Goal: Task Accomplishment & Management: Complete application form

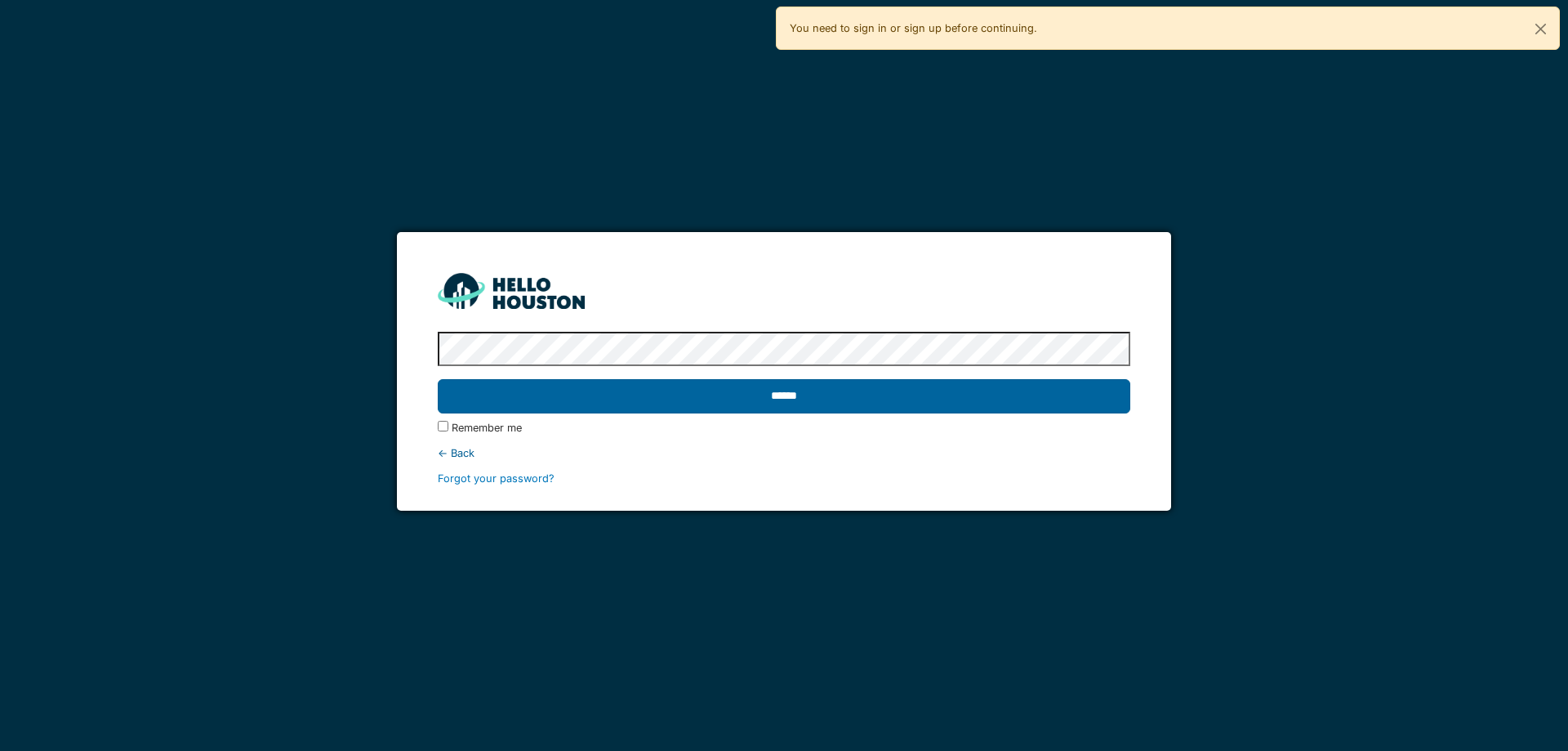
click at [847, 390] on input "******" at bounding box center [784, 396] width 692 height 35
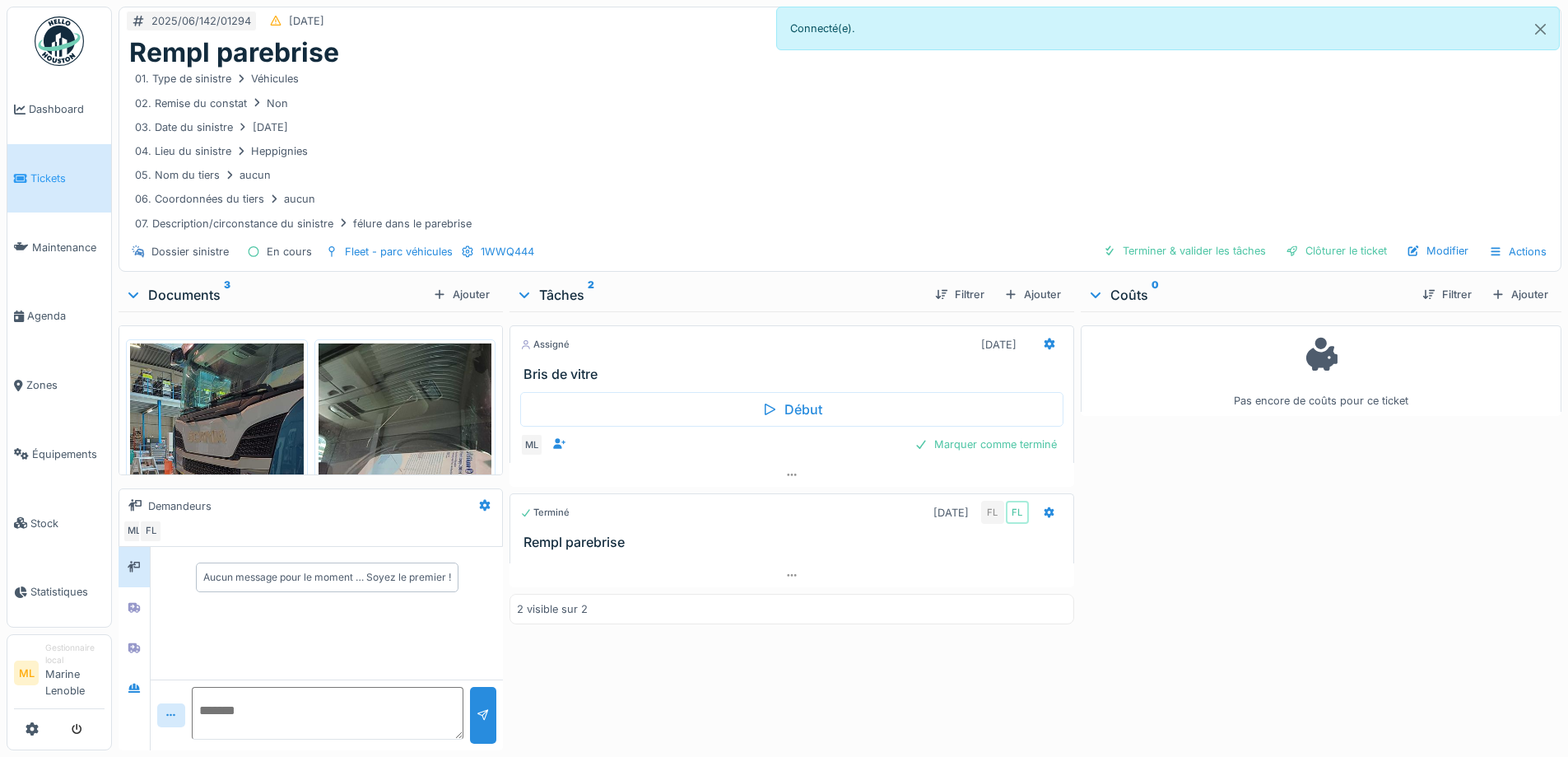
click at [52, 180] on span "Tickets" at bounding box center [67, 178] width 74 height 15
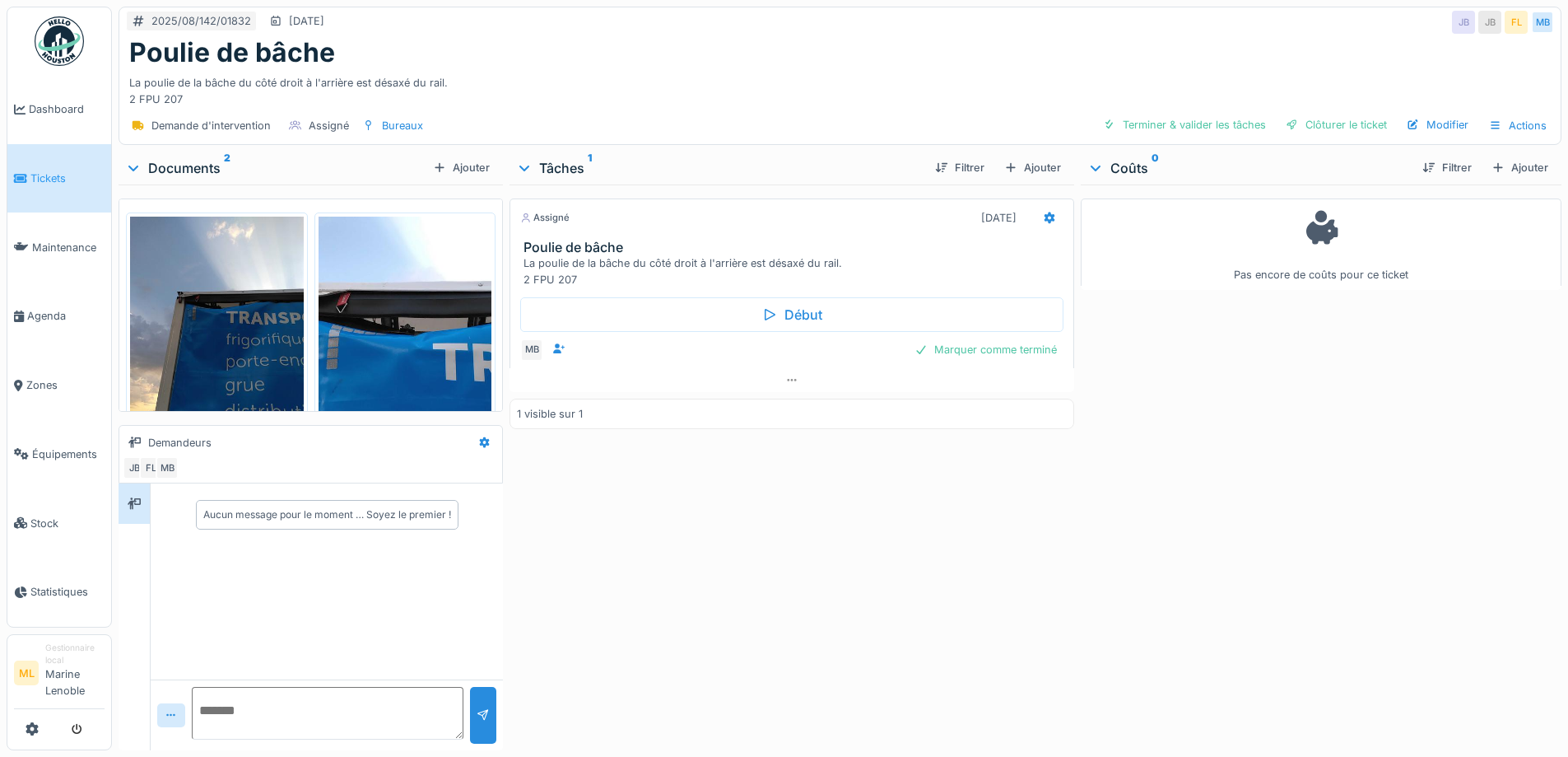
click at [48, 172] on span "Tickets" at bounding box center [67, 178] width 74 height 15
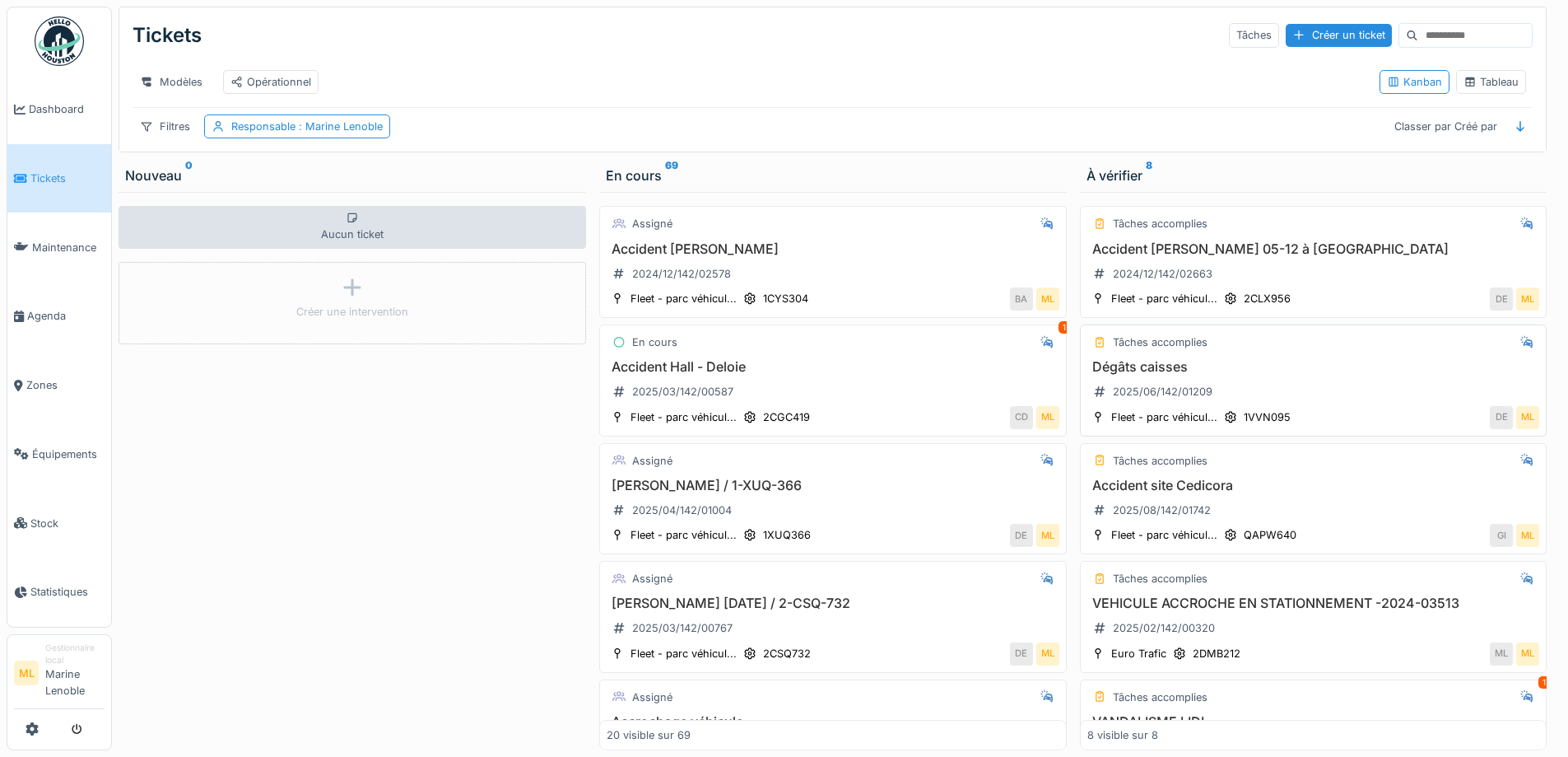
click at [1280, 405] on div "Dégâts caisses 2025/06/142/01209" at bounding box center [1314, 382] width 453 height 46
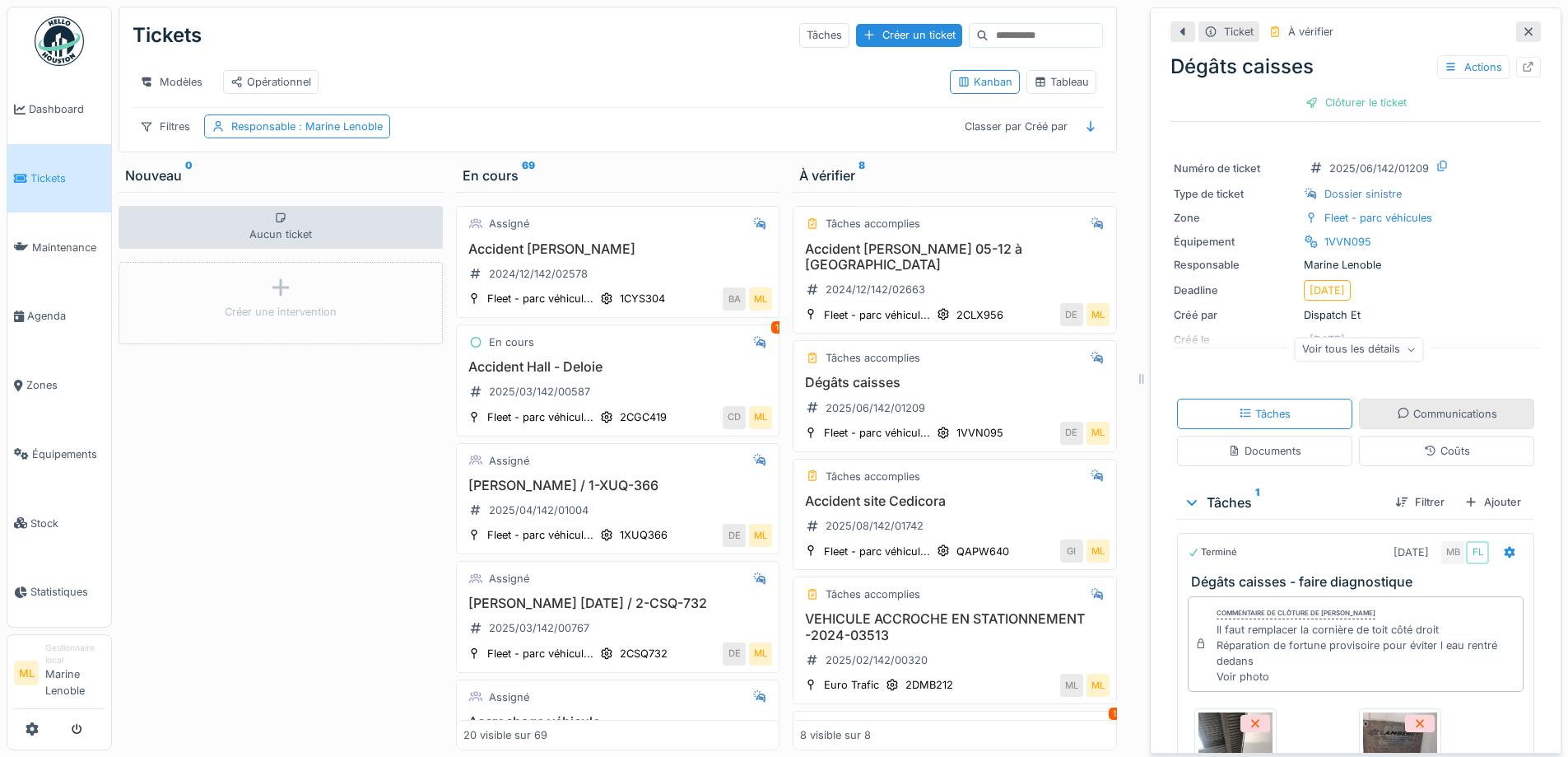
scroll to position [162, 0]
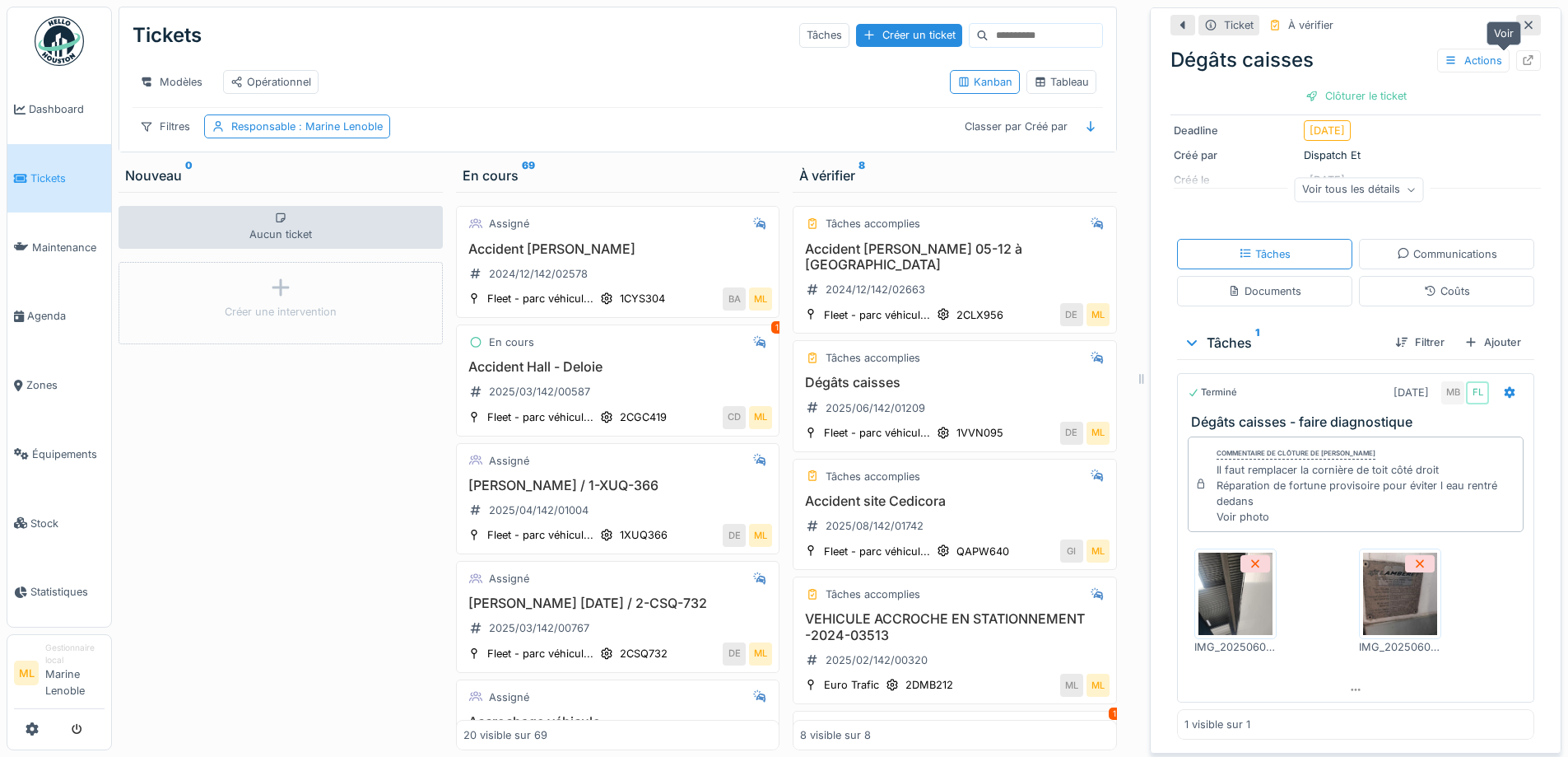
click at [1522, 61] on icon at bounding box center [1529, 60] width 14 height 11
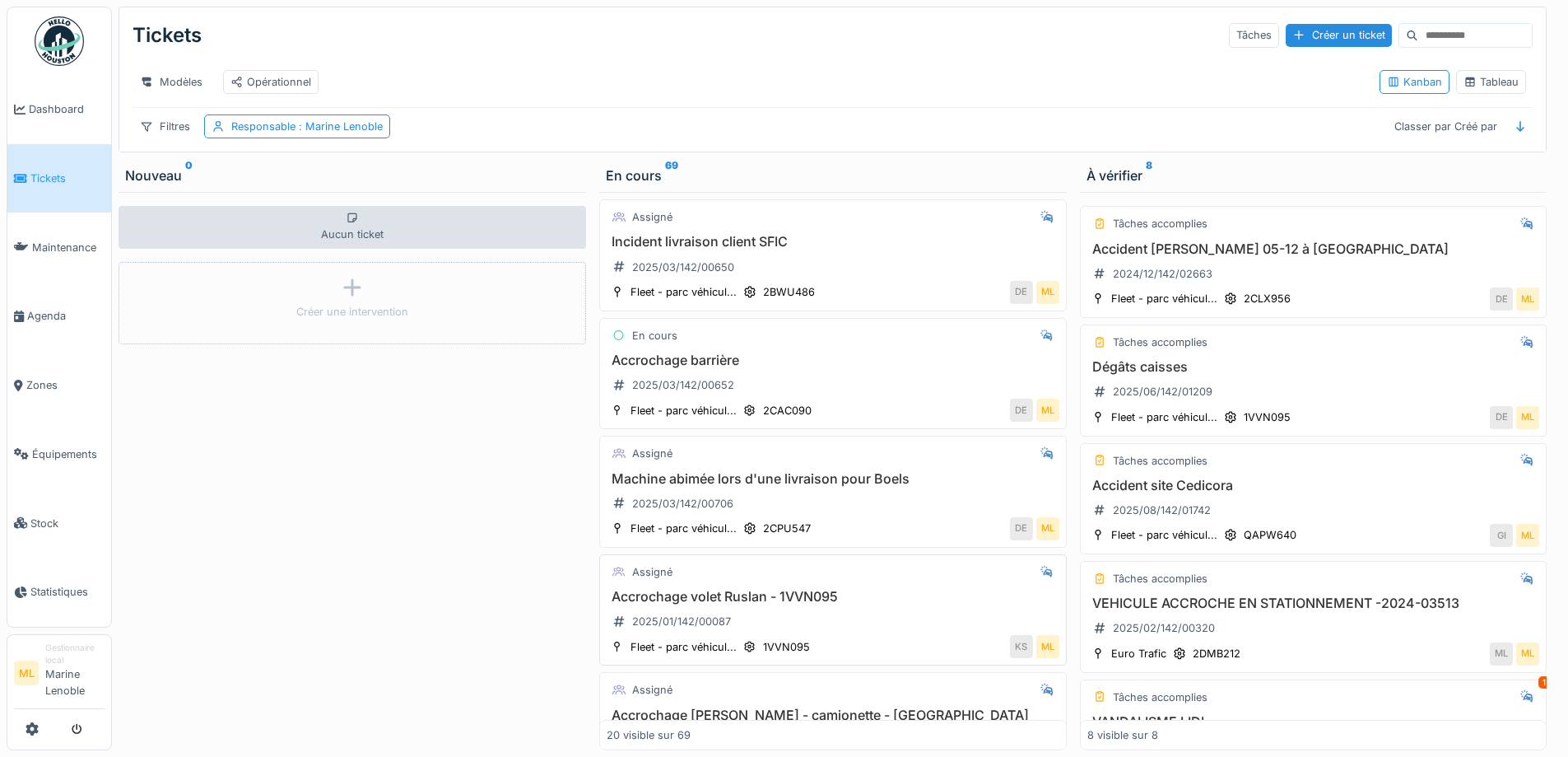
scroll to position [1931, 0]
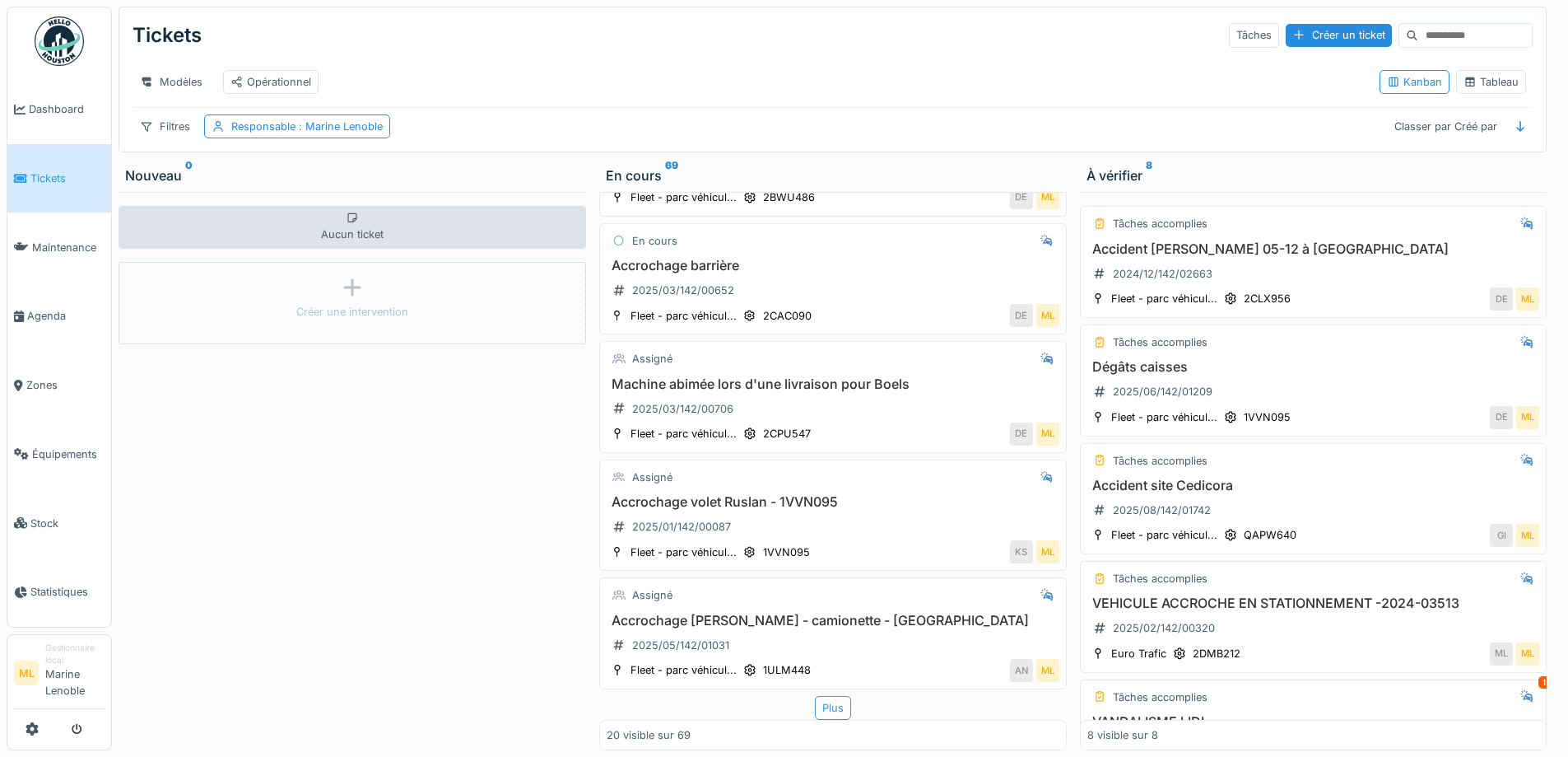
click at [815, 701] on div "Plus" at bounding box center [833, 708] width 36 height 24
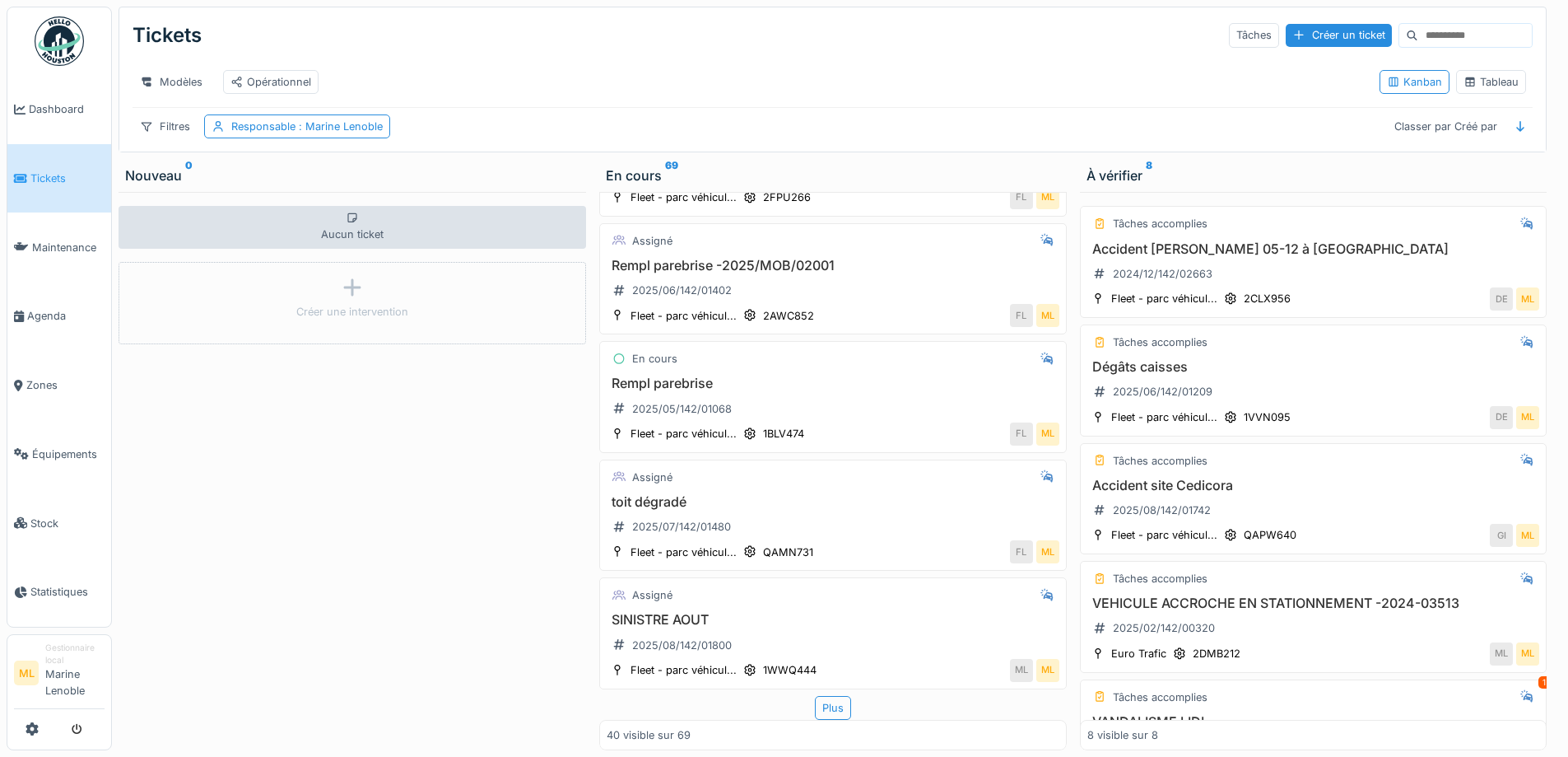
scroll to position [4349, 0]
click at [827, 696] on div "Plus" at bounding box center [833, 708] width 36 height 24
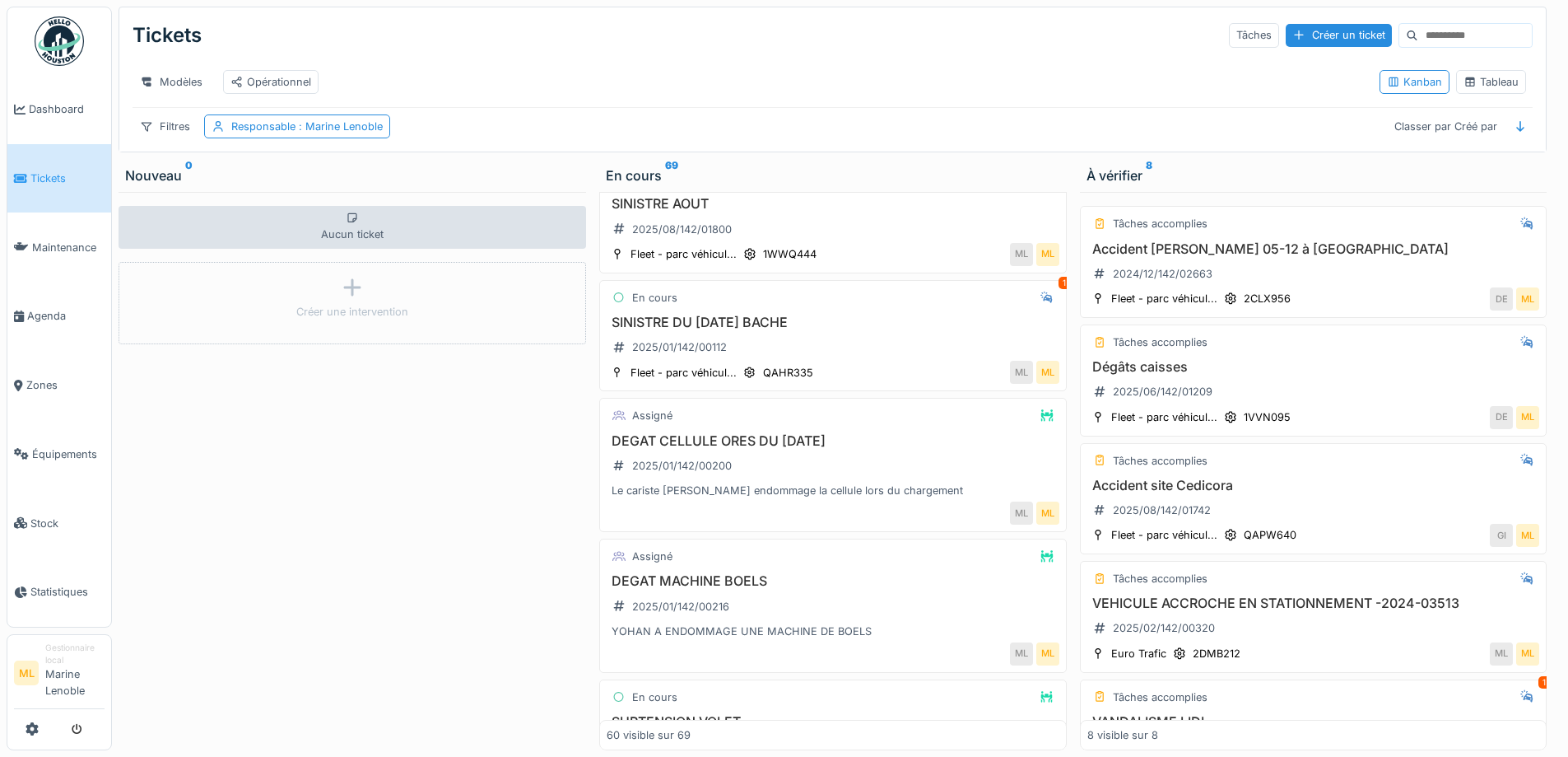
scroll to position [4764, 0]
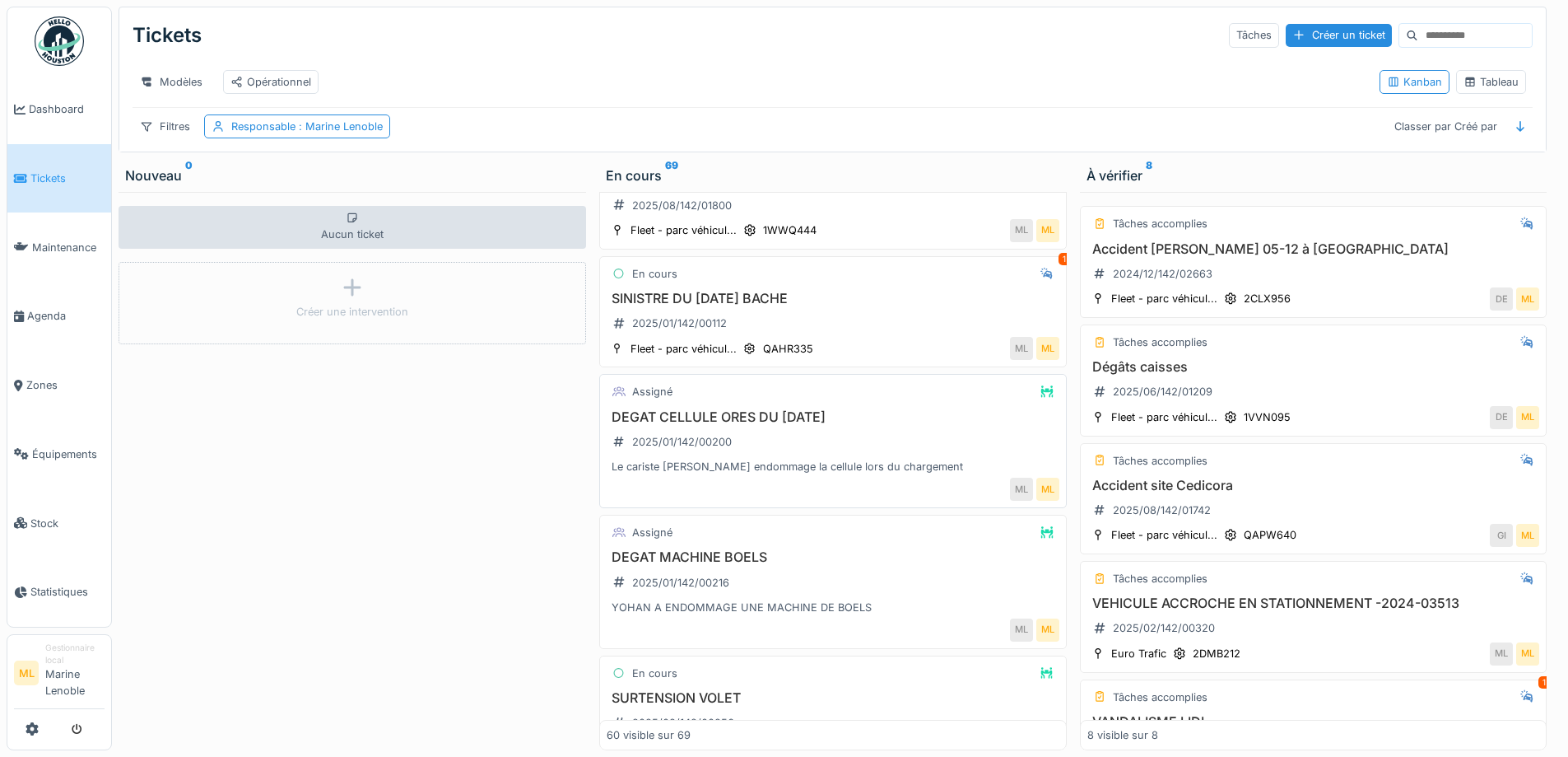
click at [879, 425] on h3 "DEGAT CELLULE ORES DU 15/01/25" at bounding box center [833, 417] width 453 height 15
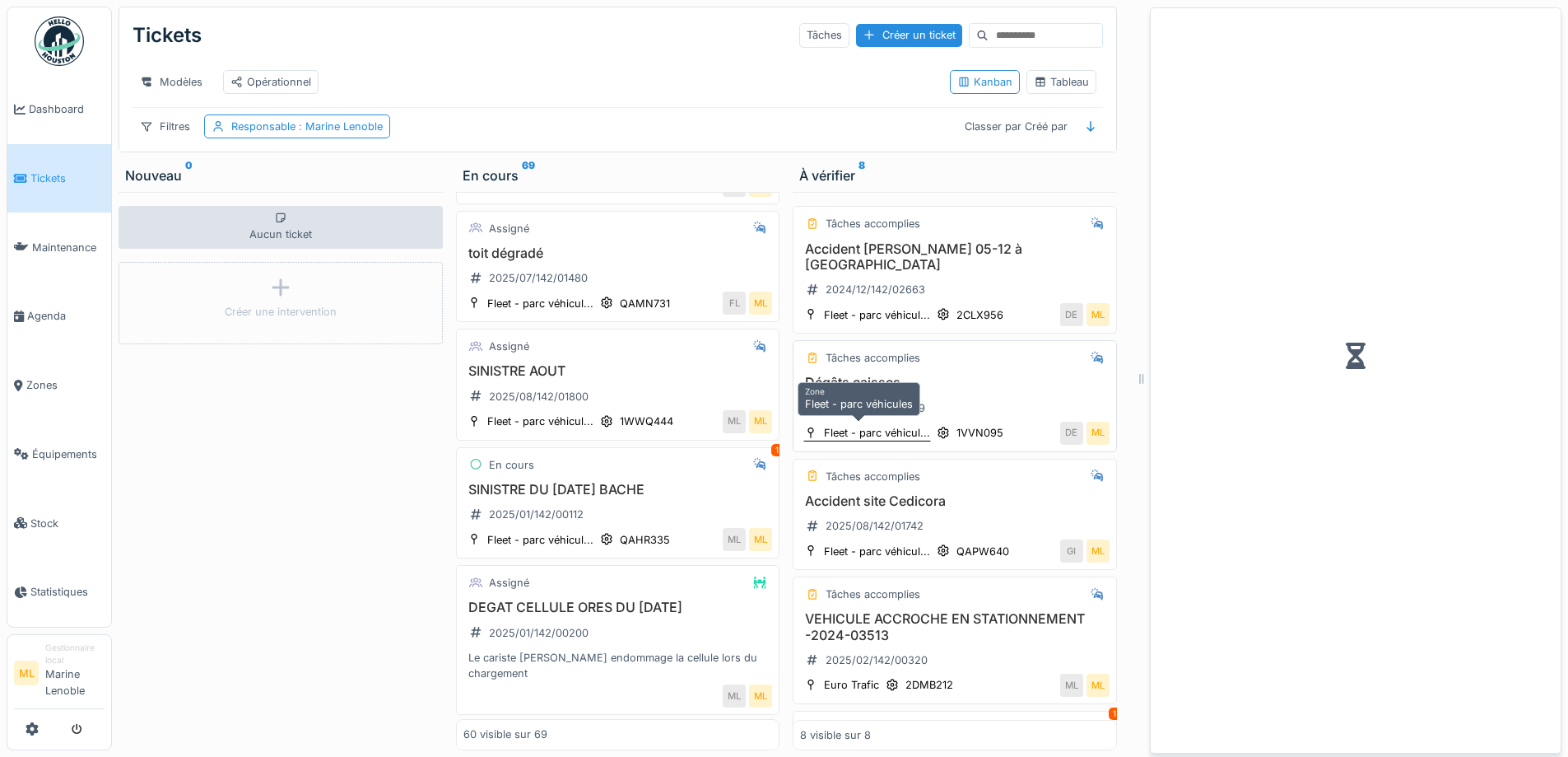
scroll to position [4895, 0]
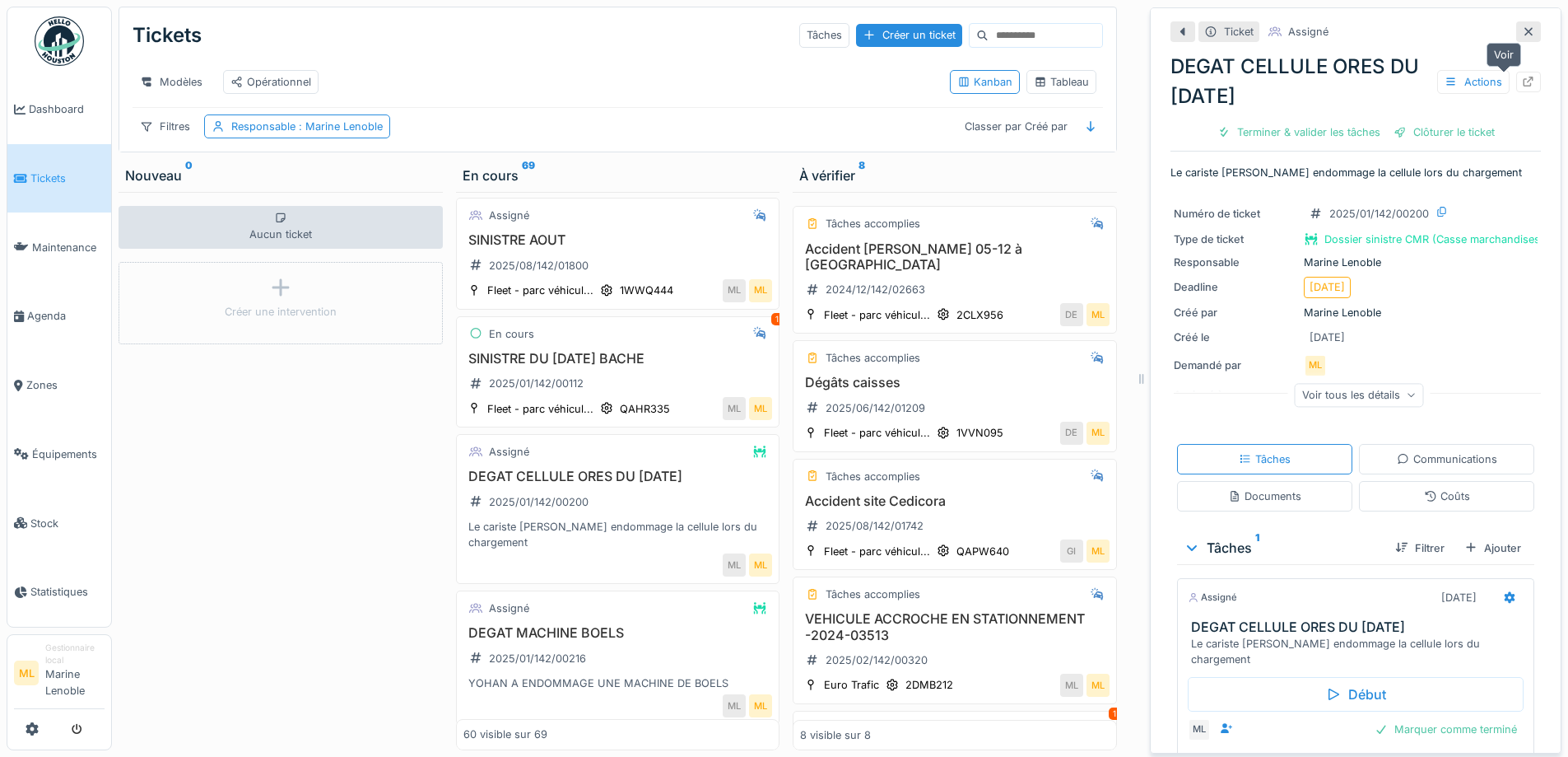
click at [1524, 81] on icon at bounding box center [1529, 81] width 11 height 11
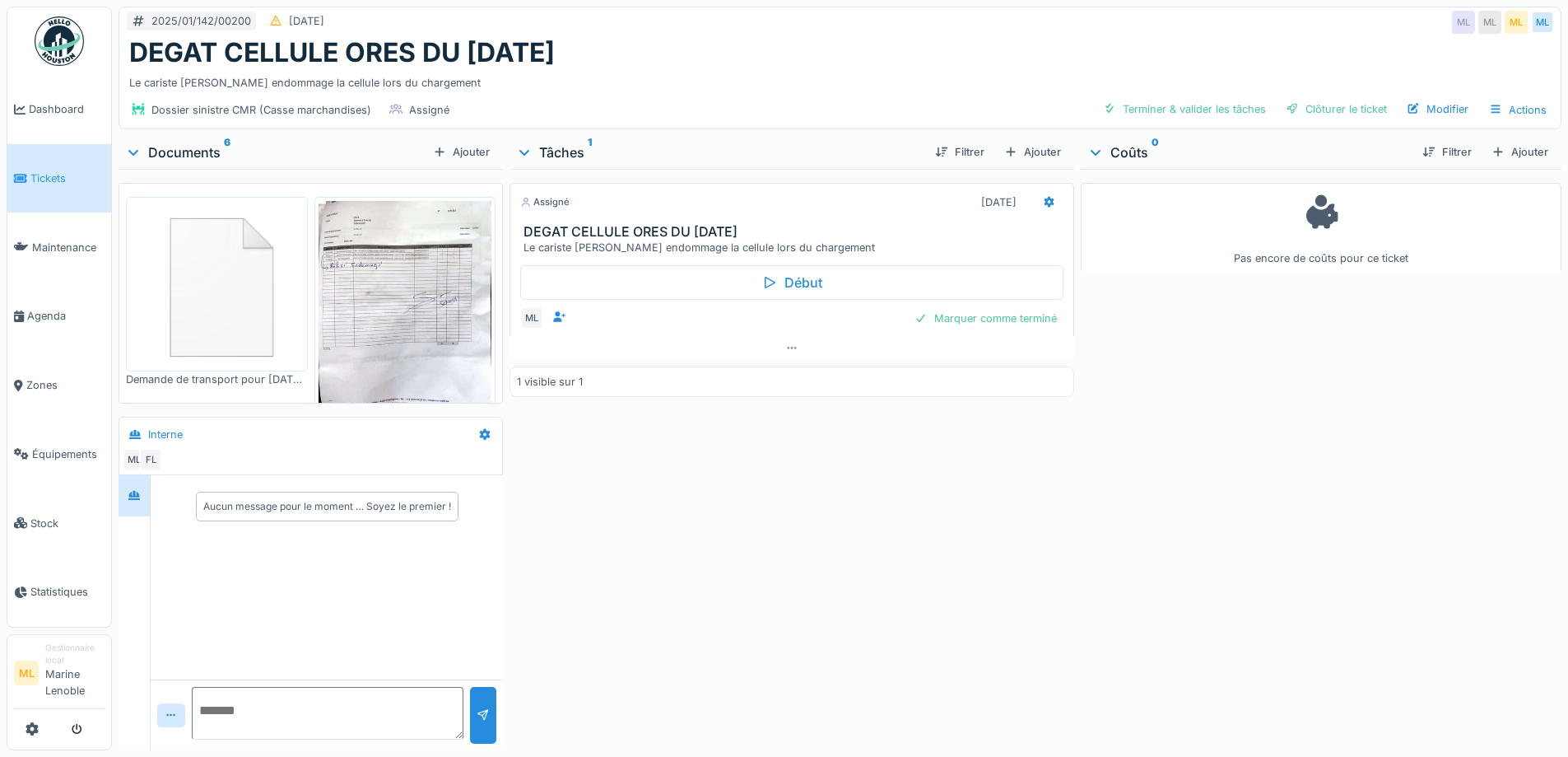
click at [255, 288] on img at bounding box center [216, 284] width 174 height 166
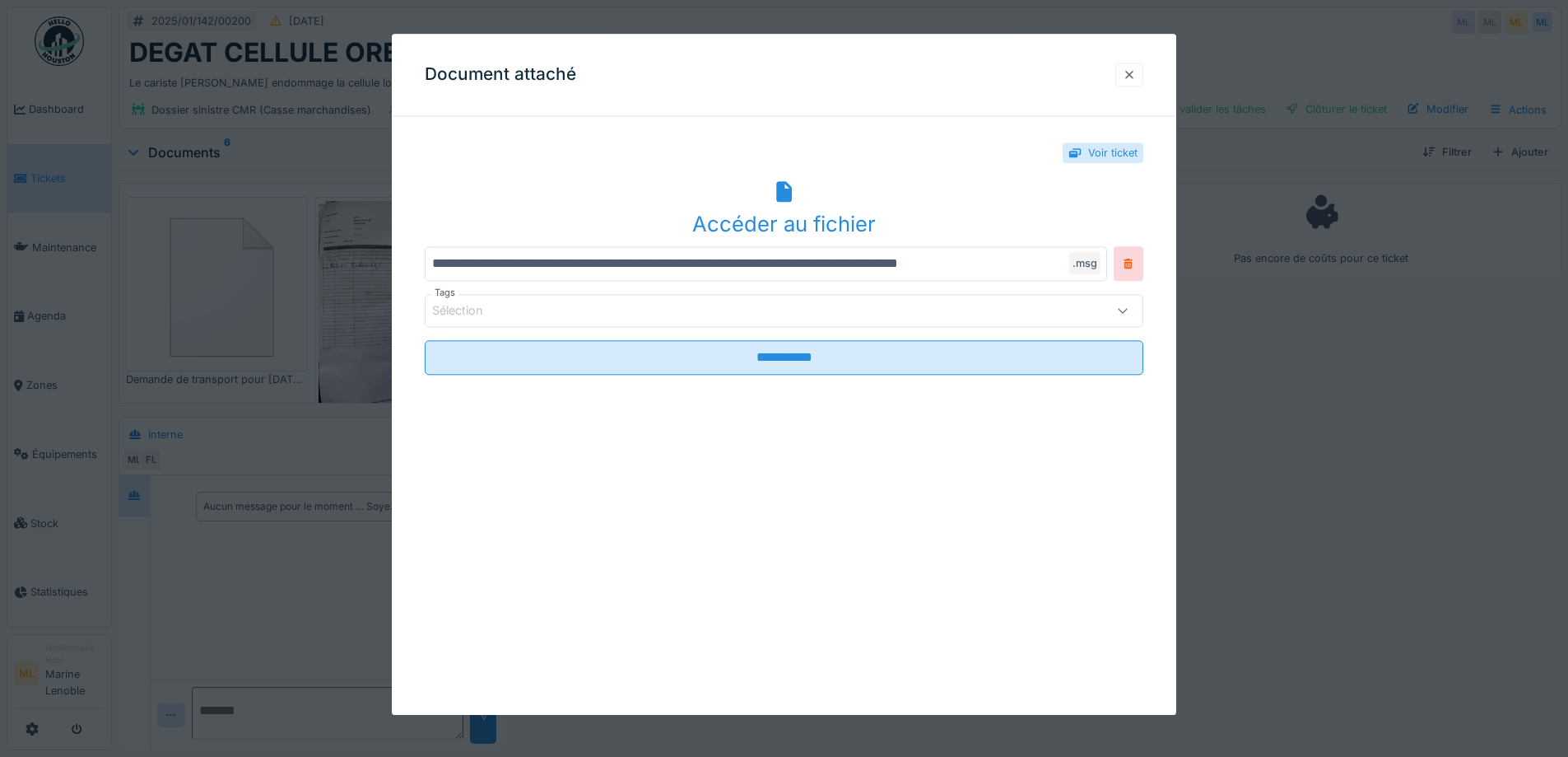
click at [1136, 69] on div at bounding box center [1129, 75] width 14 height 15
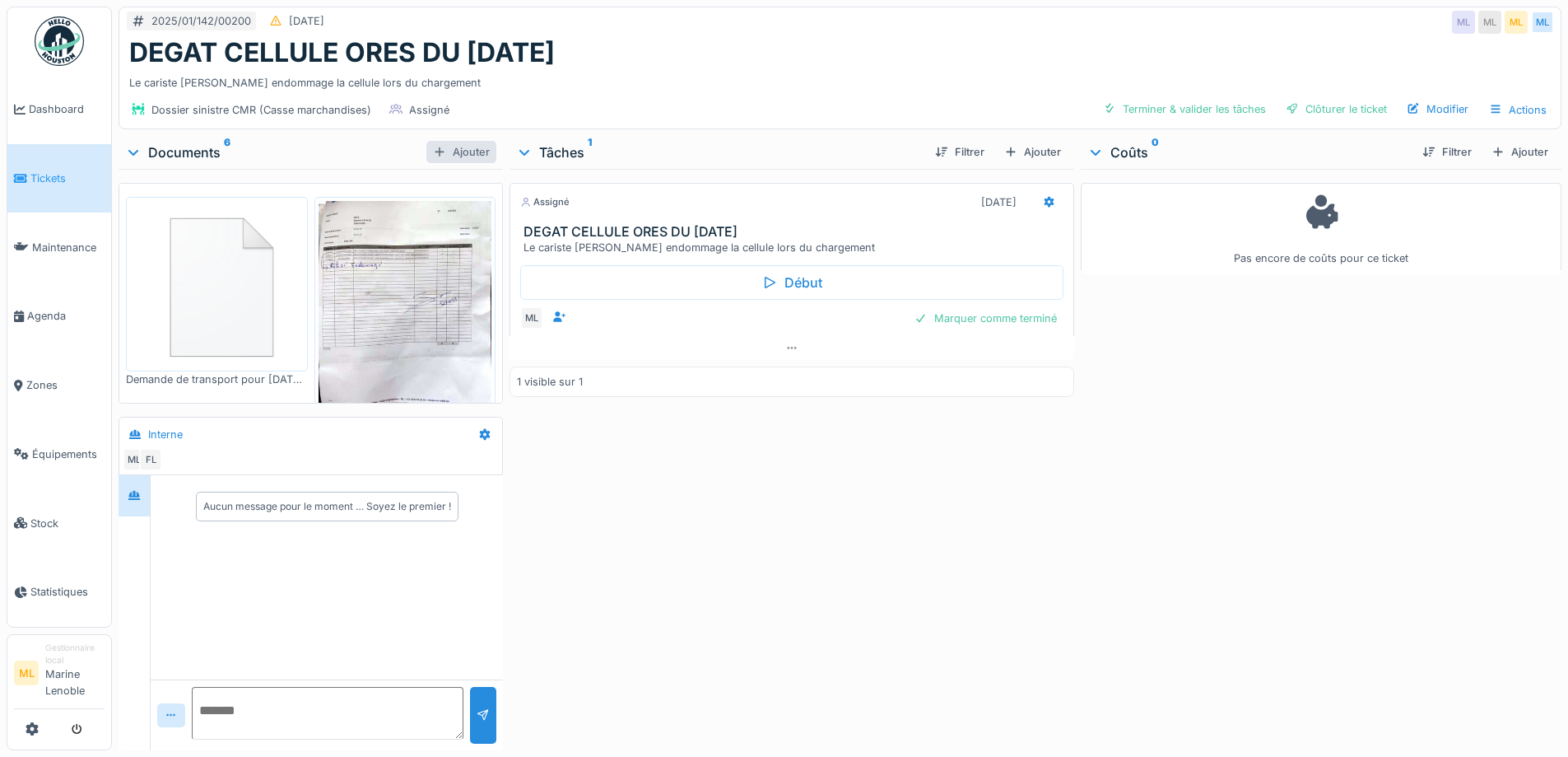
click at [464, 152] on div "Ajouter" at bounding box center [462, 152] width 70 height 22
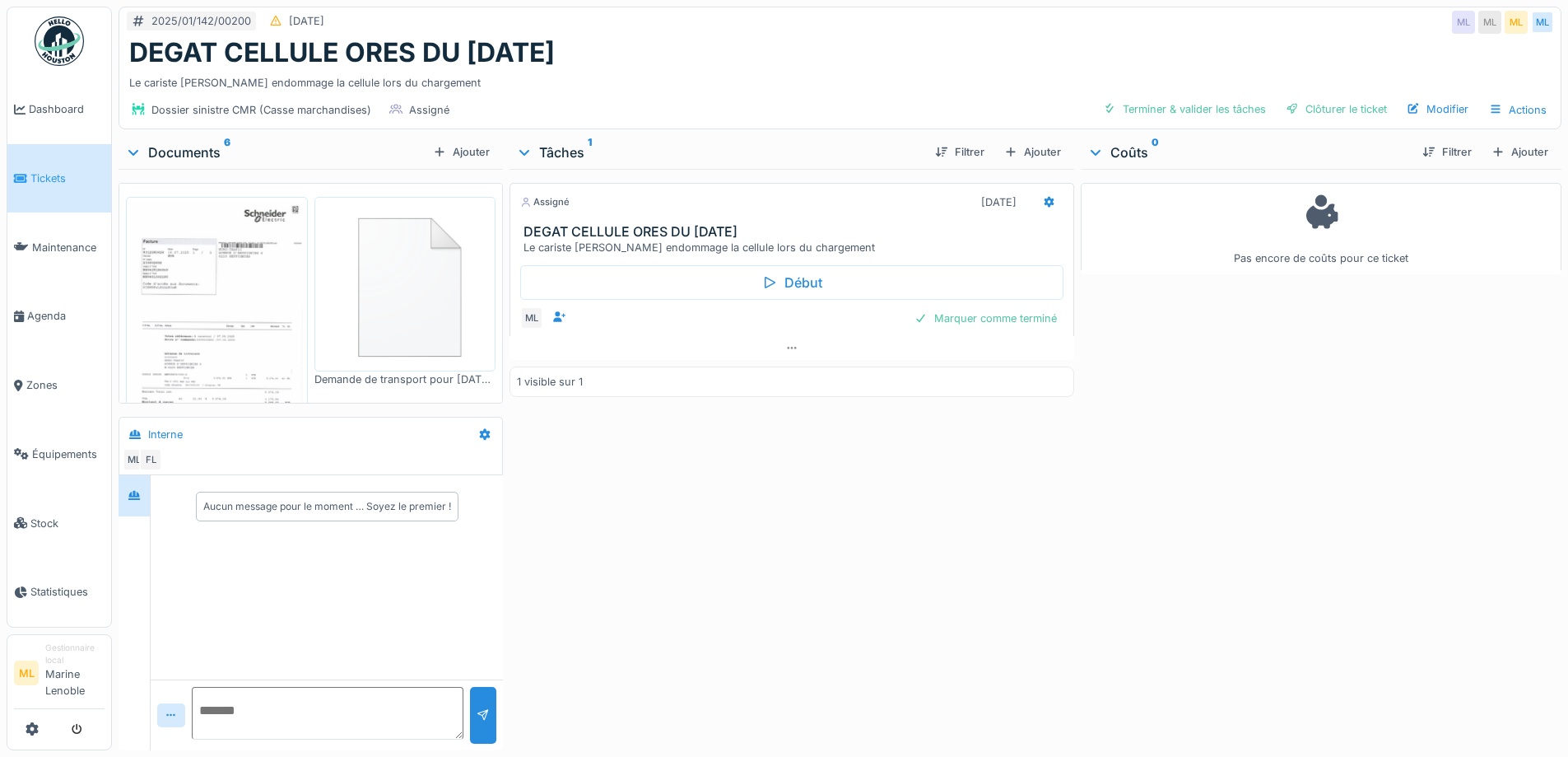
scroll to position [13, 0]
click at [52, 175] on span "Tickets" at bounding box center [67, 178] width 74 height 15
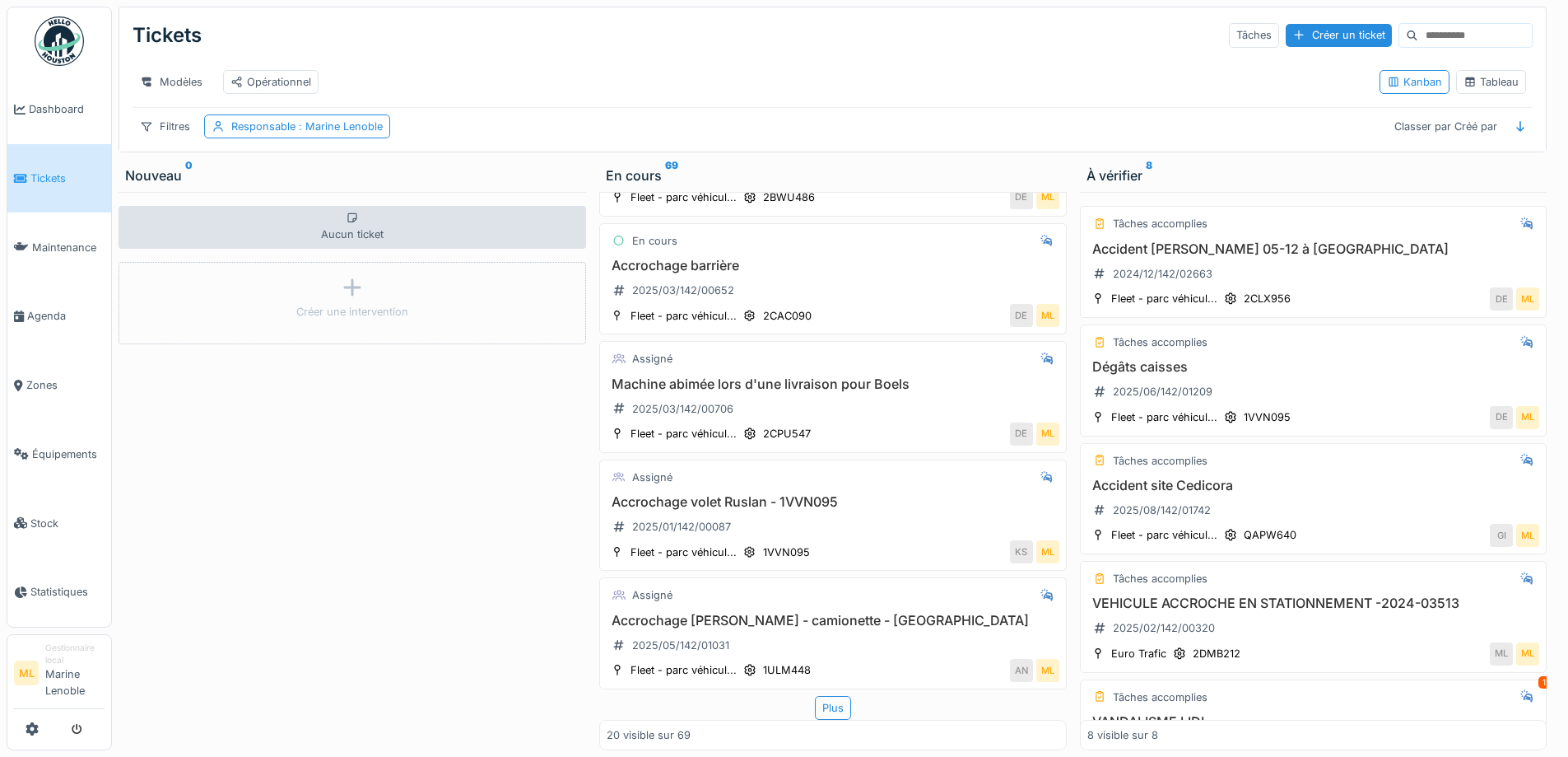
scroll to position [1931, 0]
click at [815, 696] on div "Plus" at bounding box center [833, 708] width 36 height 24
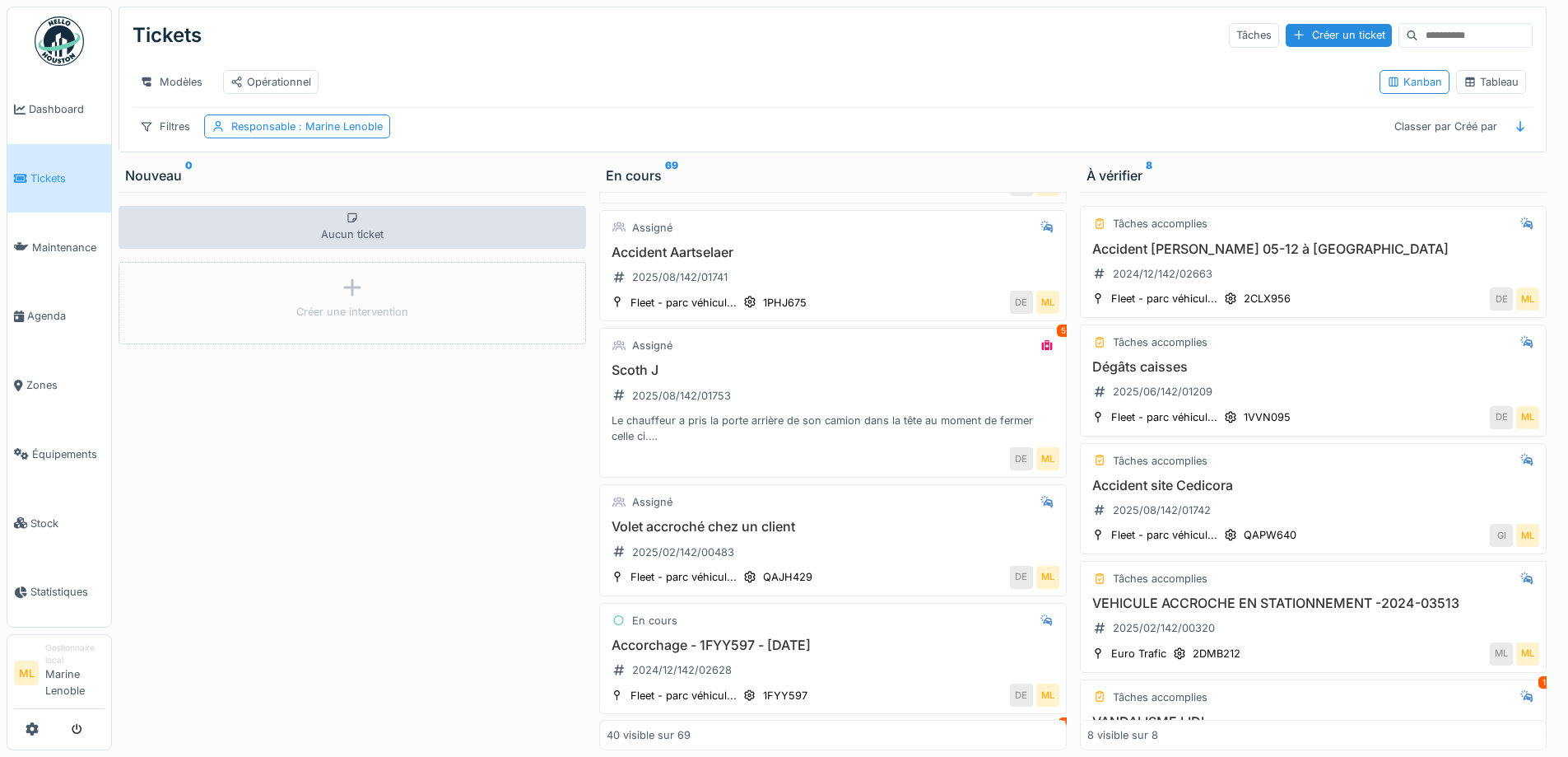
scroll to position [3362, 0]
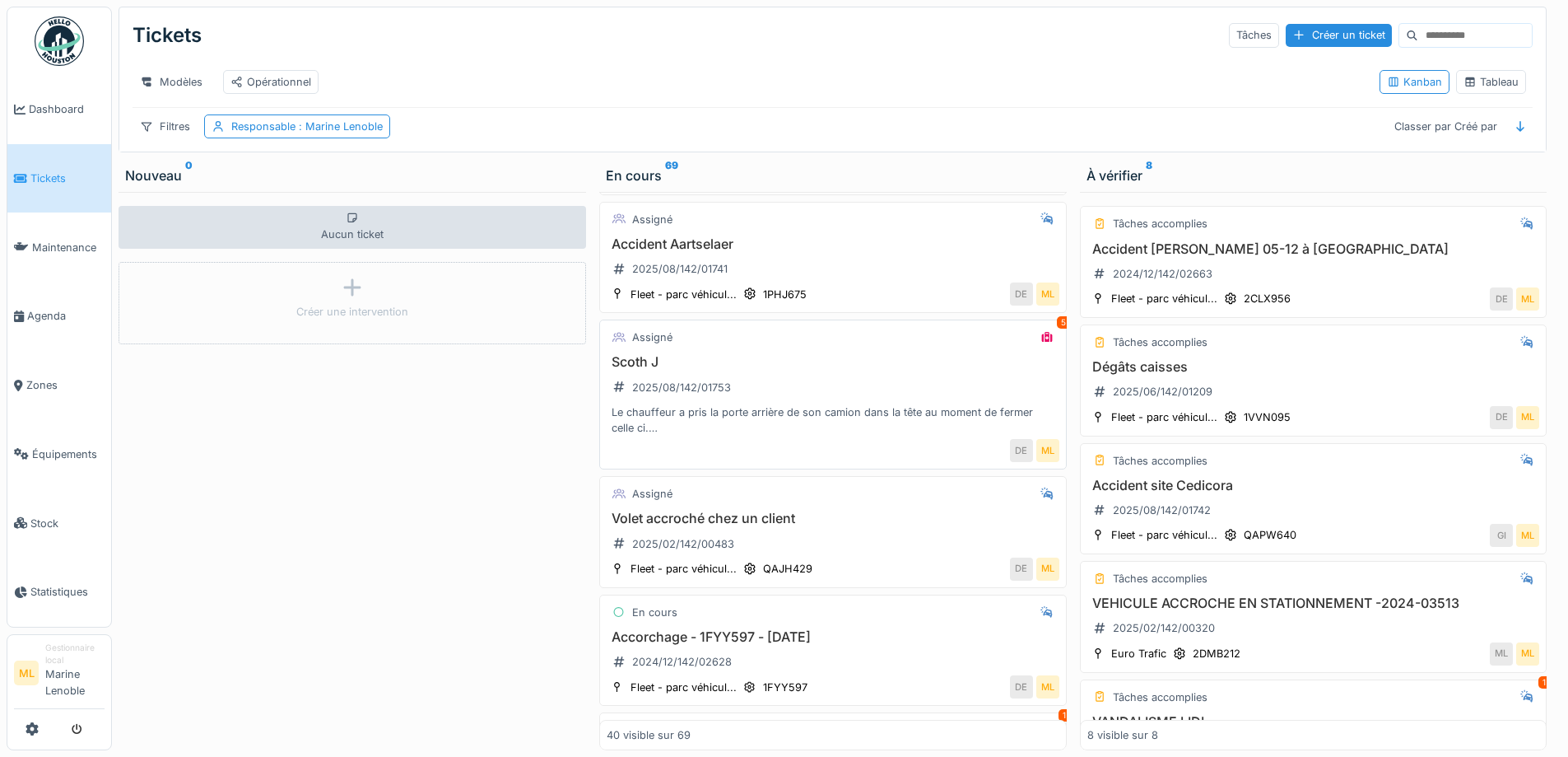
click at [857, 370] on h3 "Scoth J" at bounding box center [833, 362] width 453 height 15
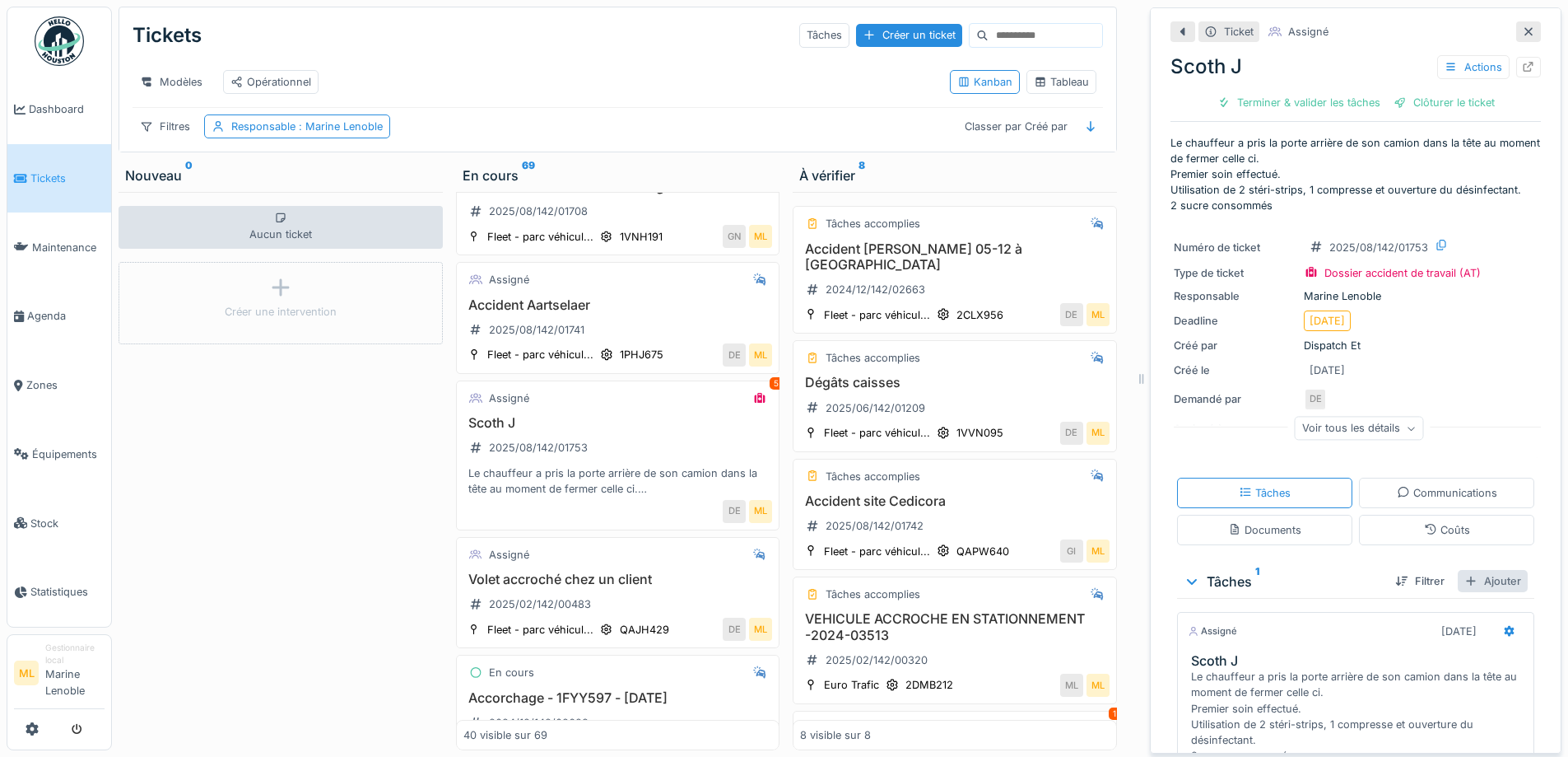
scroll to position [169, 0]
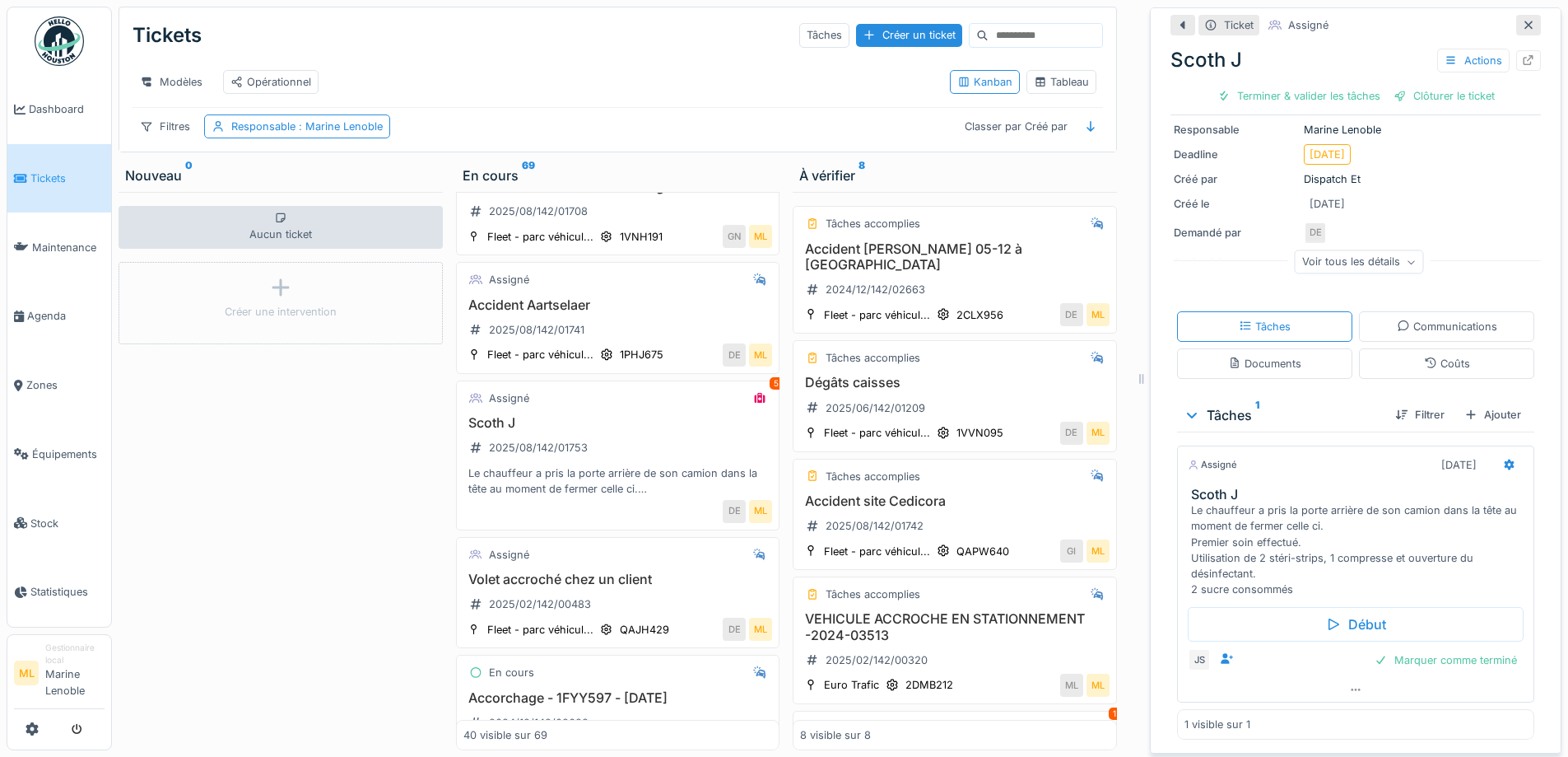
click at [1522, 20] on icon at bounding box center [1529, 25] width 14 height 11
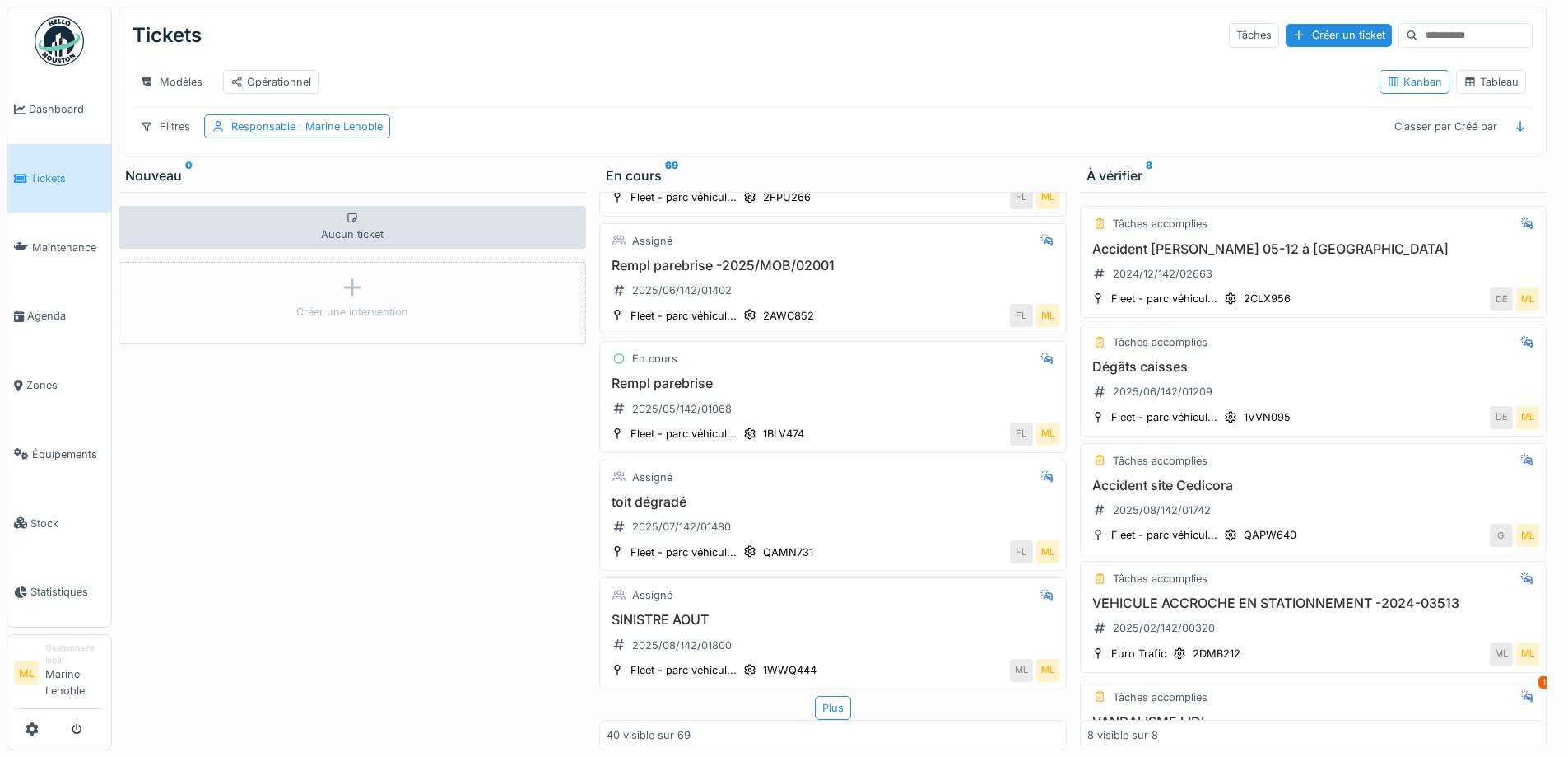
scroll to position [4349, 0]
click at [817, 699] on div "Plus" at bounding box center [833, 708] width 36 height 24
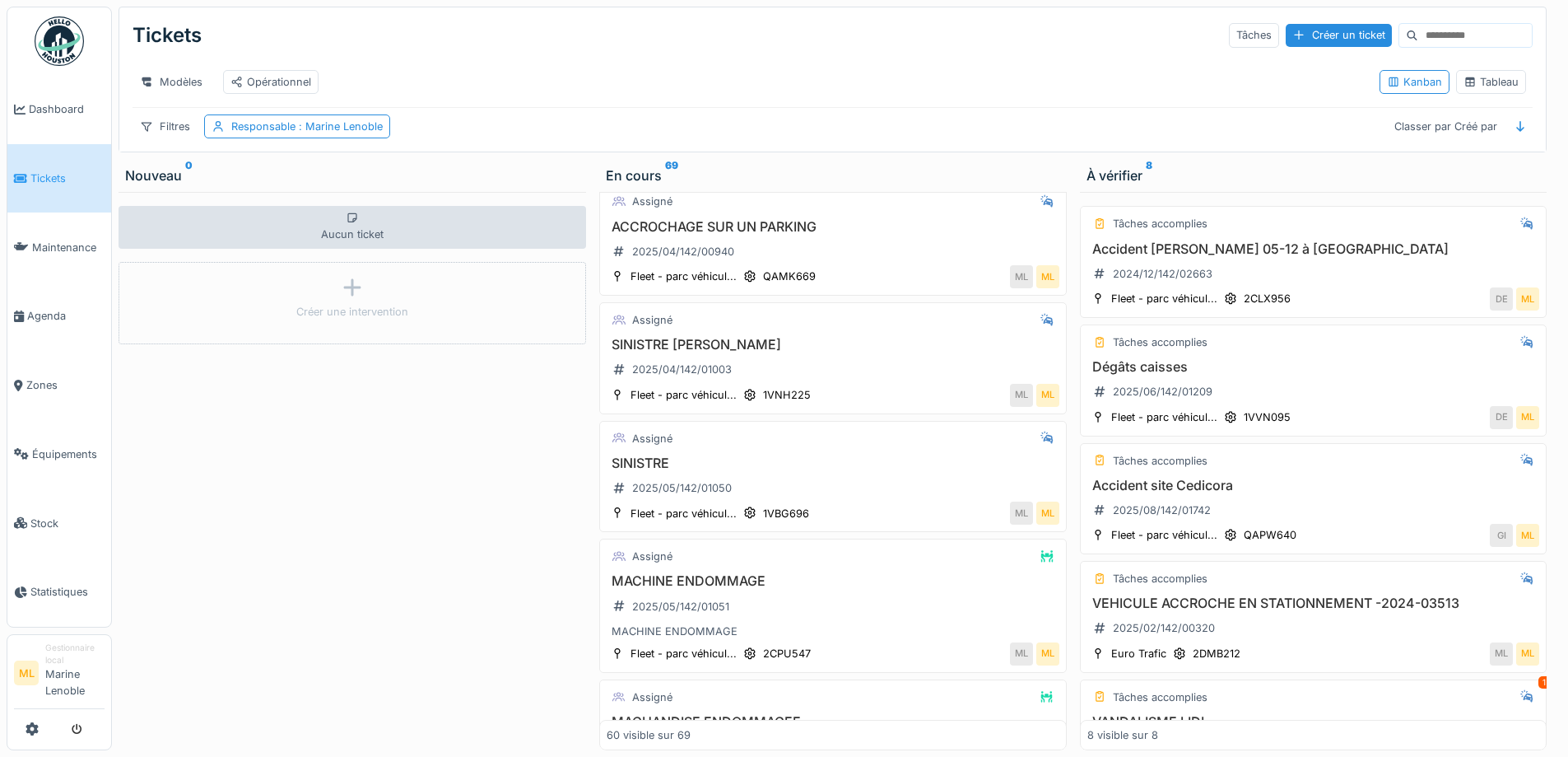
scroll to position [6559, 0]
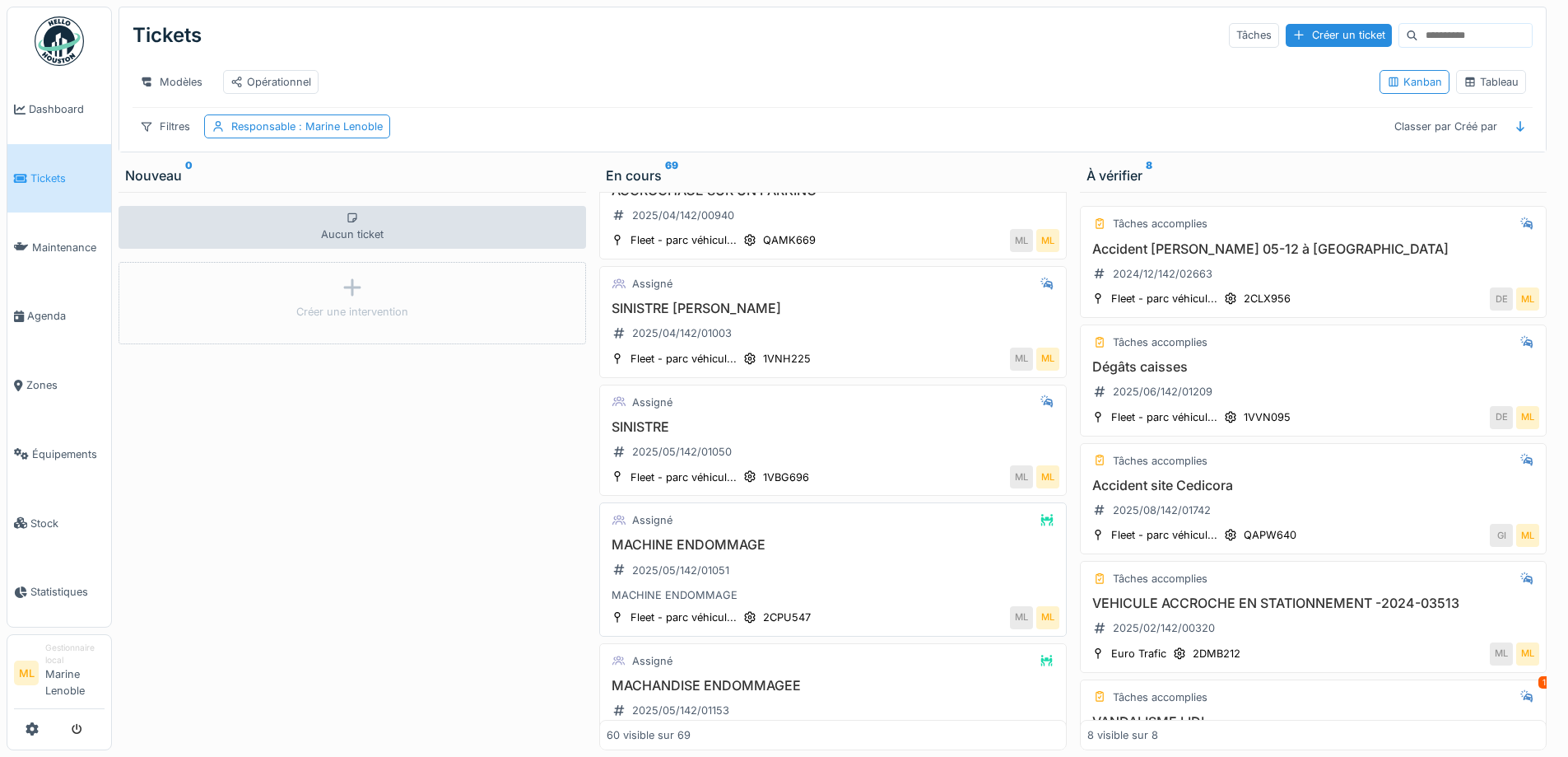
click at [787, 573] on div "MACHINE ENDOMMAGE 2025/05/142/01051 MACHINE ENDOMMAGE" at bounding box center [833, 570] width 453 height 66
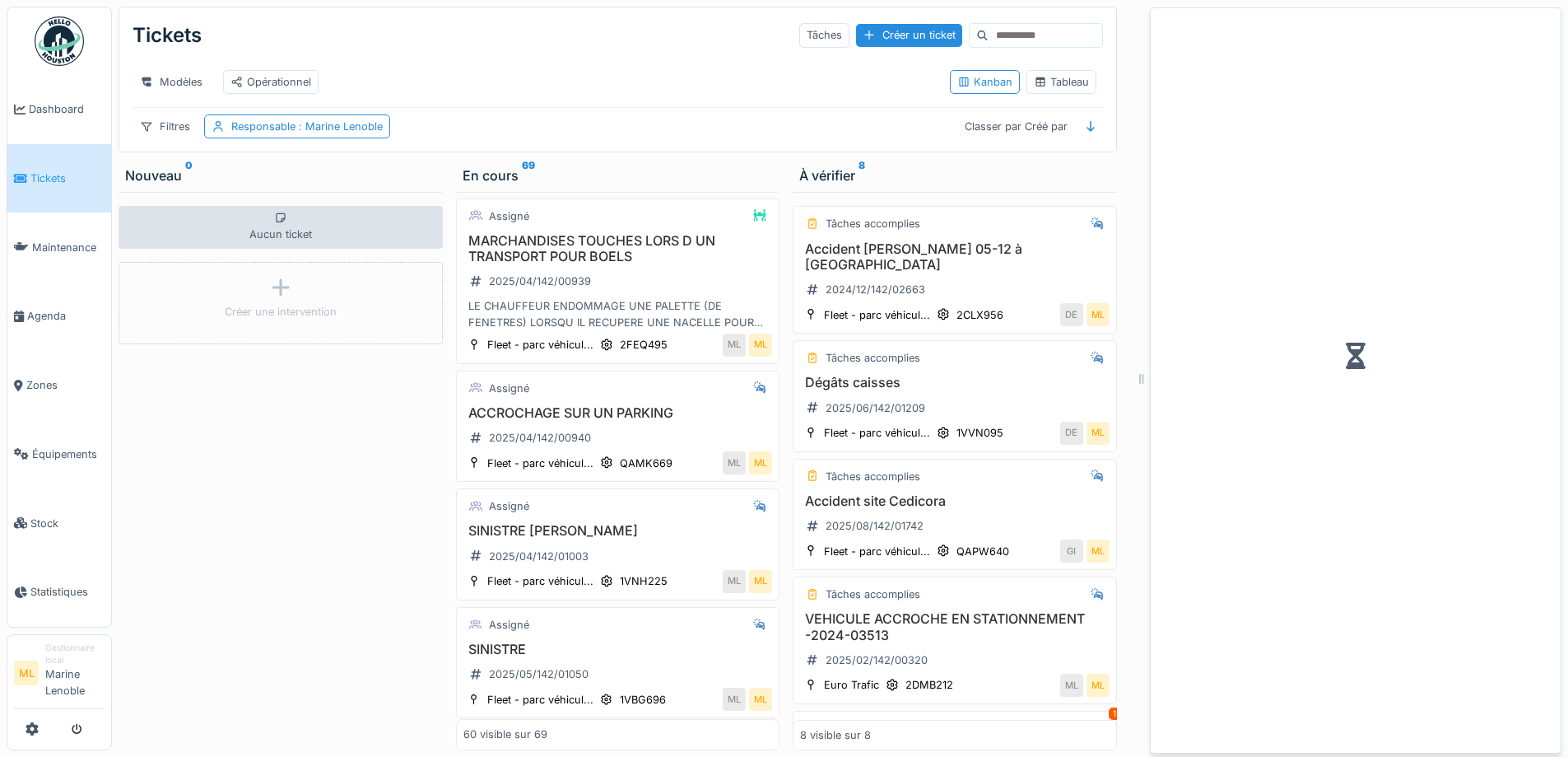
scroll to position [6753, 0]
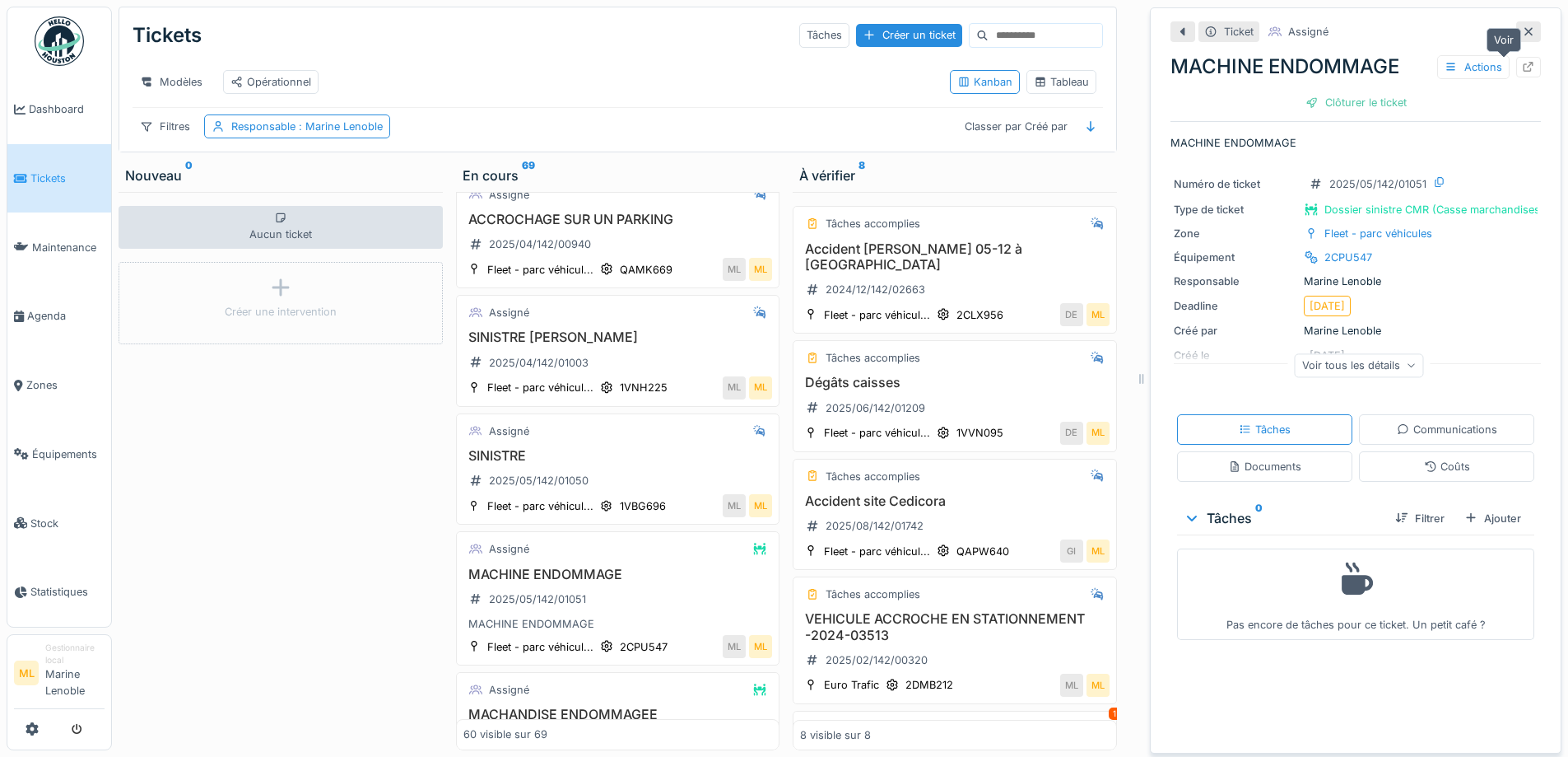
click at [1516, 64] on div at bounding box center [1528, 67] width 25 height 20
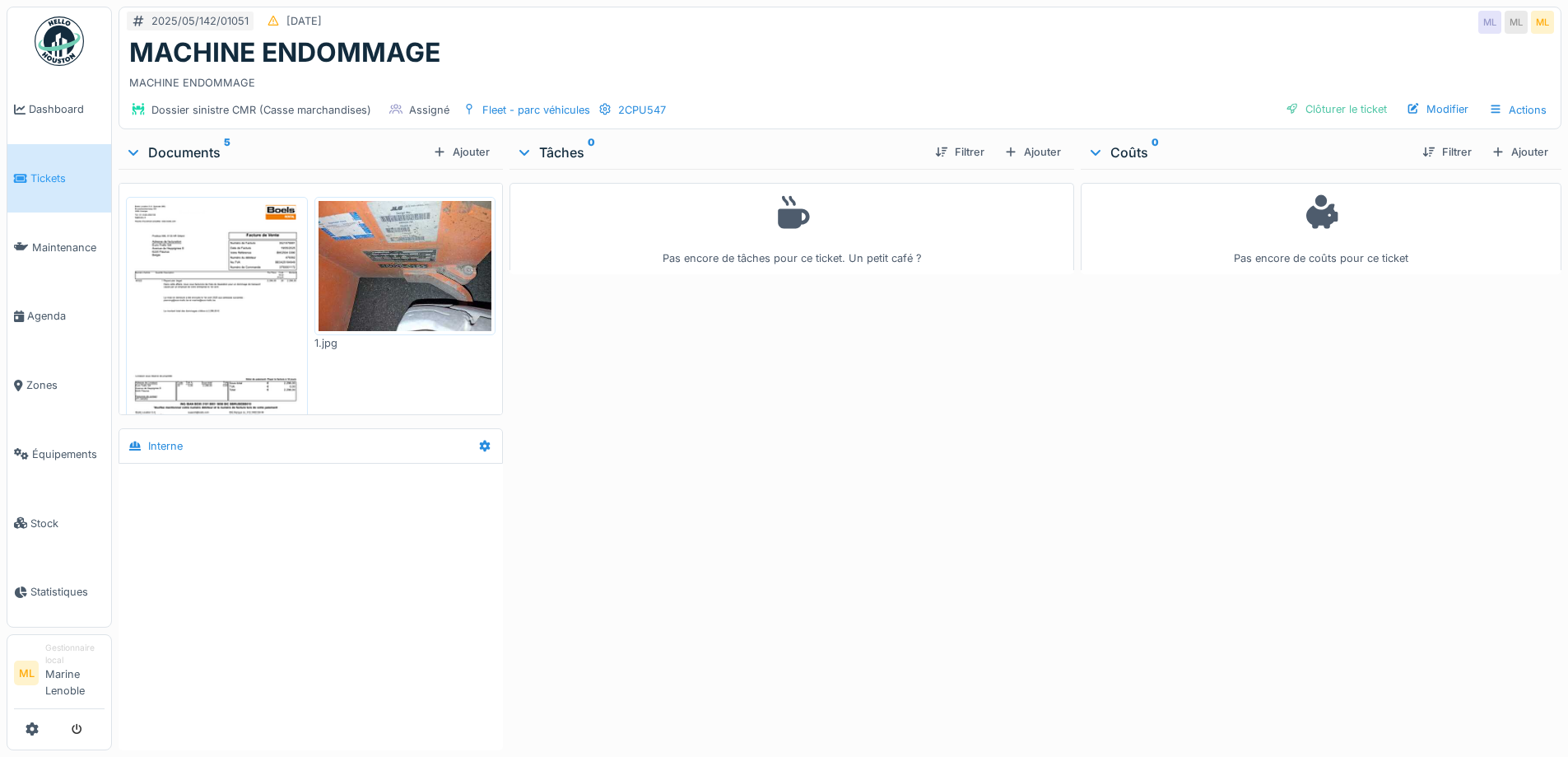
click at [214, 294] on img at bounding box center [216, 323] width 174 height 245
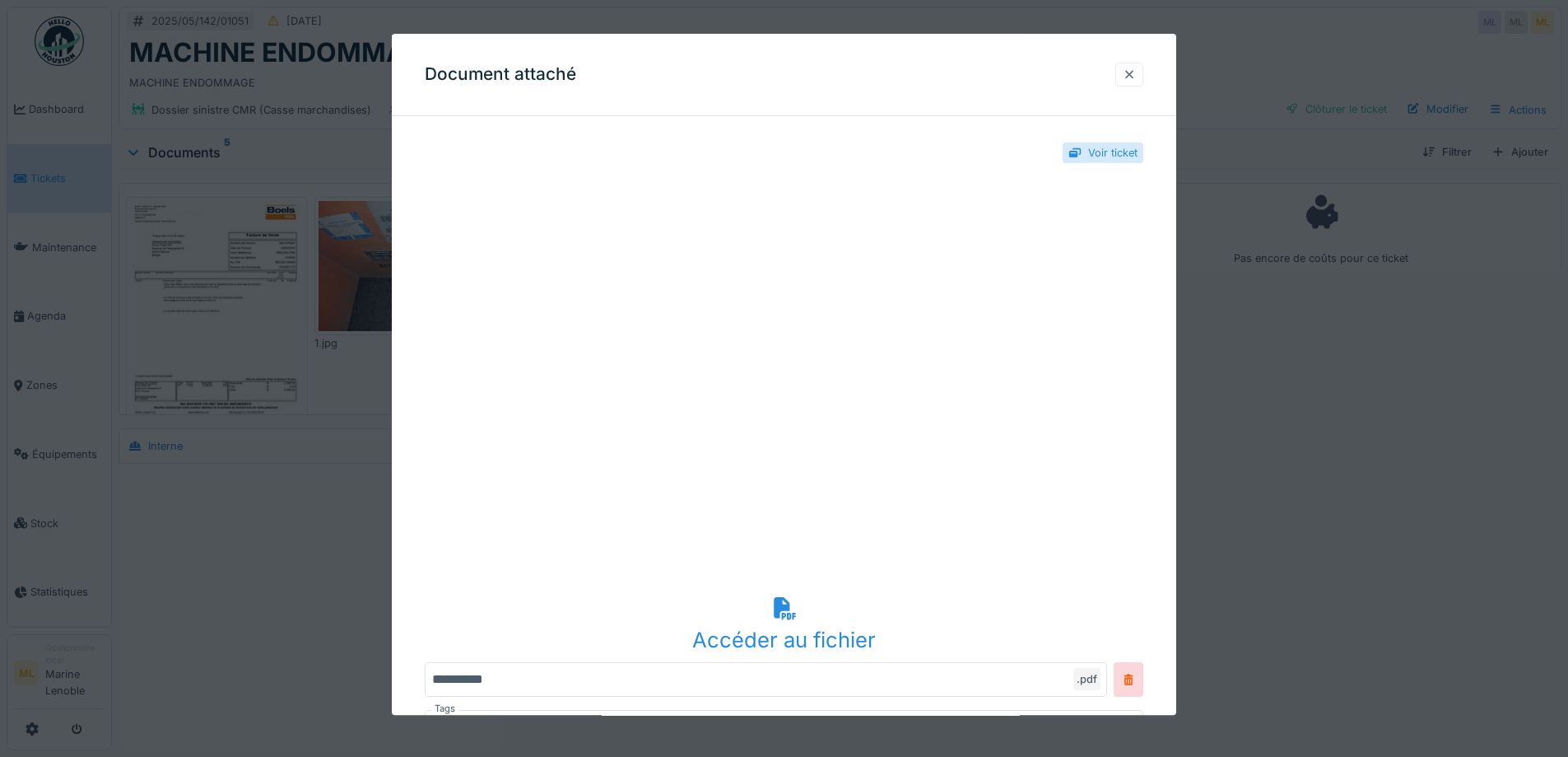
click at [1135, 71] on div at bounding box center [1129, 75] width 14 height 15
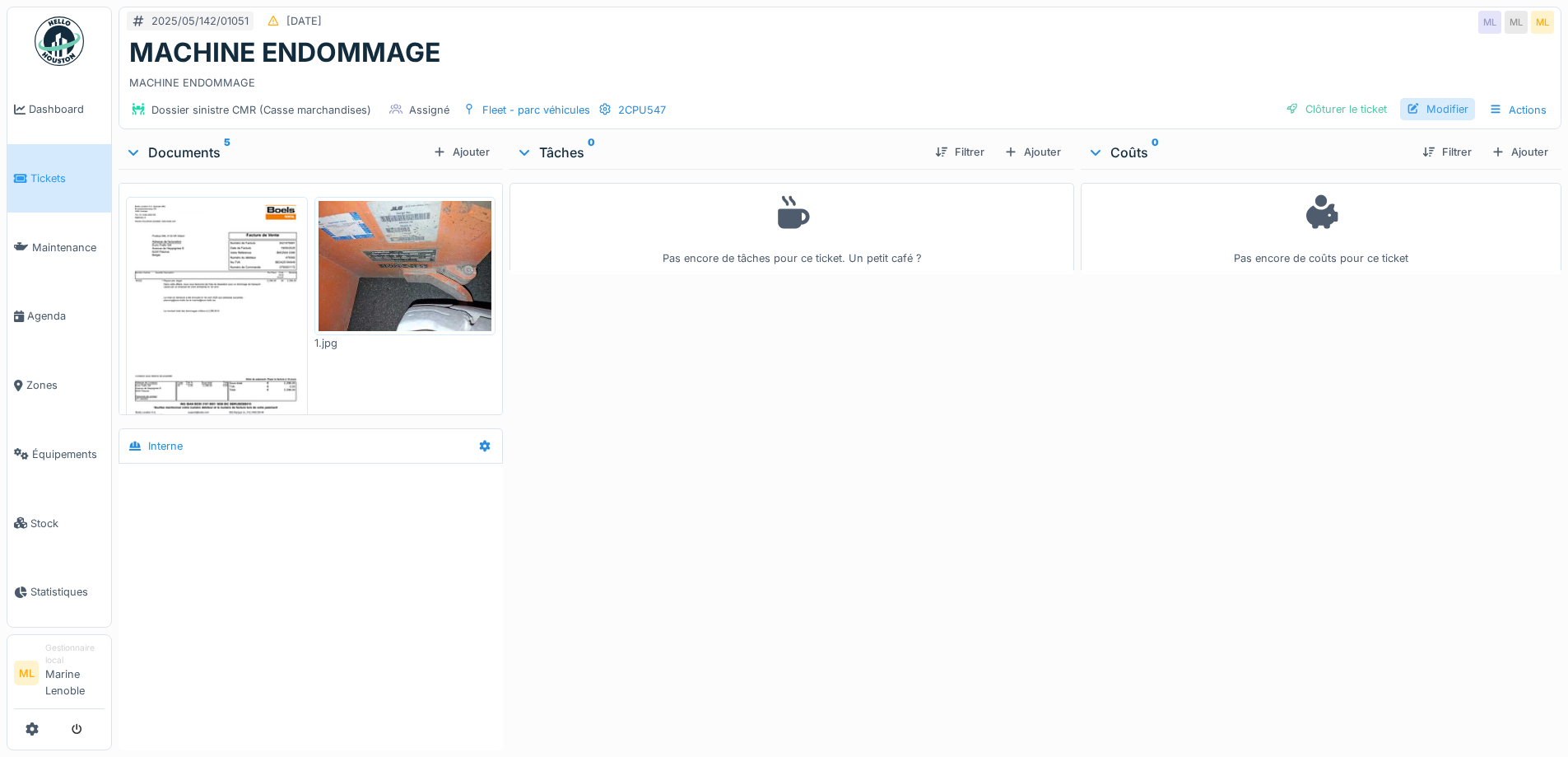
click at [1432, 105] on div "Modifier" at bounding box center [1437, 109] width 75 height 22
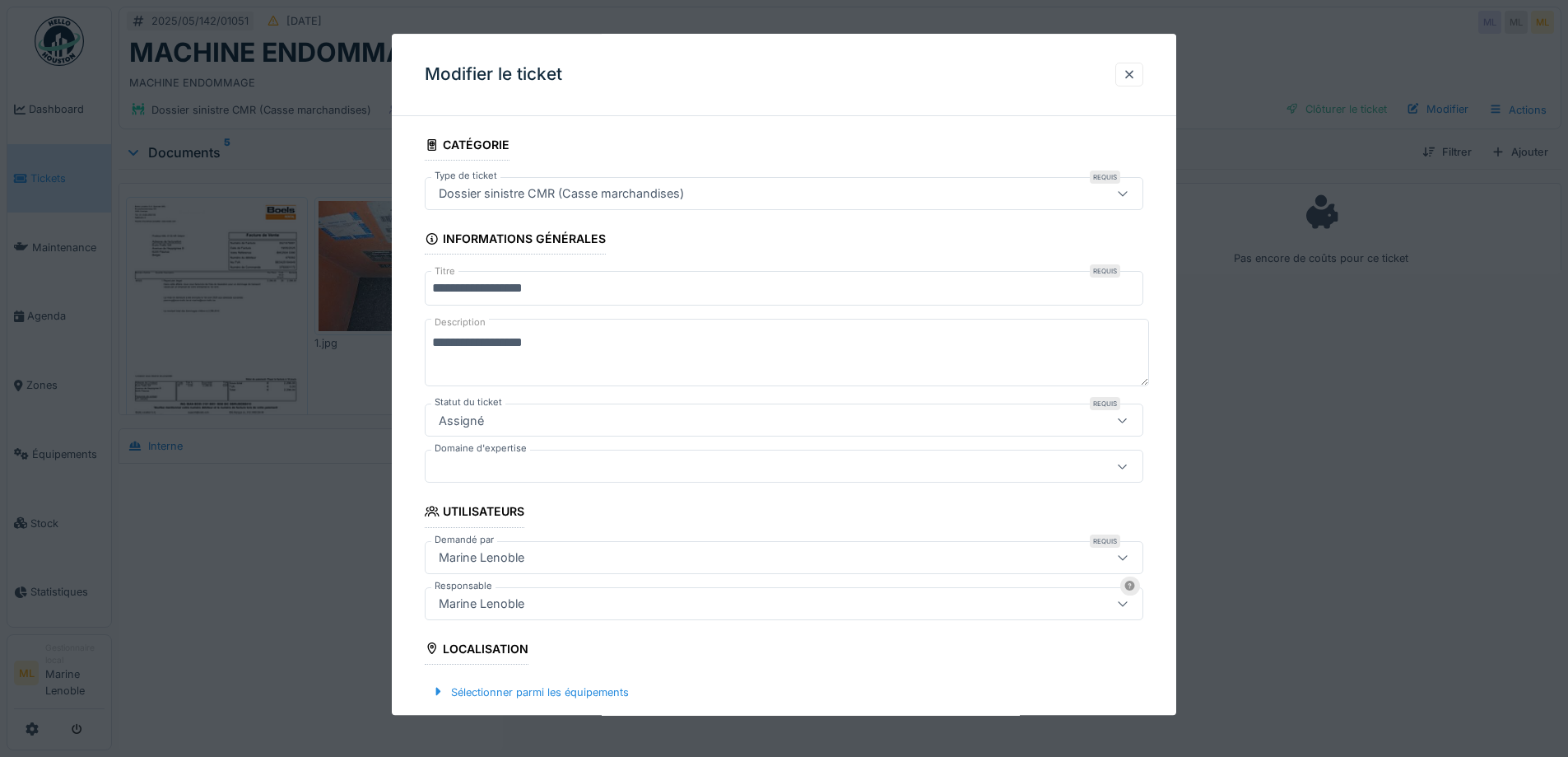
scroll to position [532, 0]
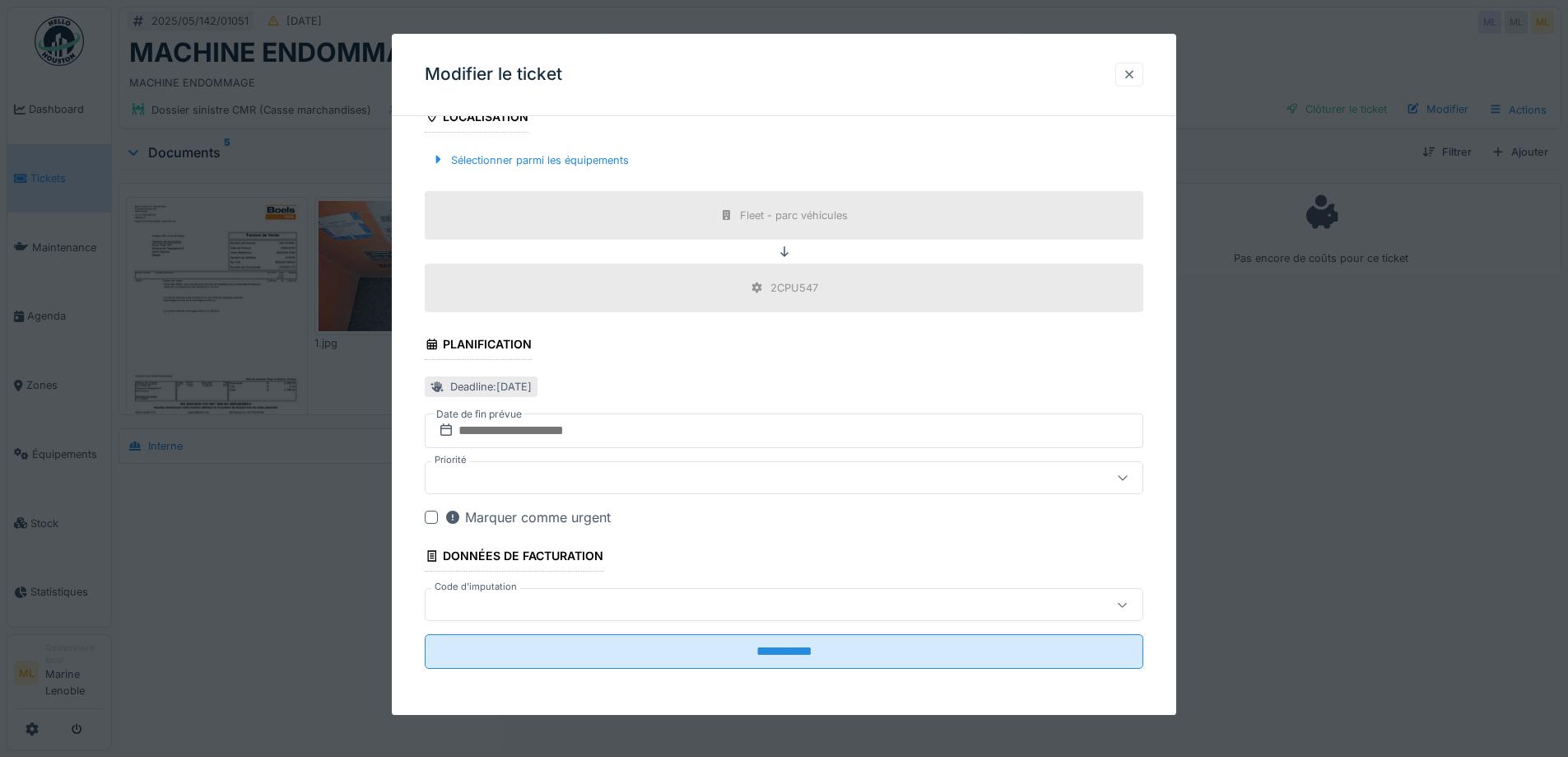
click at [1136, 70] on div at bounding box center [1129, 75] width 14 height 15
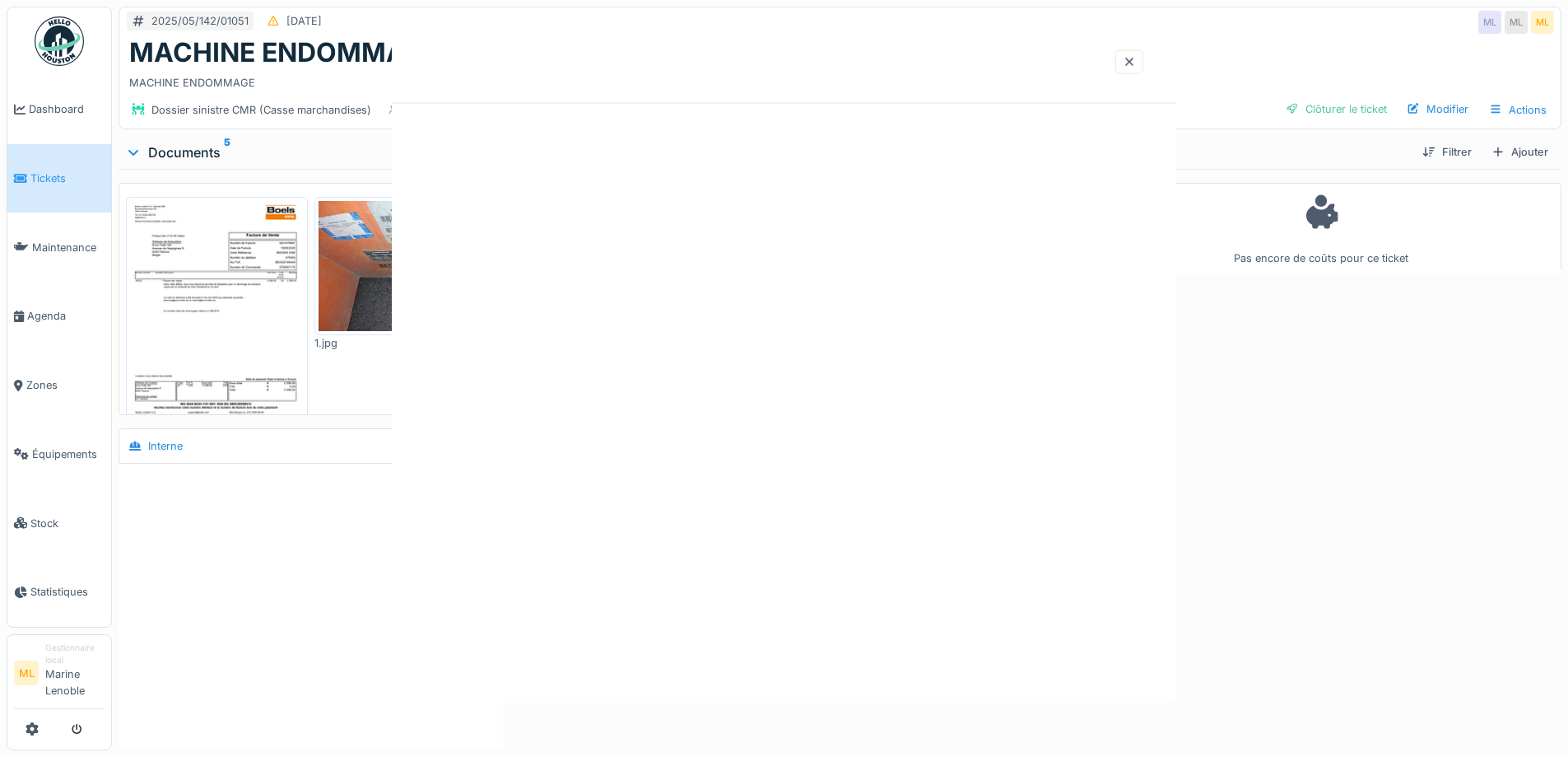
scroll to position [0, 0]
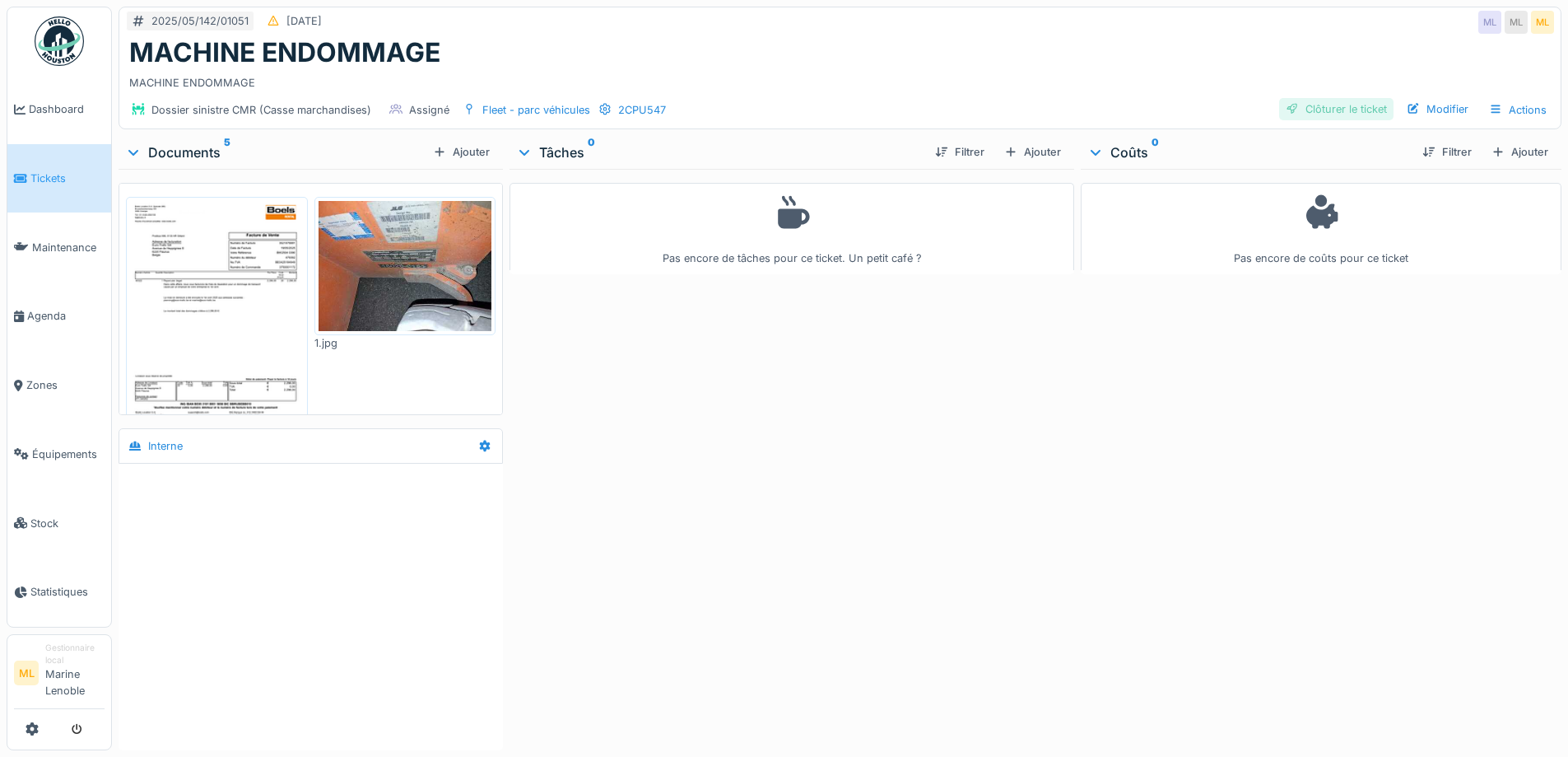
click at [1325, 101] on div "Clôturer le ticket" at bounding box center [1336, 109] width 115 height 22
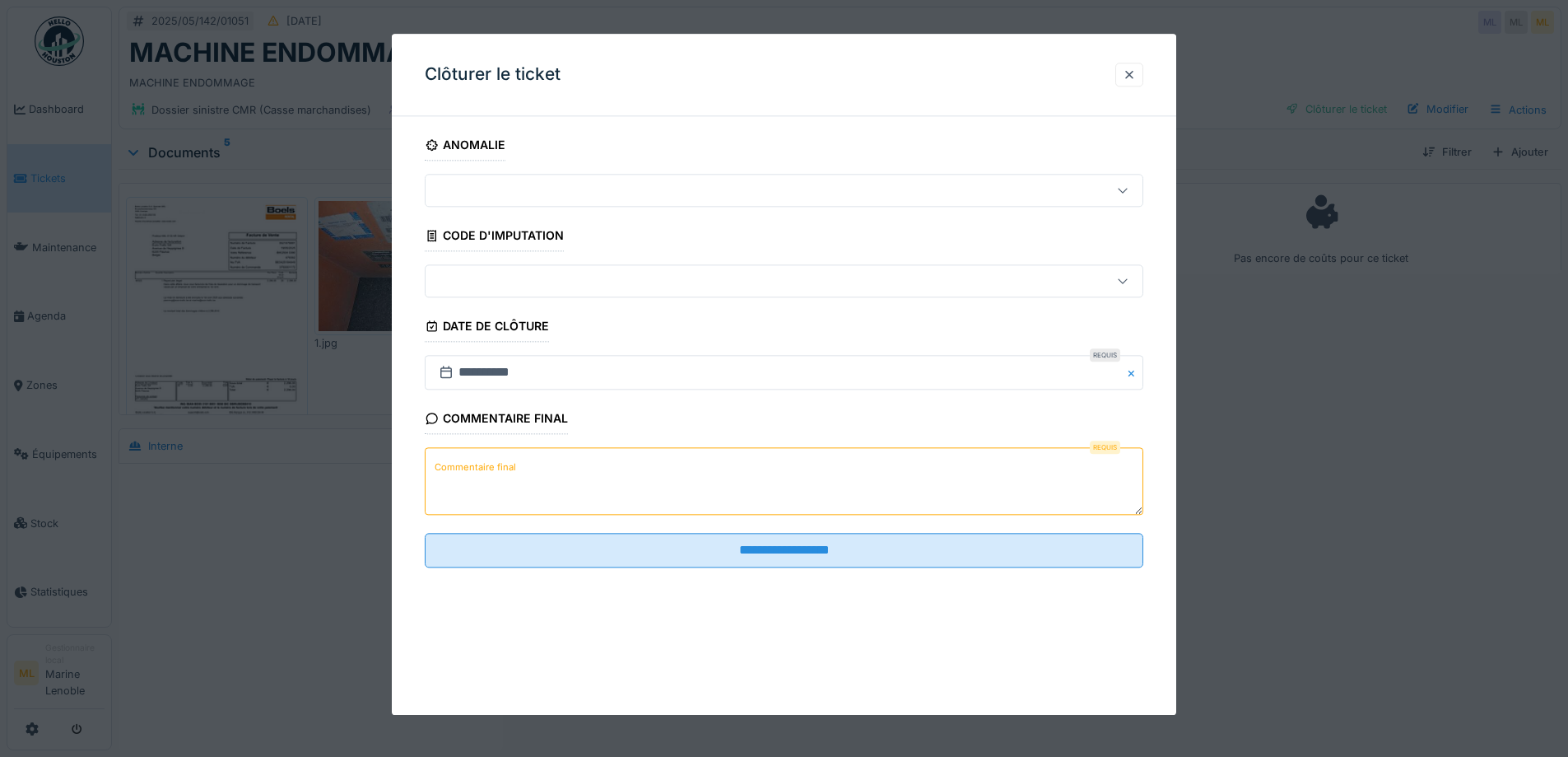
click at [507, 466] on label "Commentaire final" at bounding box center [475, 467] width 88 height 20
click at [507, 466] on textarea "Commentaire final" at bounding box center [784, 482] width 719 height 68
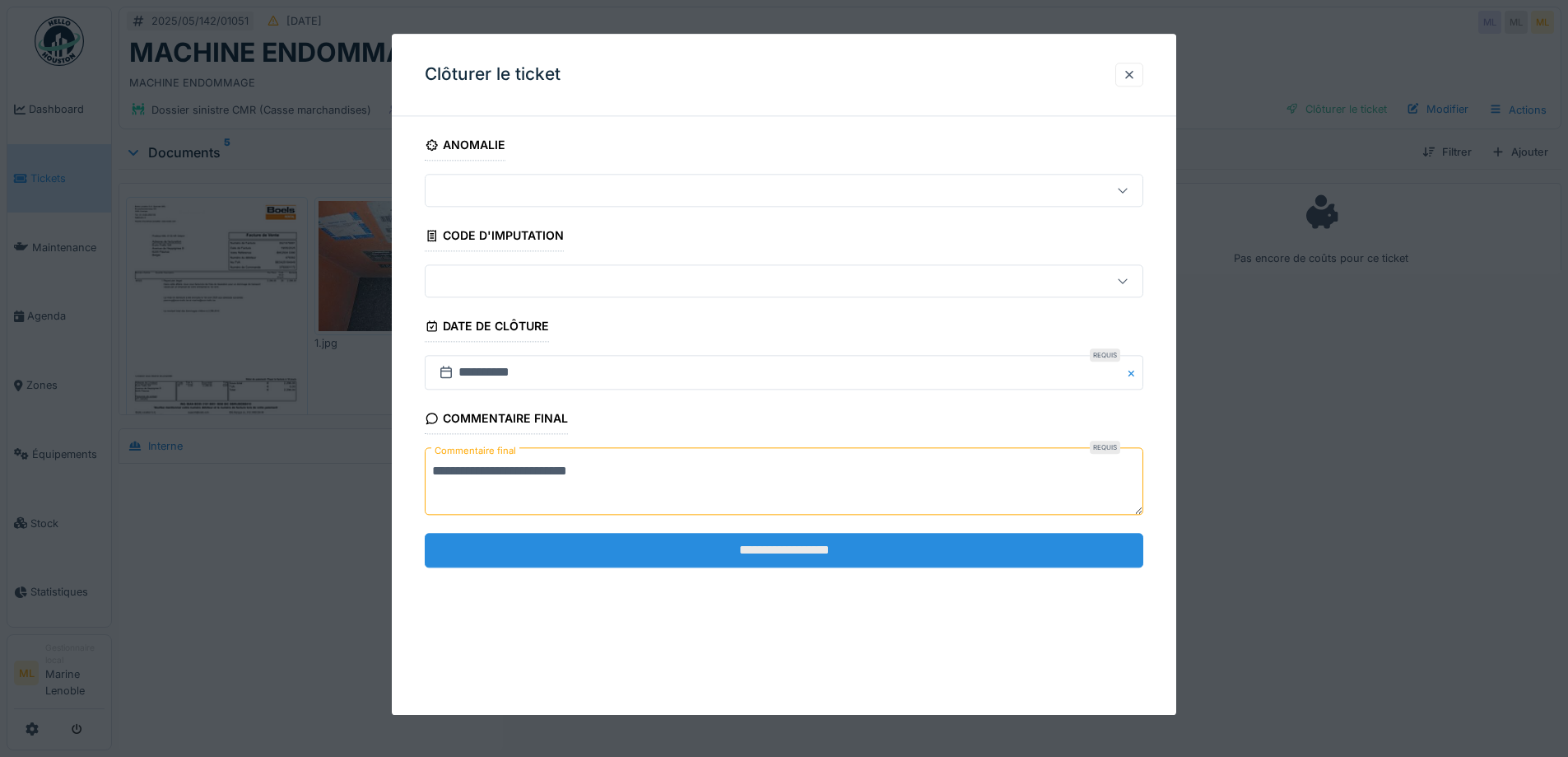
type textarea "**********"
click at [735, 546] on input "**********" at bounding box center [784, 550] width 719 height 35
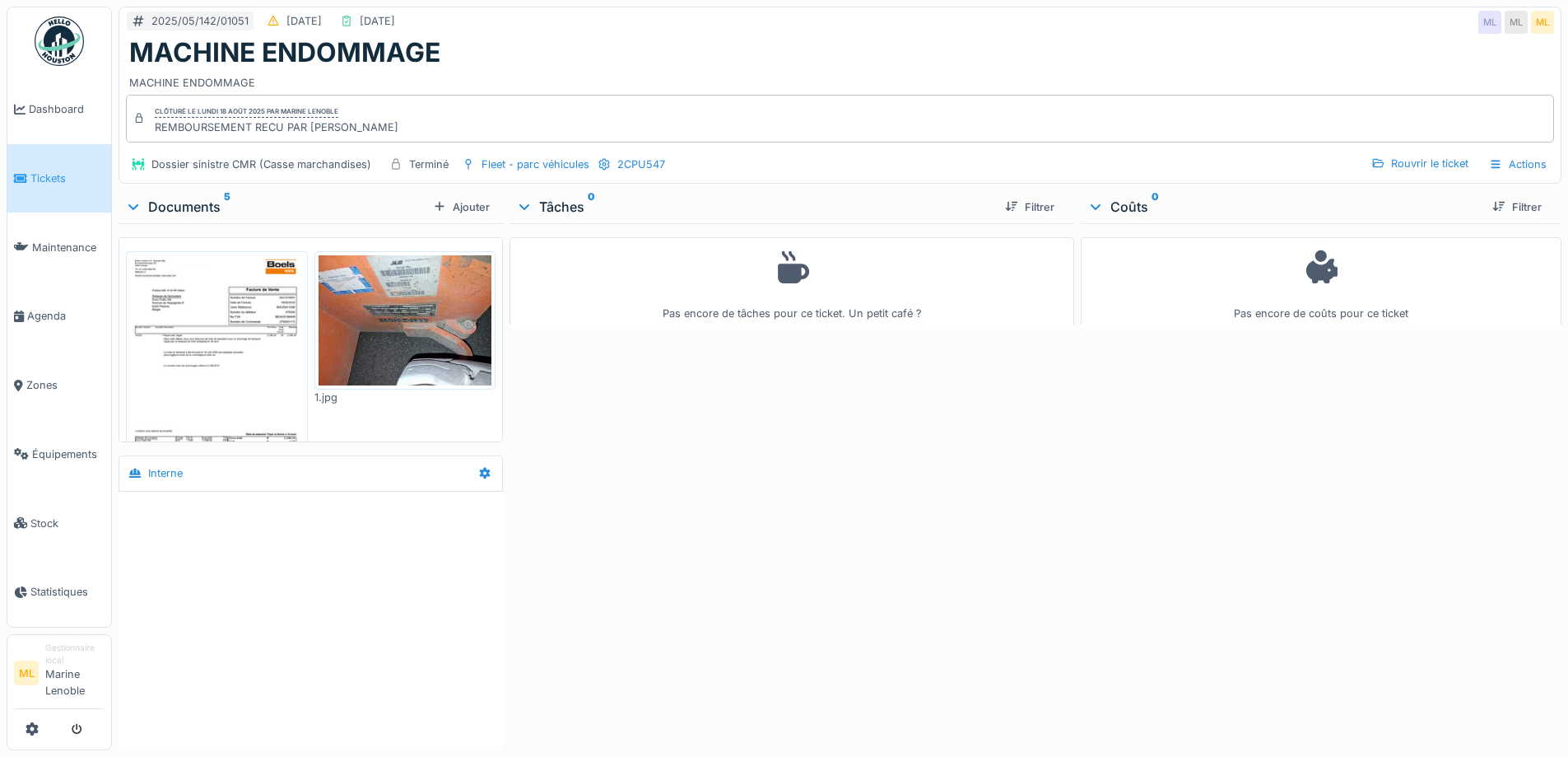
drag, startPoint x: 234, startPoint y: 337, endPoint x: 244, endPoint y: 336, distance: 10.0
click at [235, 337] on img at bounding box center [216, 378] width 174 height 245
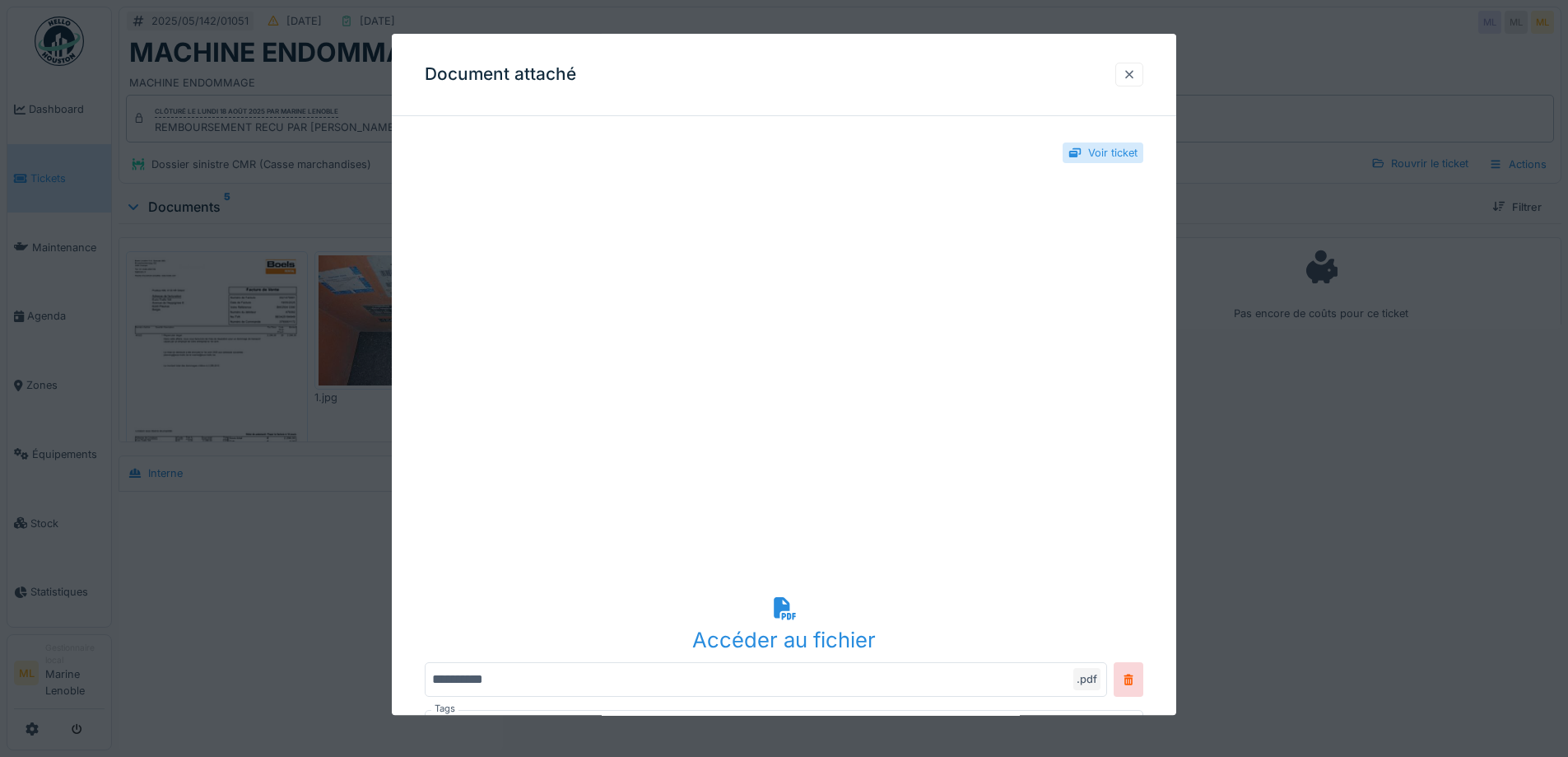
click at [1143, 70] on div at bounding box center [1129, 75] width 28 height 24
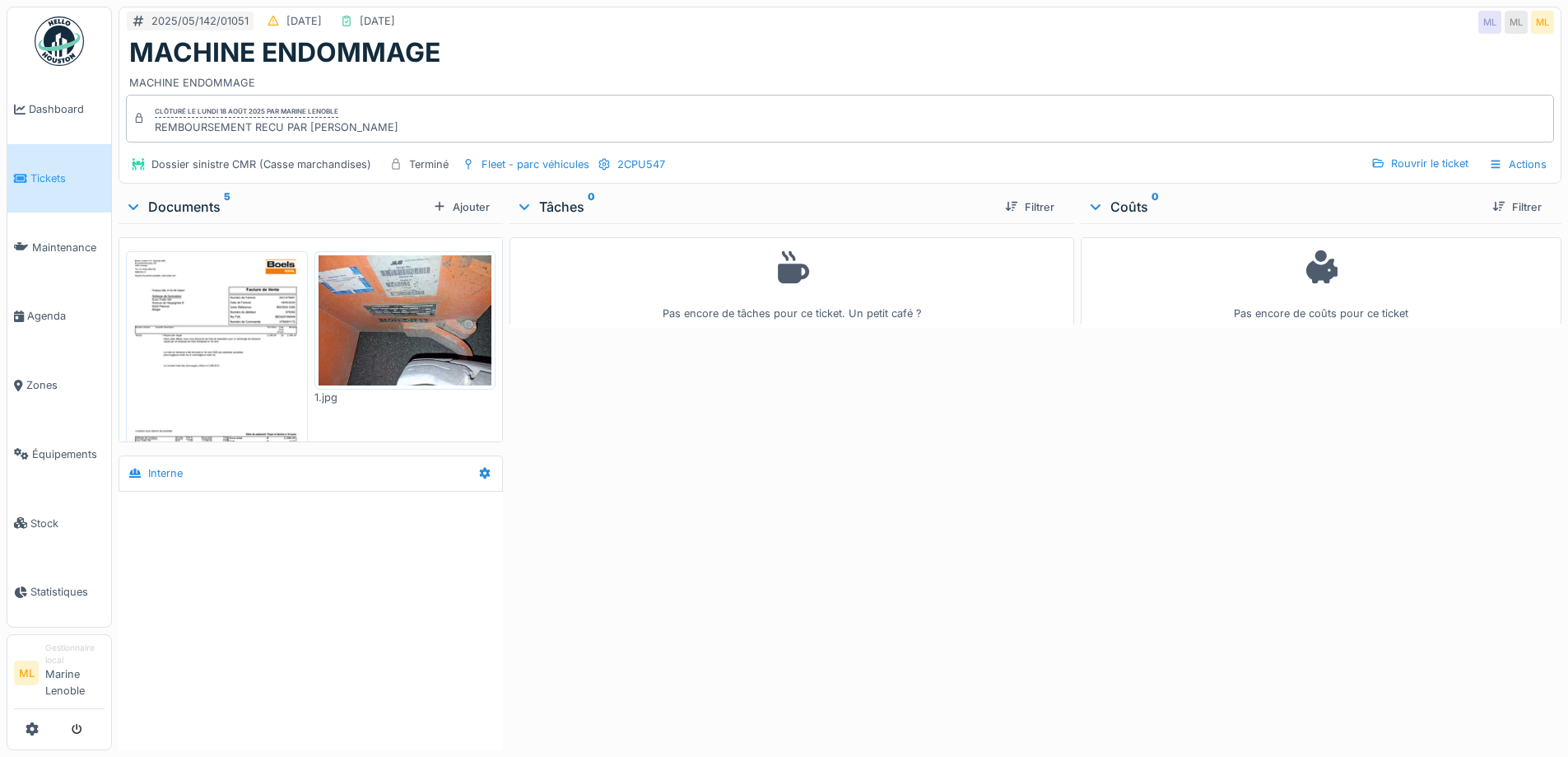
click at [71, 175] on span "Tickets" at bounding box center [67, 178] width 74 height 15
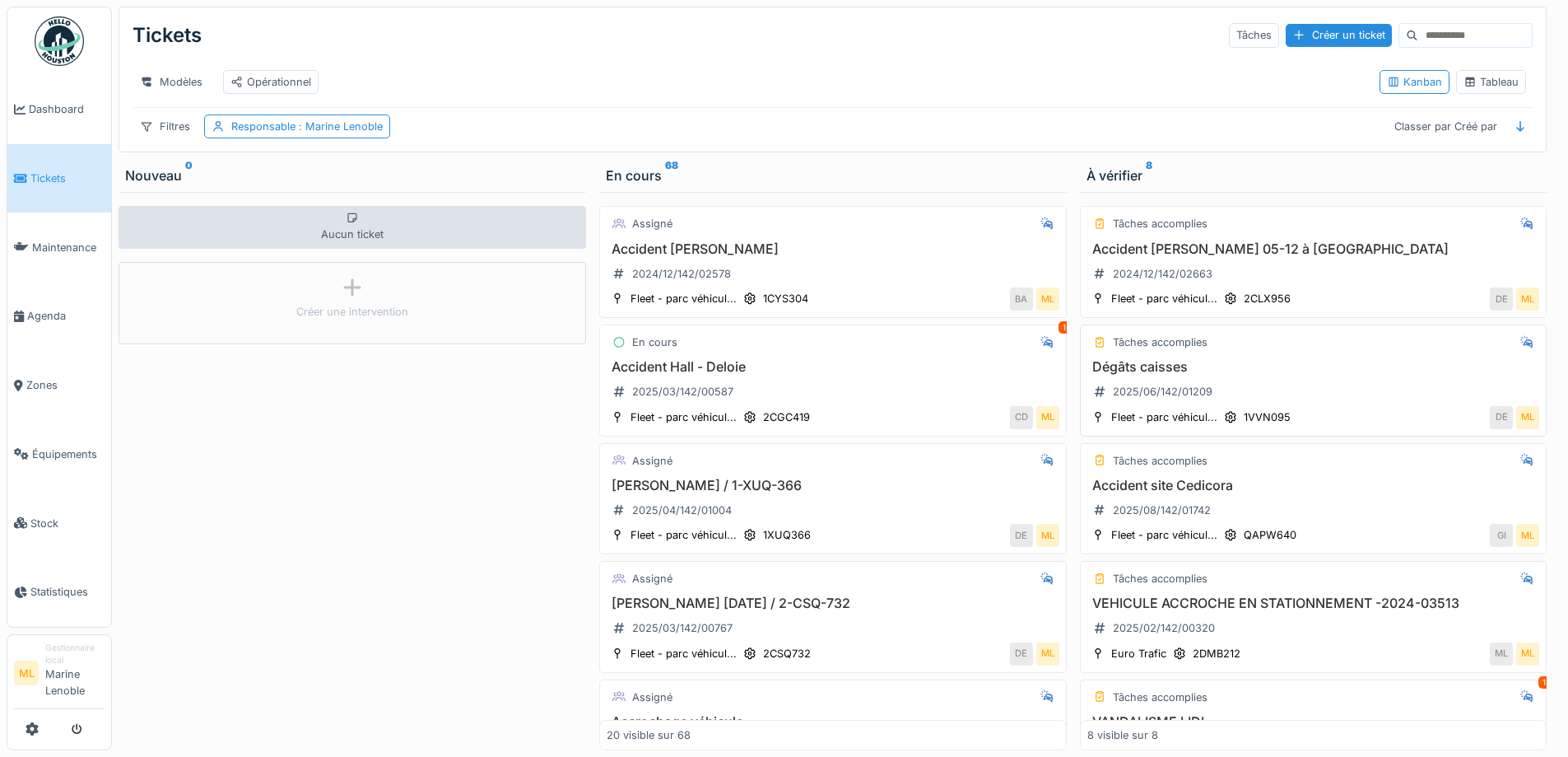
click at [1327, 374] on h3 "Dégâts caisses" at bounding box center [1314, 367] width 453 height 15
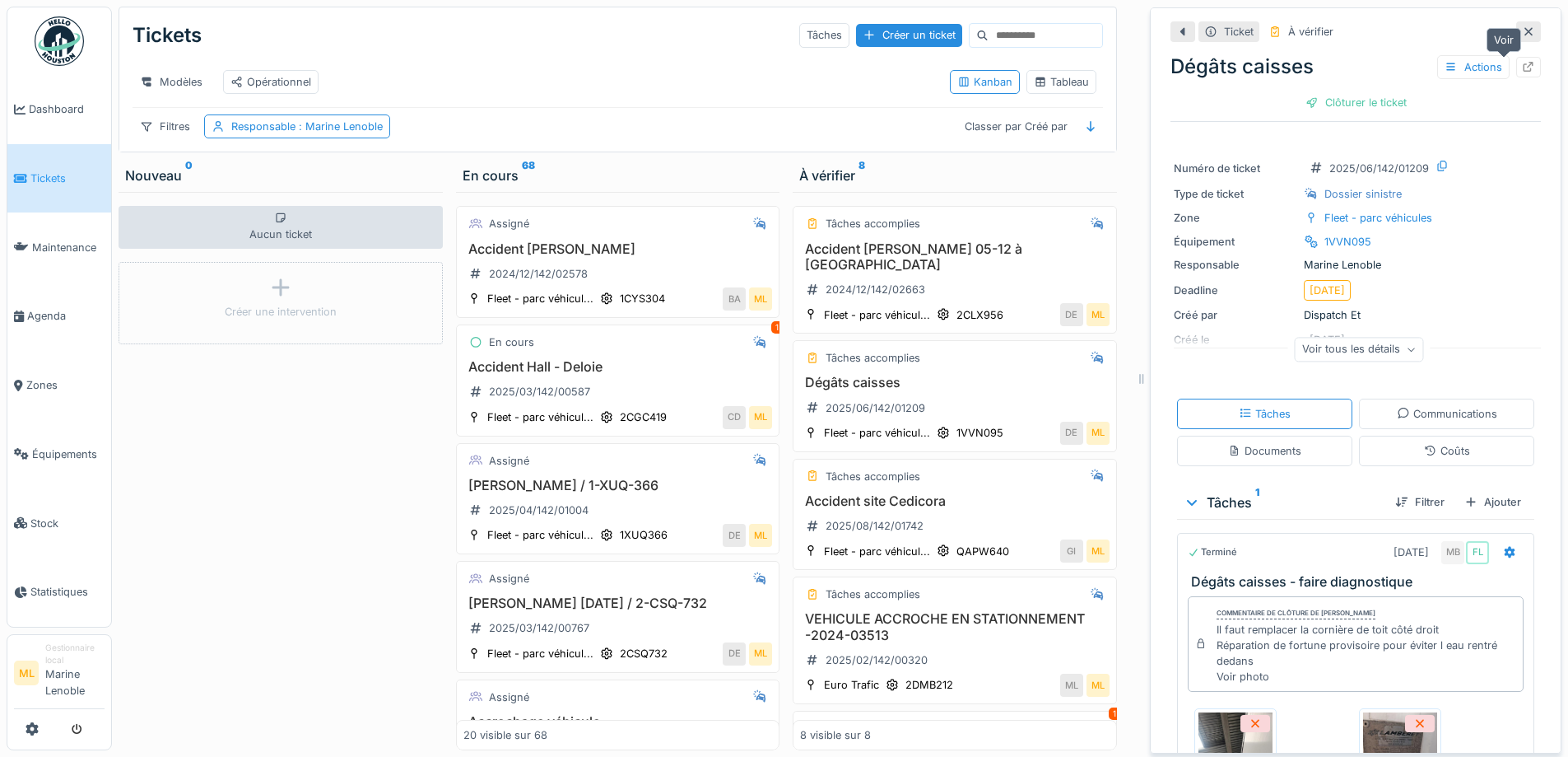
click at [1522, 62] on icon at bounding box center [1529, 67] width 14 height 11
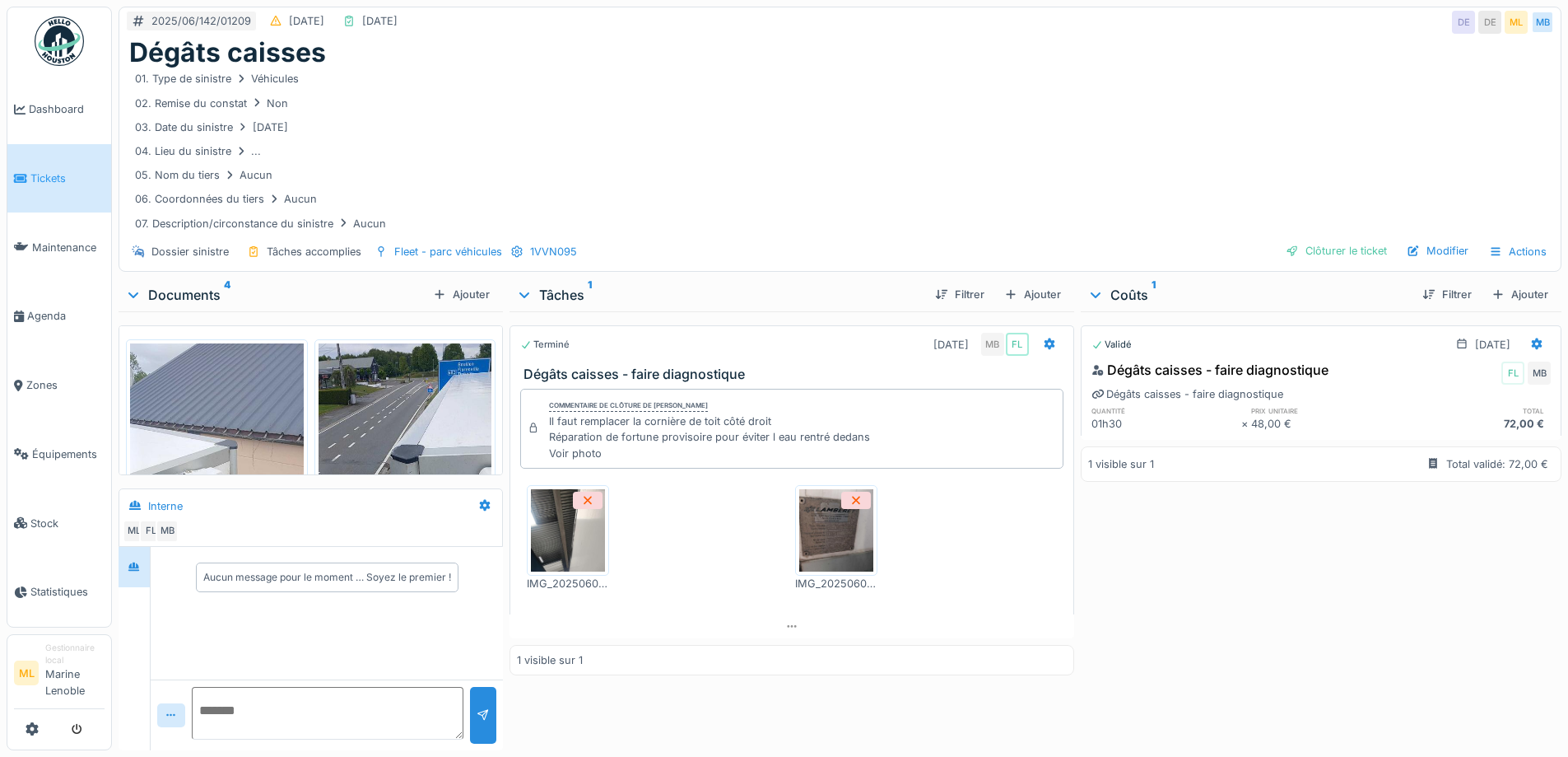
click at [554, 546] on img at bounding box center [568, 530] width 74 height 82
click at [1325, 249] on div "Clôturer le ticket" at bounding box center [1336, 250] width 115 height 22
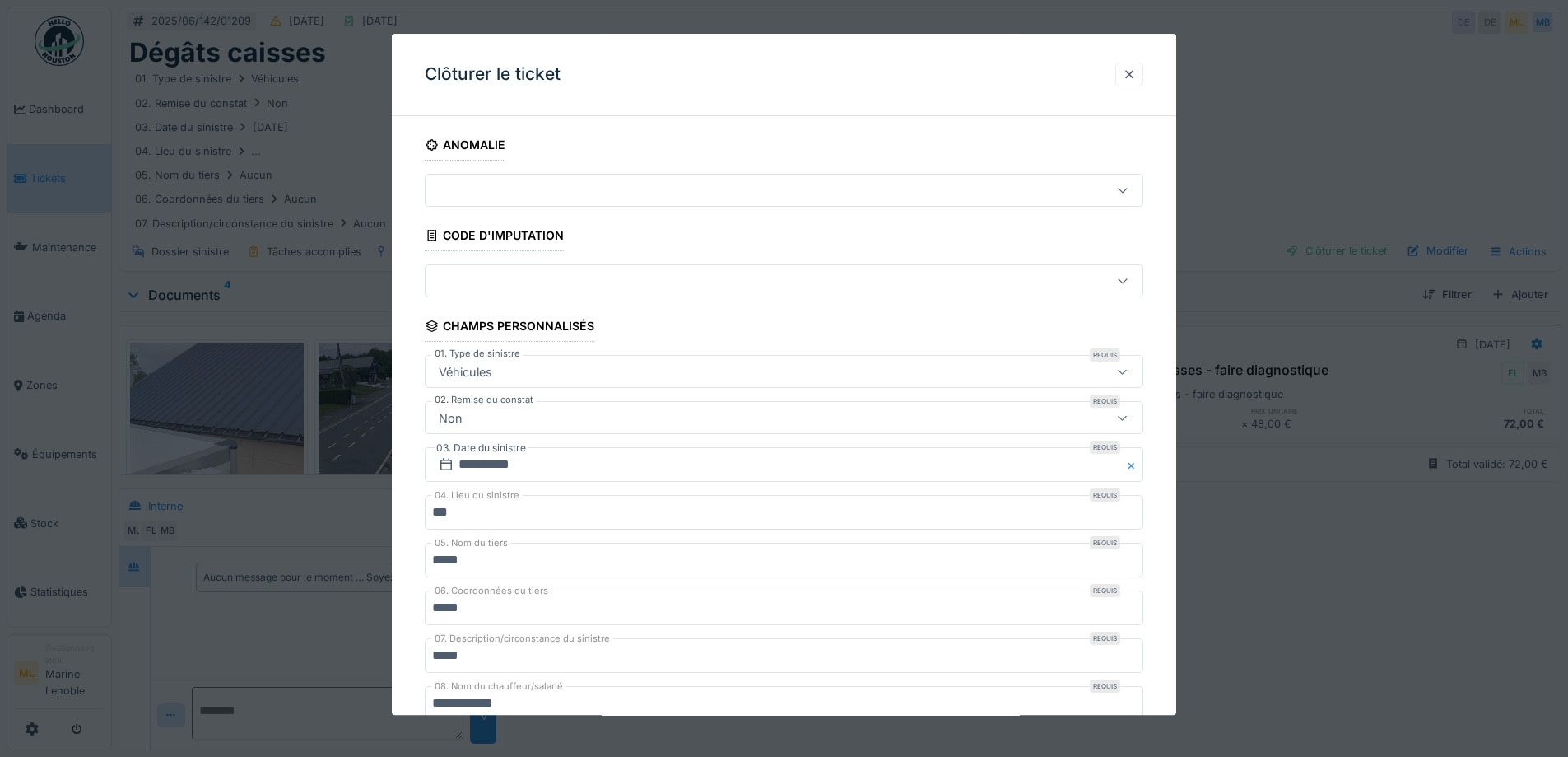
drag, startPoint x: 1140, startPoint y: 70, endPoint x: 1057, endPoint y: 117, distance: 95.4
click at [1136, 70] on div at bounding box center [1129, 75] width 14 height 15
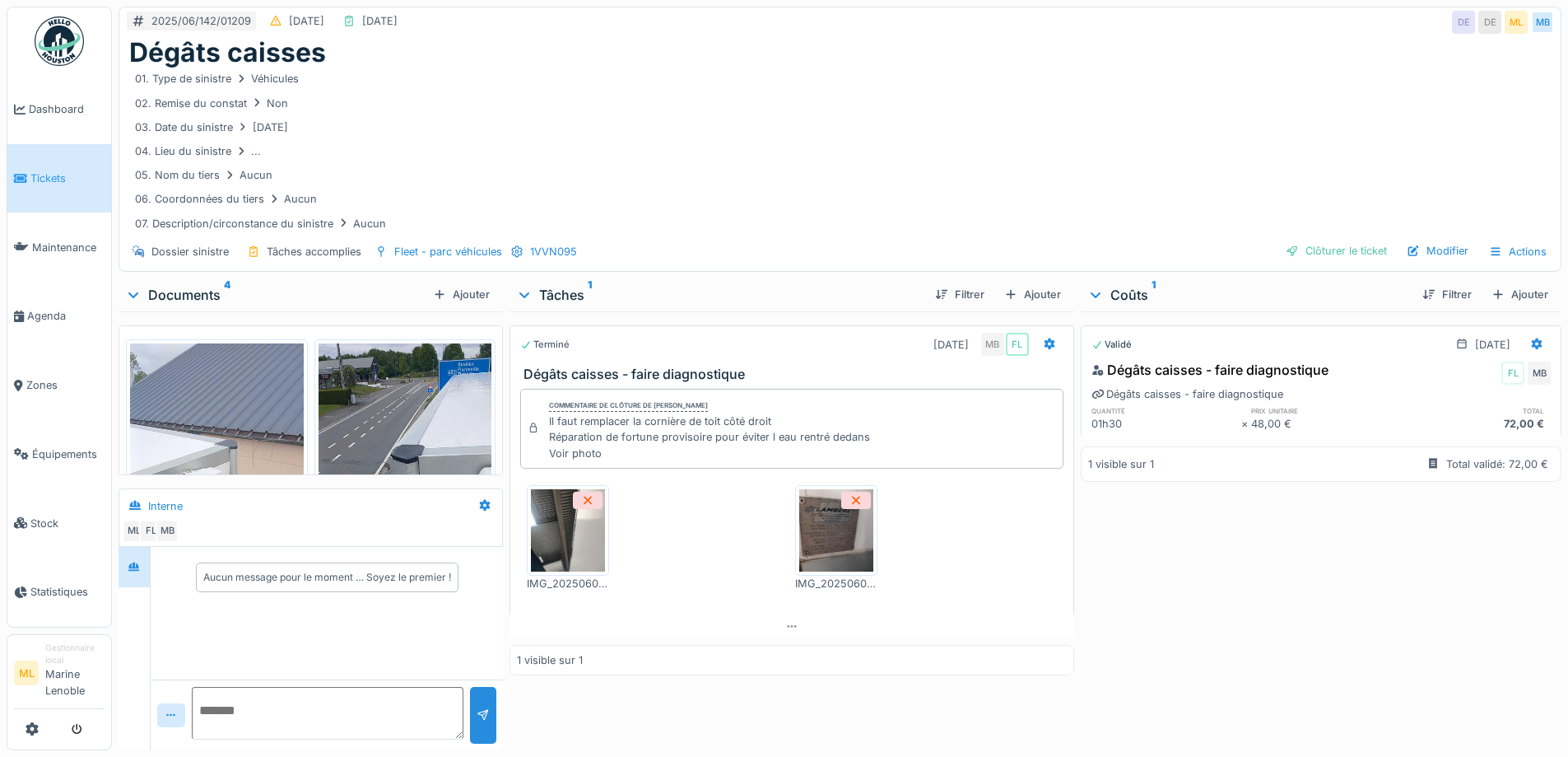
click at [248, 436] on img at bounding box center [216, 498] width 174 height 309
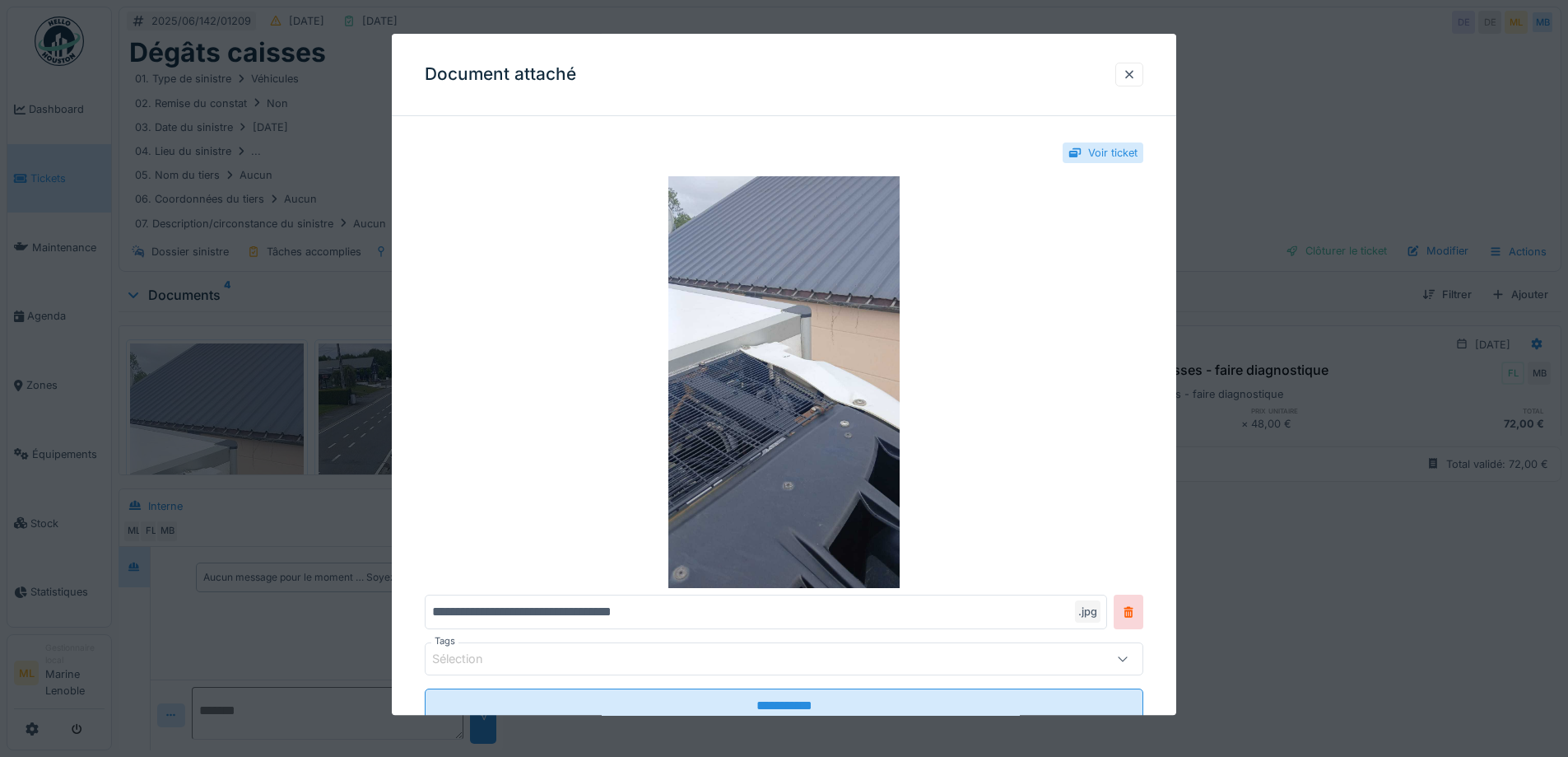
click at [1134, 61] on div "Document attaché" at bounding box center [784, 75] width 785 height 82
click at [1133, 70] on div at bounding box center [1129, 75] width 14 height 15
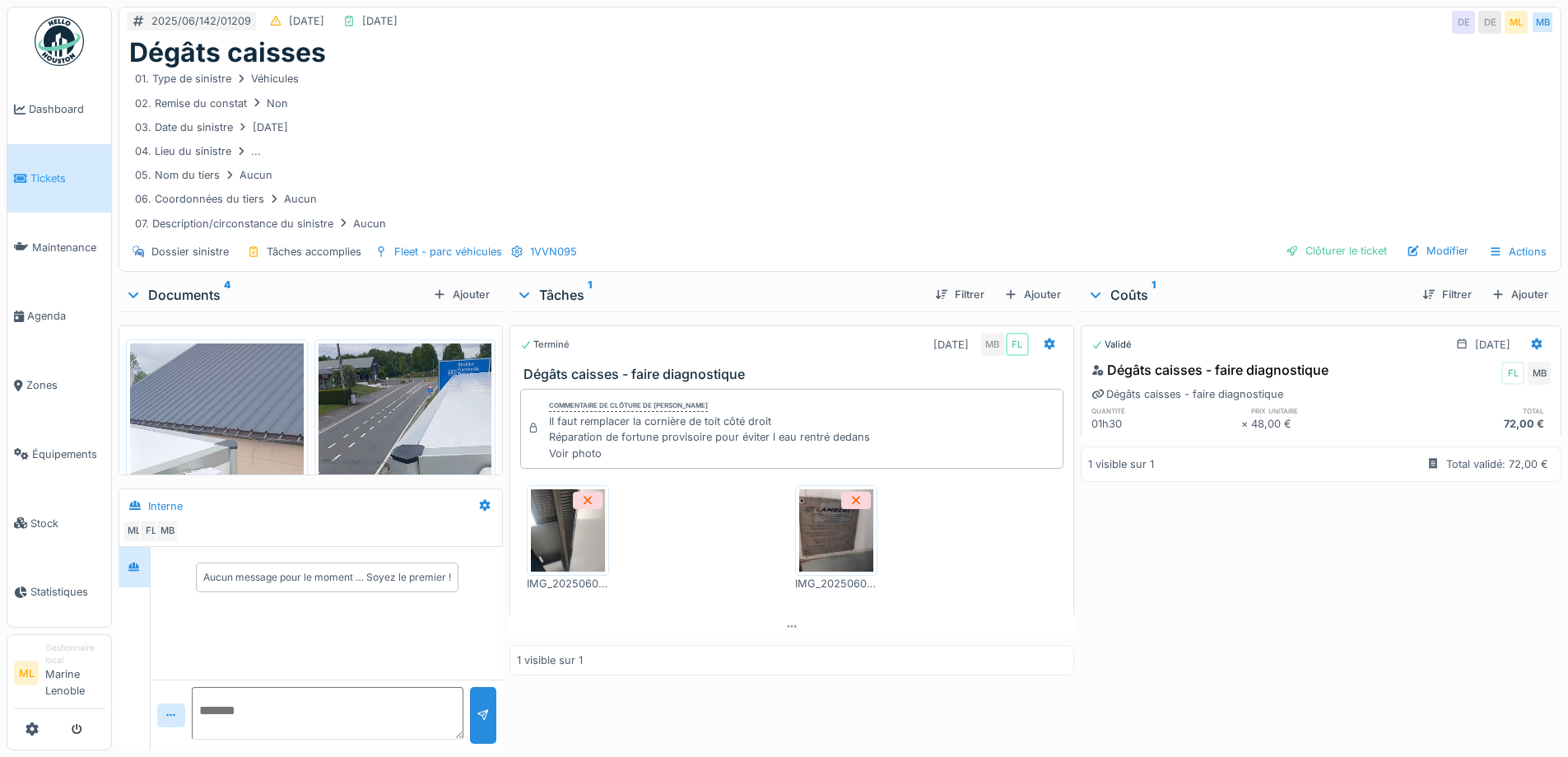
click at [82, 177] on span "Tickets" at bounding box center [67, 178] width 74 height 15
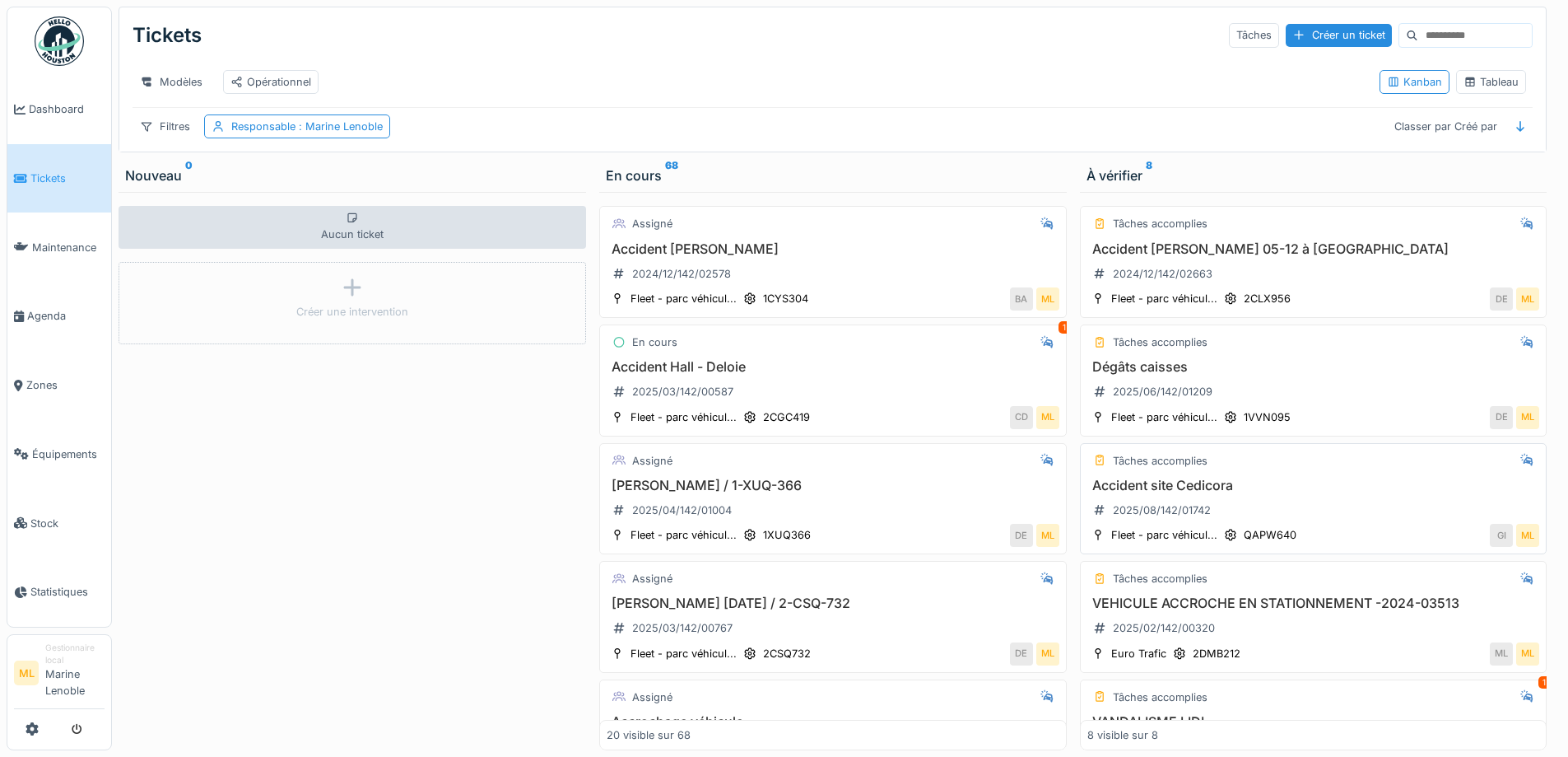
click at [1296, 507] on div "Accident site Cedicora 2025/08/142/01742" at bounding box center [1314, 501] width 453 height 46
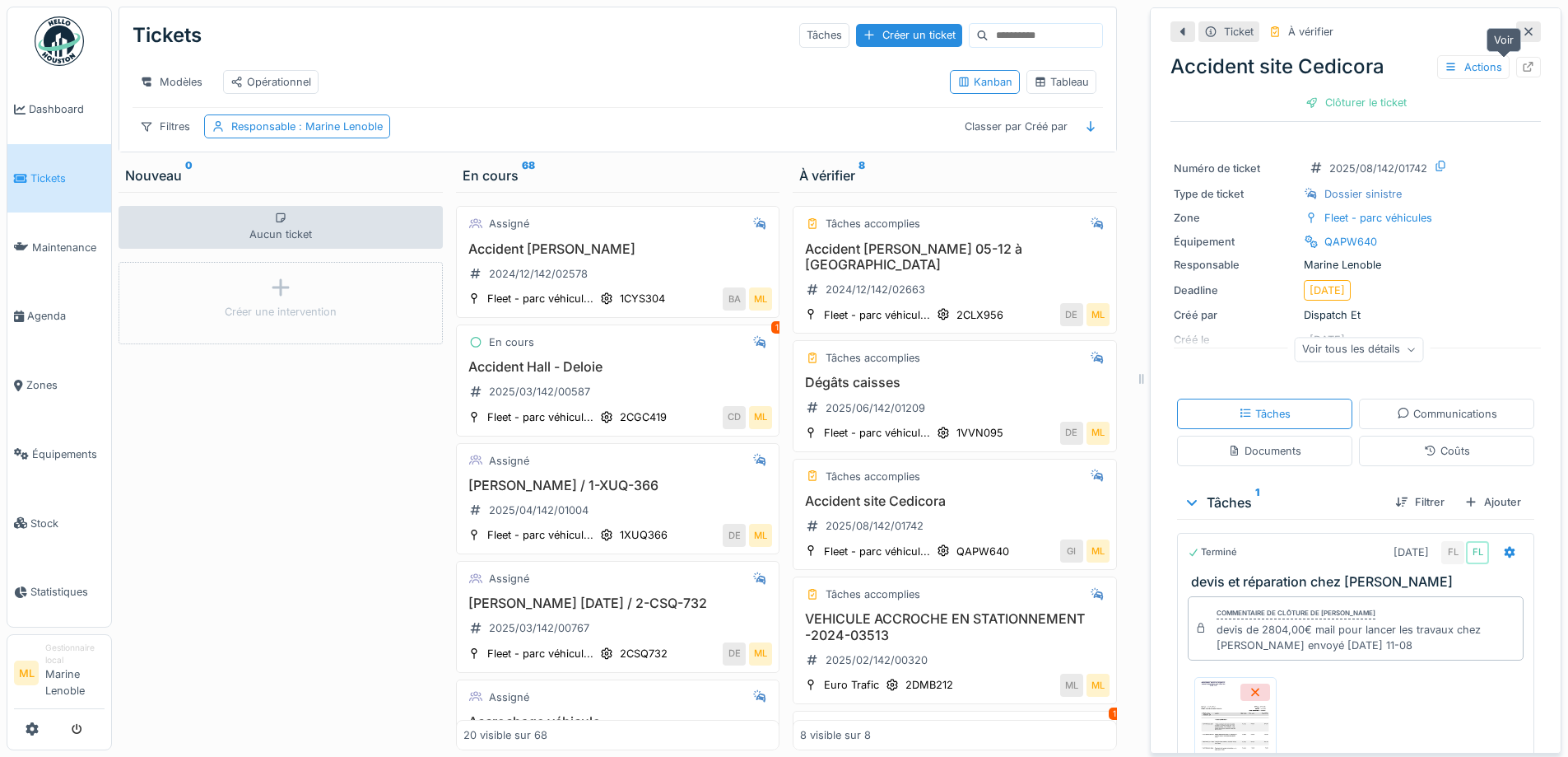
click at [1522, 69] on icon at bounding box center [1529, 67] width 14 height 11
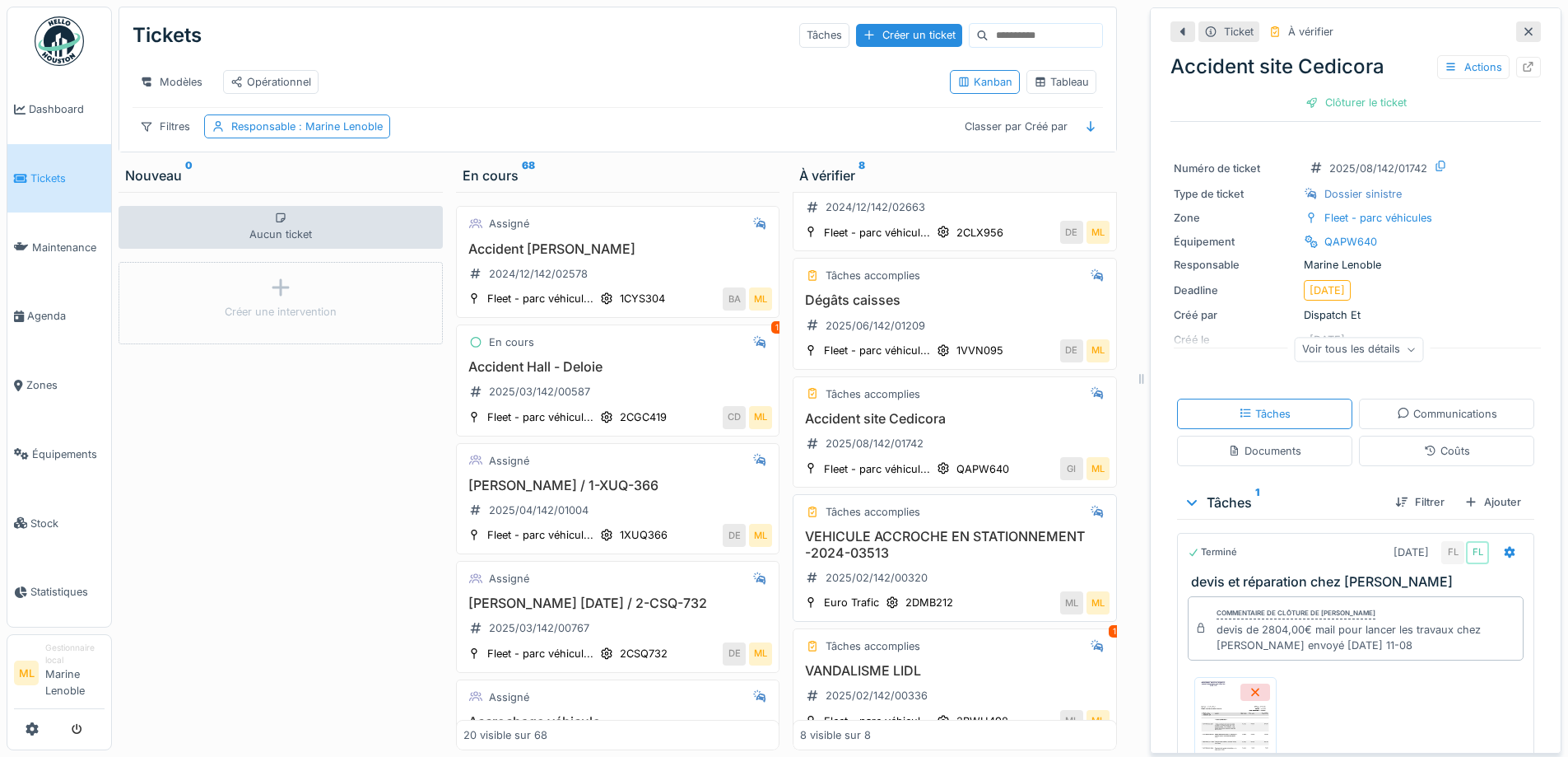
click at [977, 541] on h3 "VEHICULE ACCROCHE EN STATIONNEMENT -2024-03513" at bounding box center [955, 544] width 310 height 31
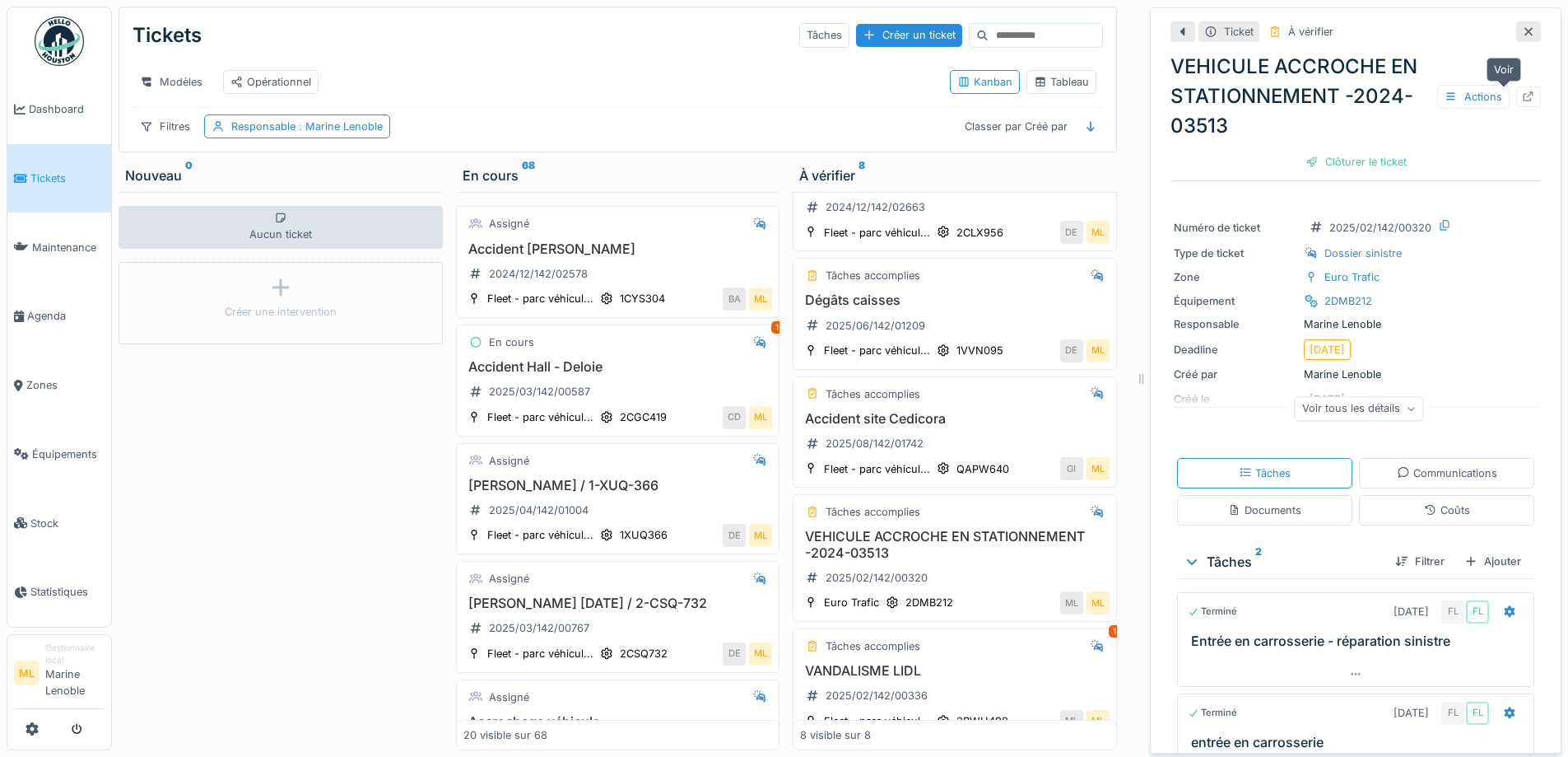
click at [1522, 102] on div at bounding box center [1529, 97] width 14 height 15
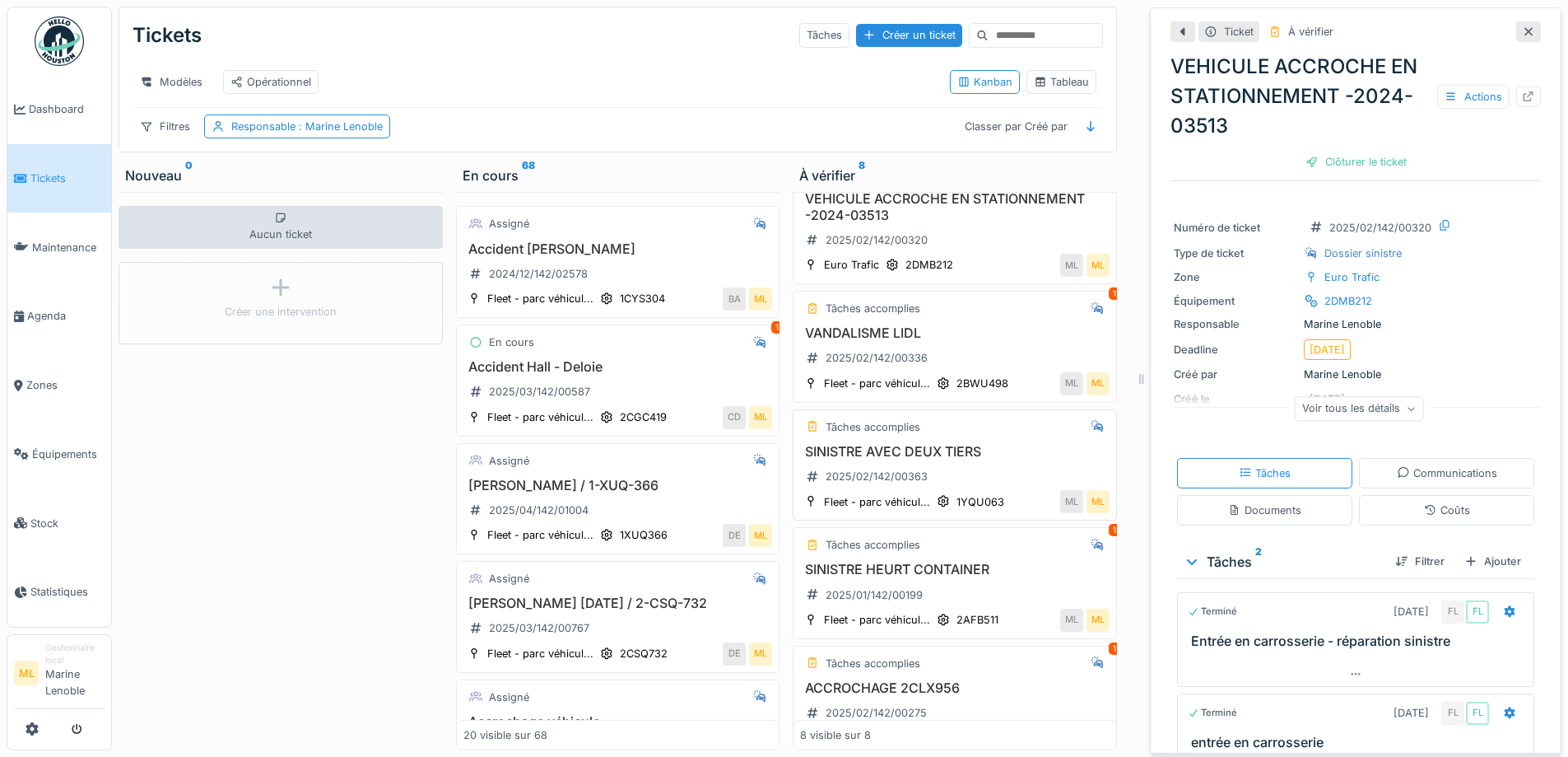
scroll to position [417, 0]
click at [1000, 575] on h3 "SINISTRE HEURT CONTAINER" at bounding box center [955, 573] width 310 height 15
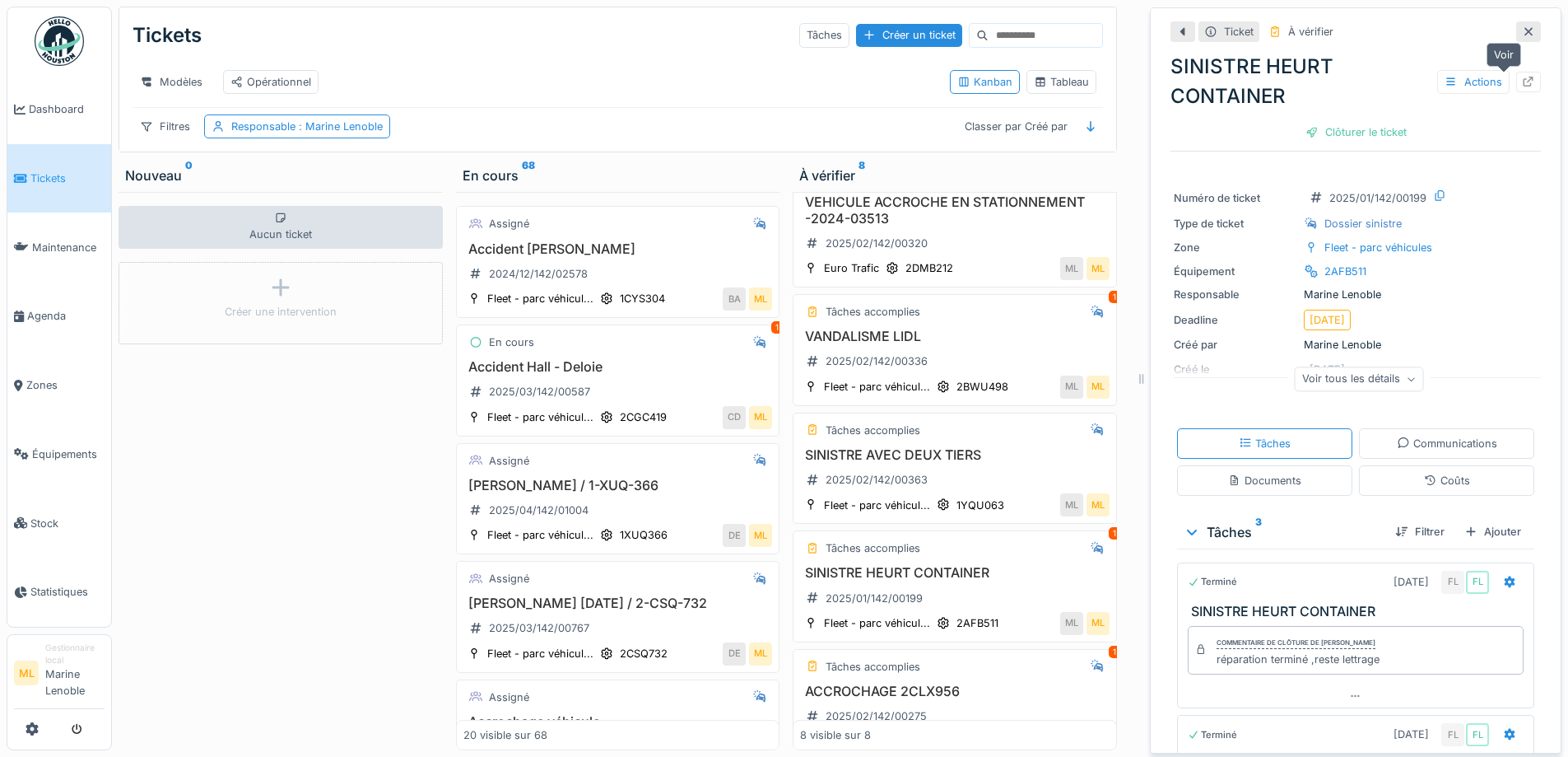
click at [1522, 88] on div at bounding box center [1529, 81] width 14 height 15
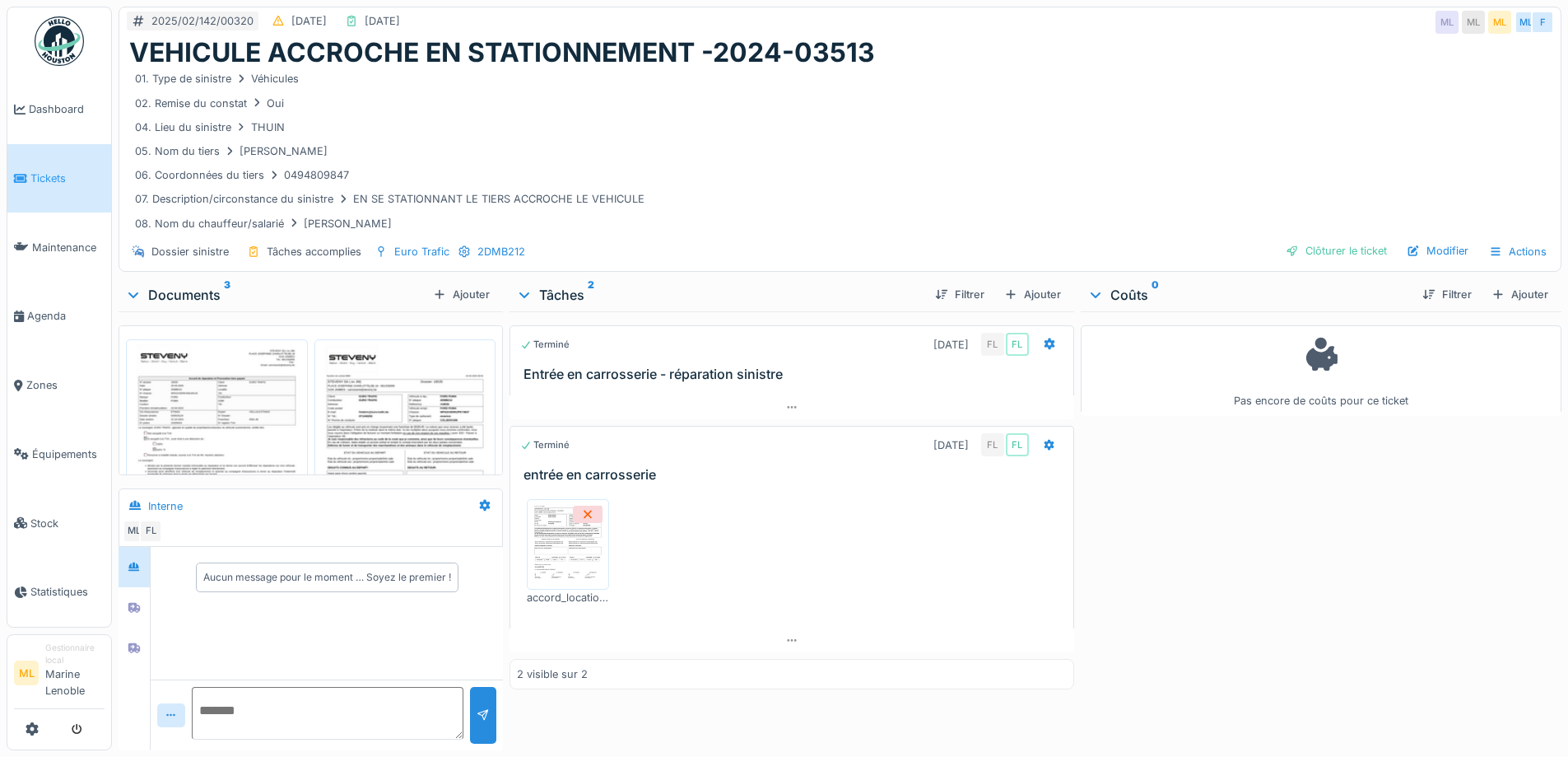
click at [395, 356] on img at bounding box center [405, 466] width 174 height 245
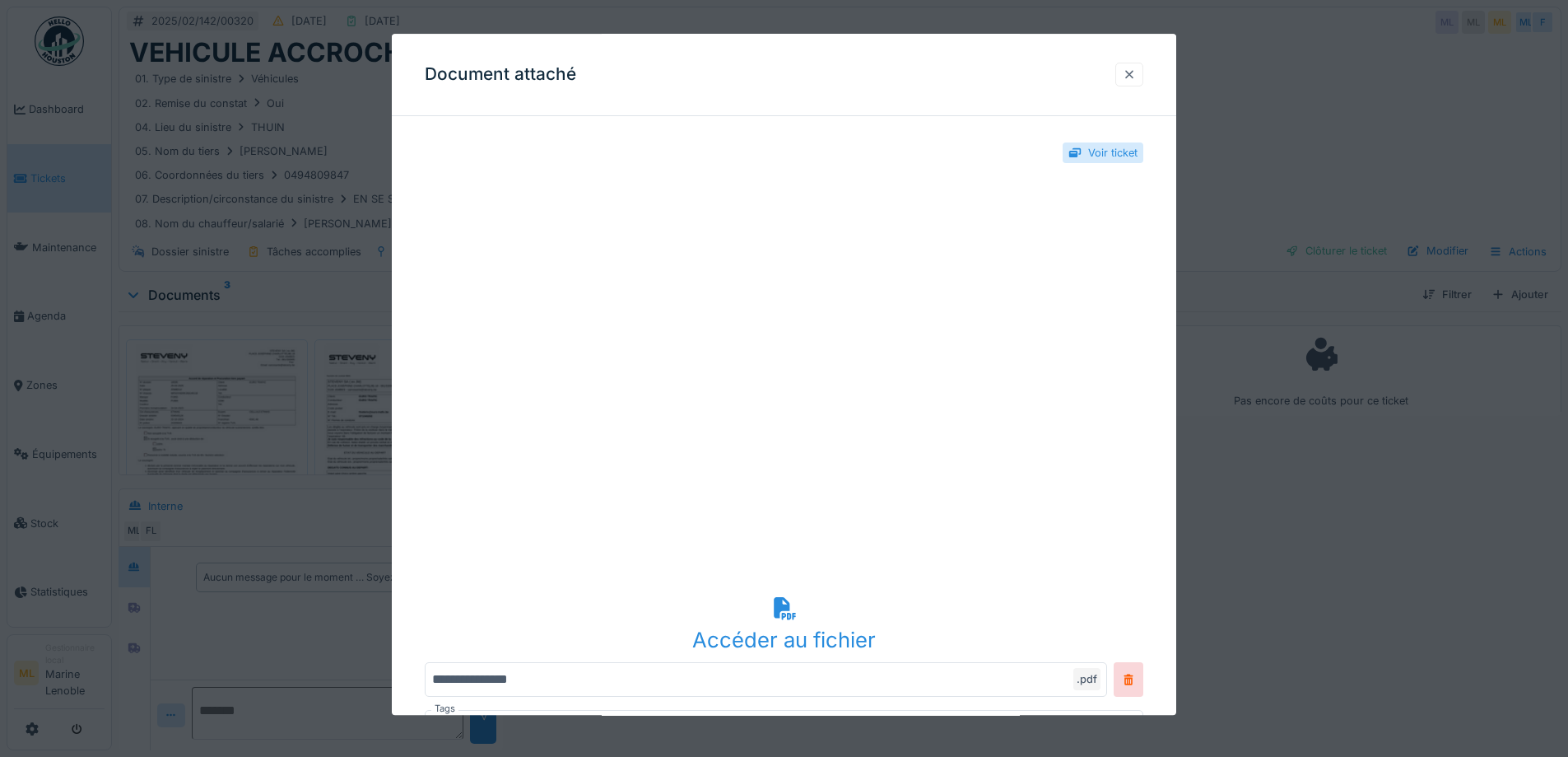
click at [1131, 71] on div at bounding box center [1129, 75] width 14 height 15
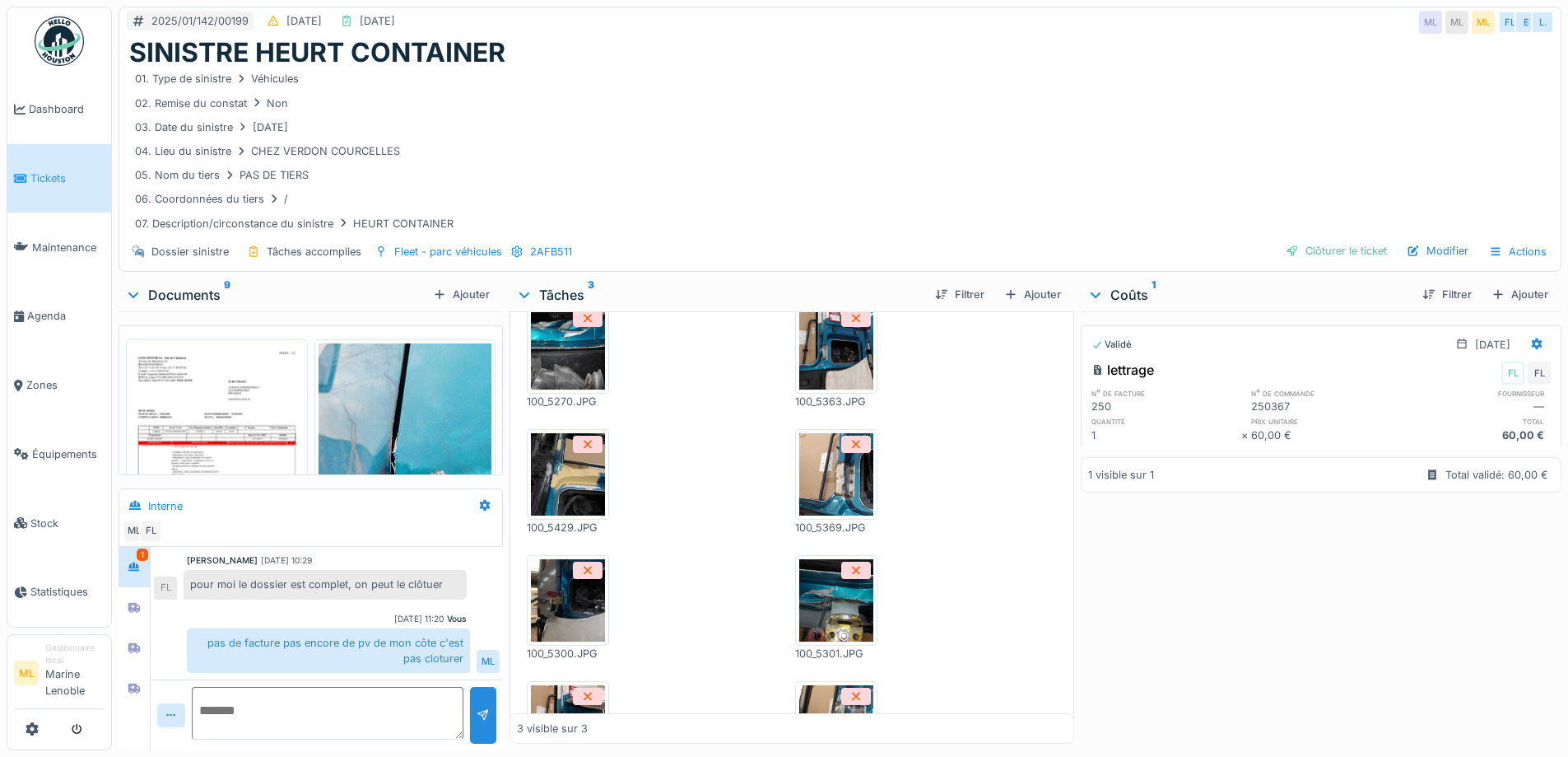
scroll to position [1070, 0]
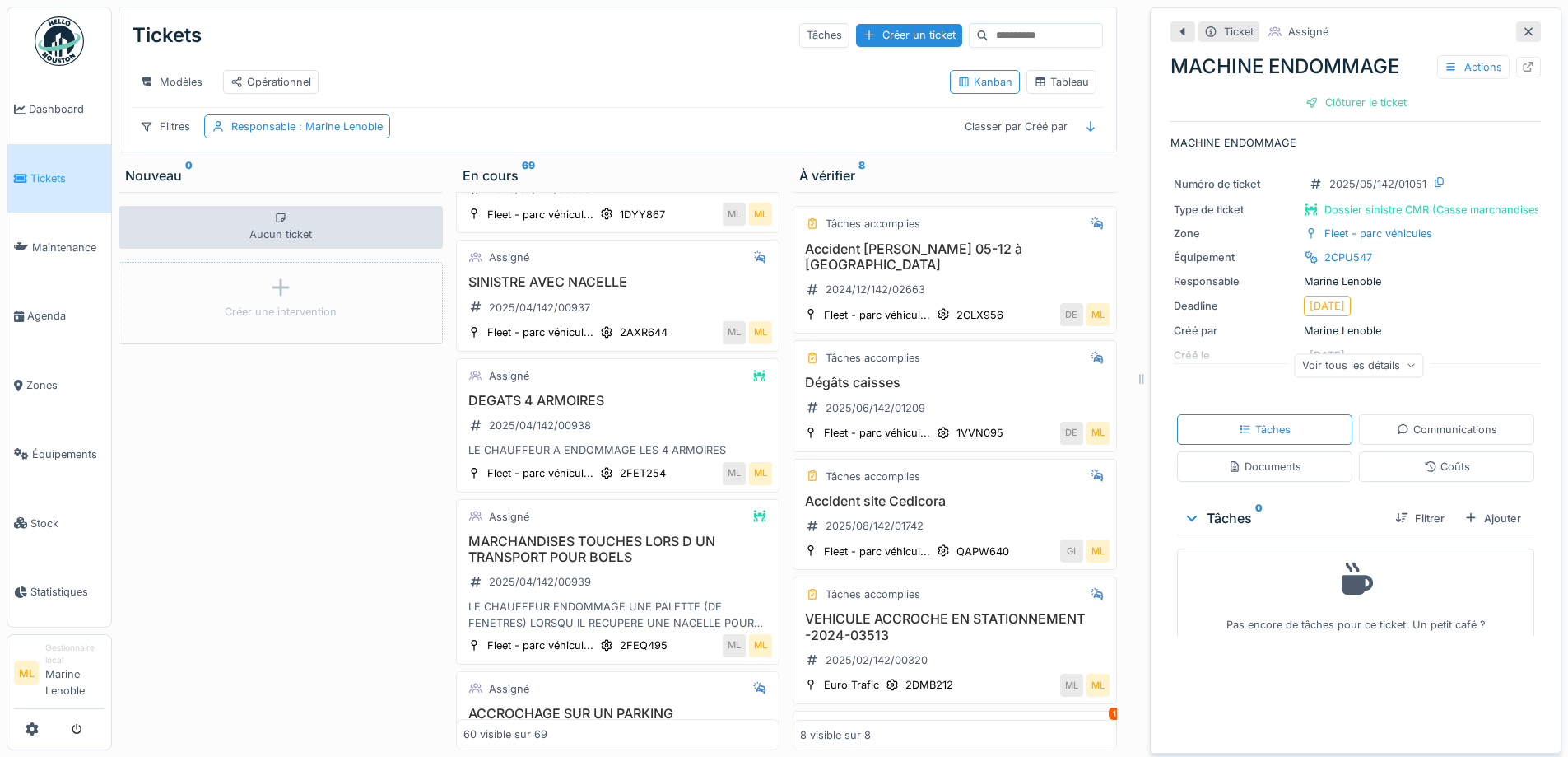
scroll to position [5683, 0]
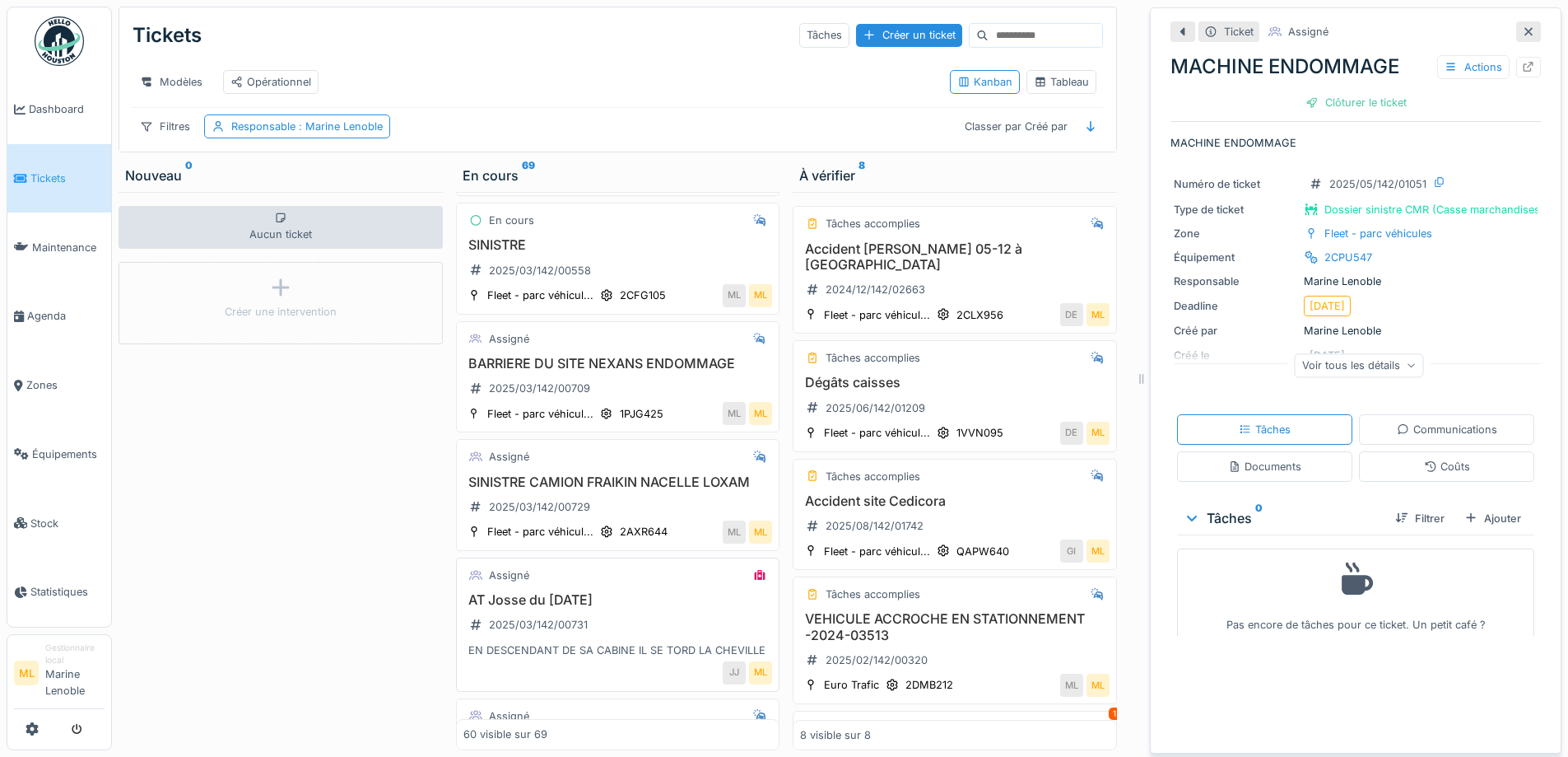
click at [675, 592] on div "AT Josse du 15/03/25 2025/03/142/00731 EN DESCENDANT DE SA CABINE IL SE TORD LA…" at bounding box center [618, 625] width 310 height 66
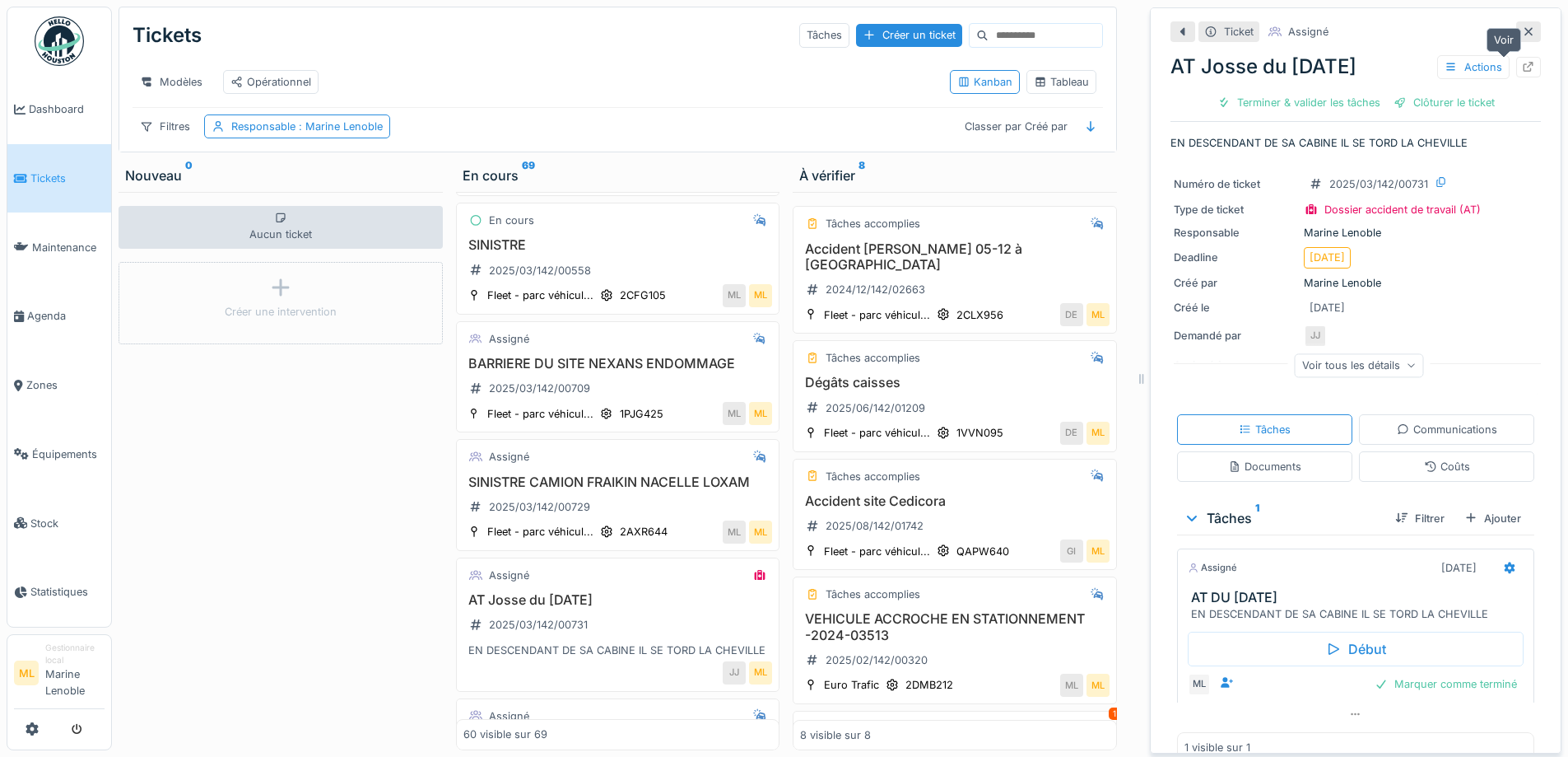
click at [1524, 64] on icon at bounding box center [1529, 67] width 11 height 11
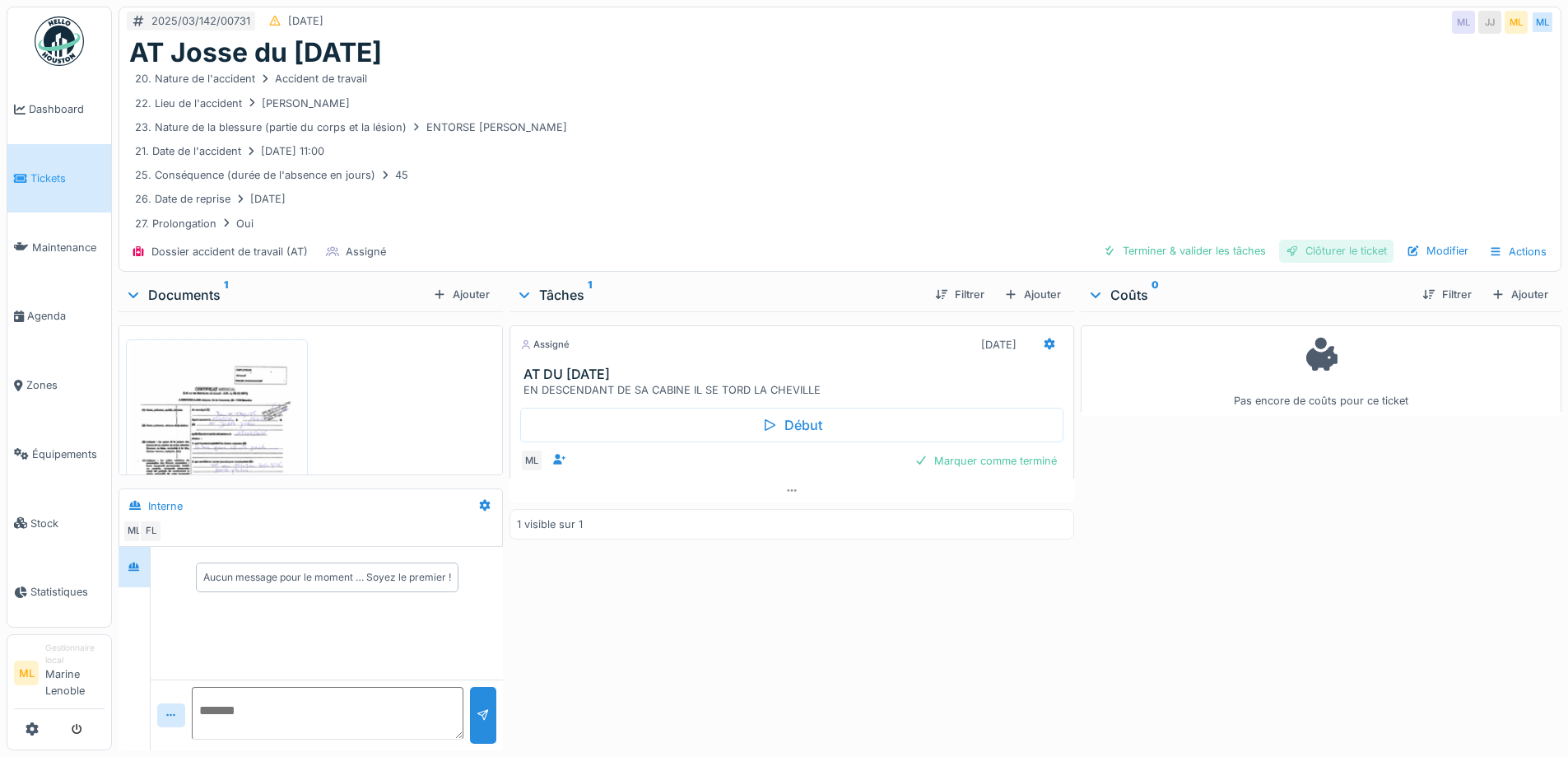
click at [1338, 249] on div "Clôturer le ticket" at bounding box center [1336, 250] width 115 height 22
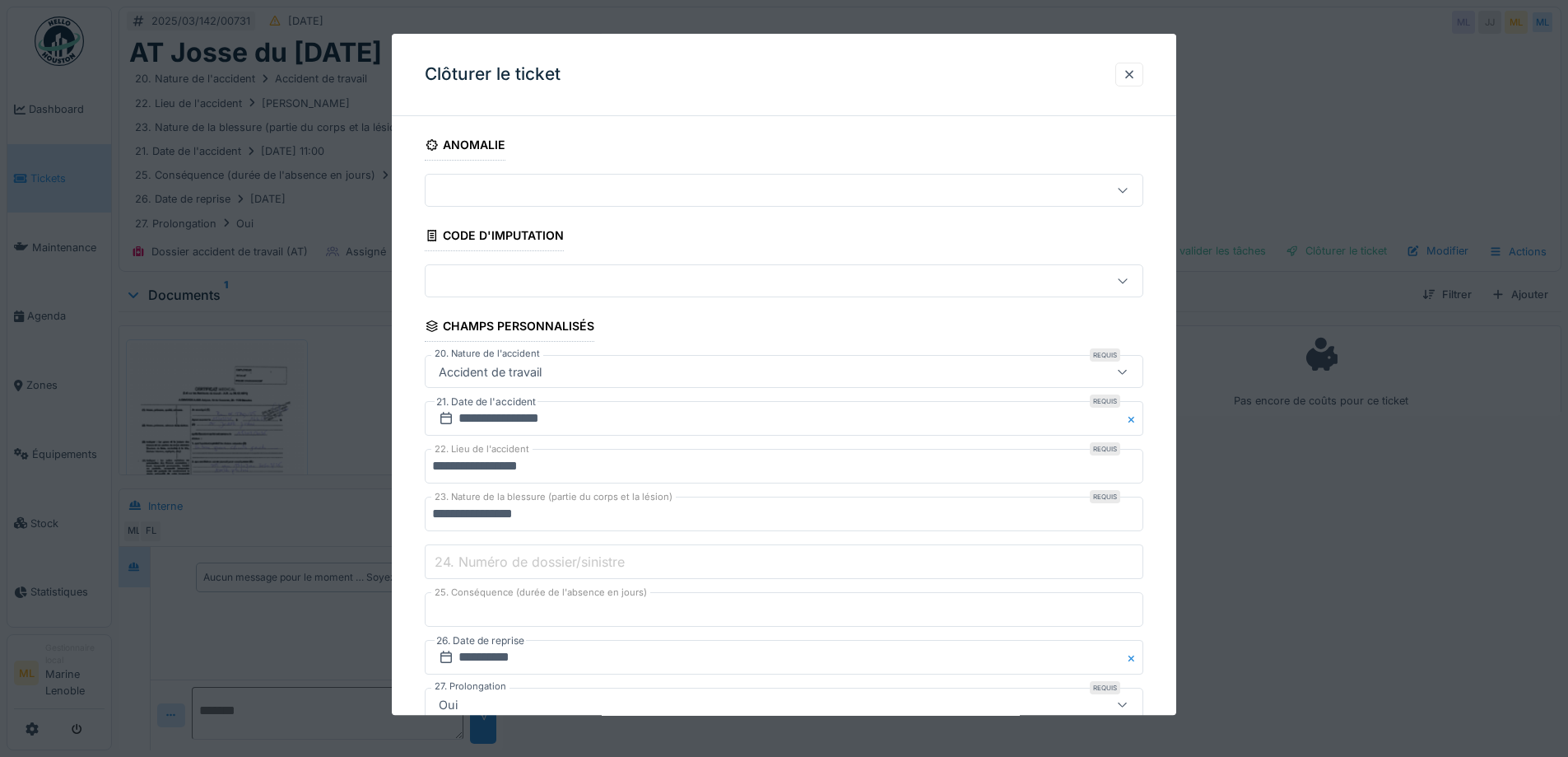
click at [597, 564] on label "24. Numéro de dossier/sinistre" at bounding box center [529, 561] width 197 height 20
click at [597, 564] on input "24. Numéro de dossier/sinistre" at bounding box center [784, 562] width 719 height 35
click at [592, 620] on input "**" at bounding box center [784, 610] width 719 height 35
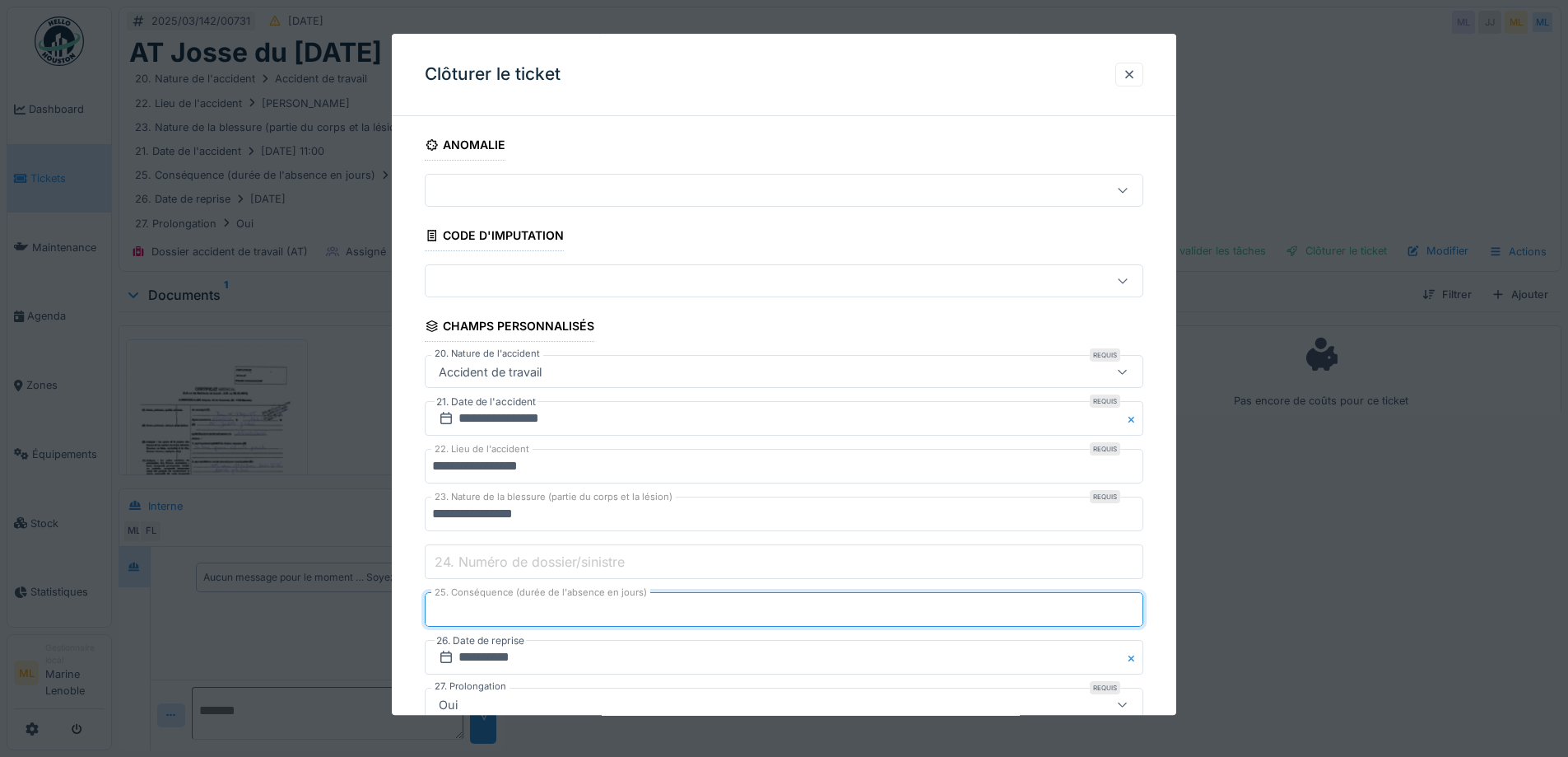
type input "*"
type input "**"
click at [571, 662] on input "**********" at bounding box center [784, 658] width 719 height 35
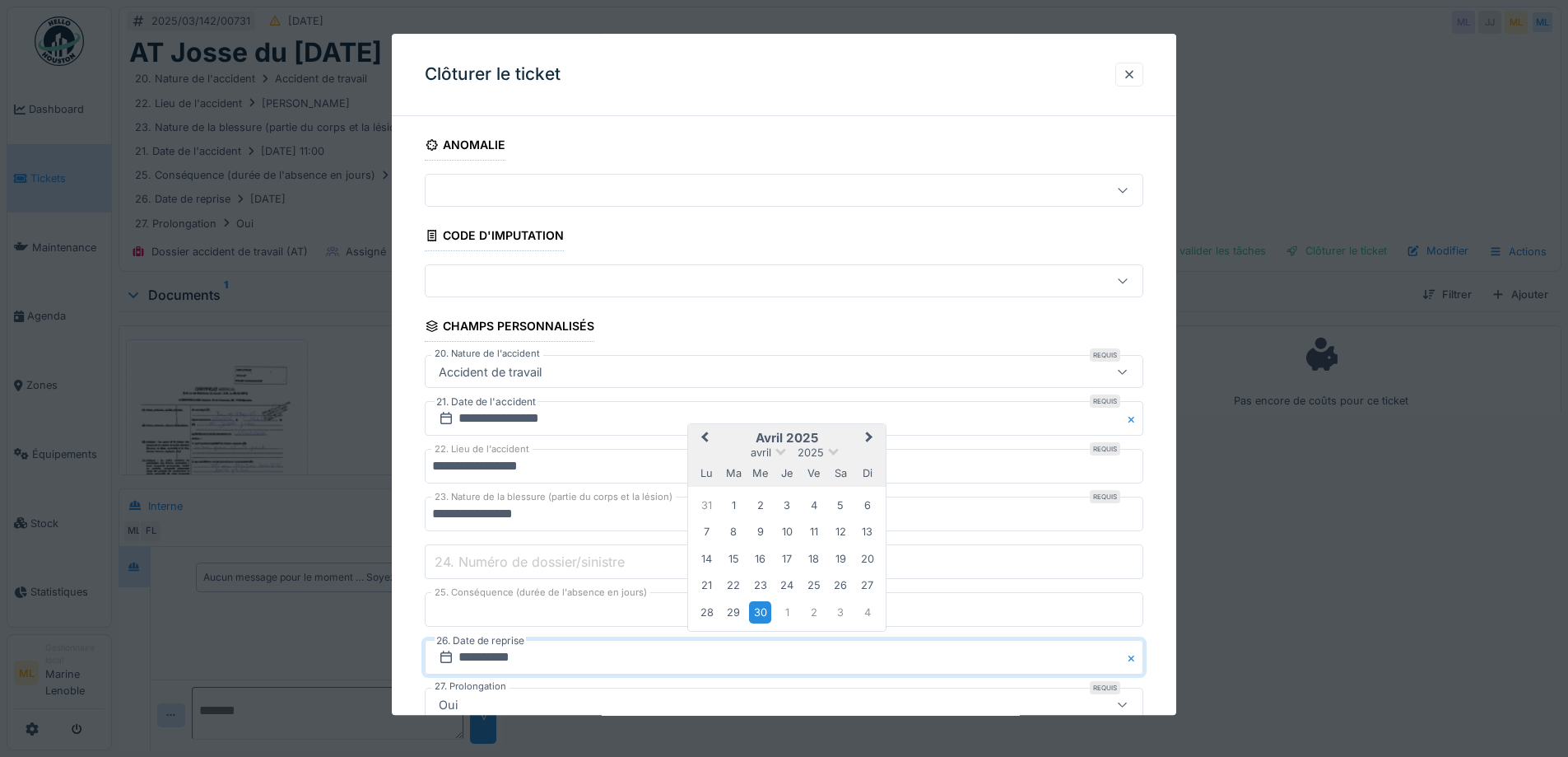
click at [870, 434] on span "Next Month" at bounding box center [870, 439] width 0 height 20
click at [732, 609] on div "27" at bounding box center [734, 612] width 22 height 22
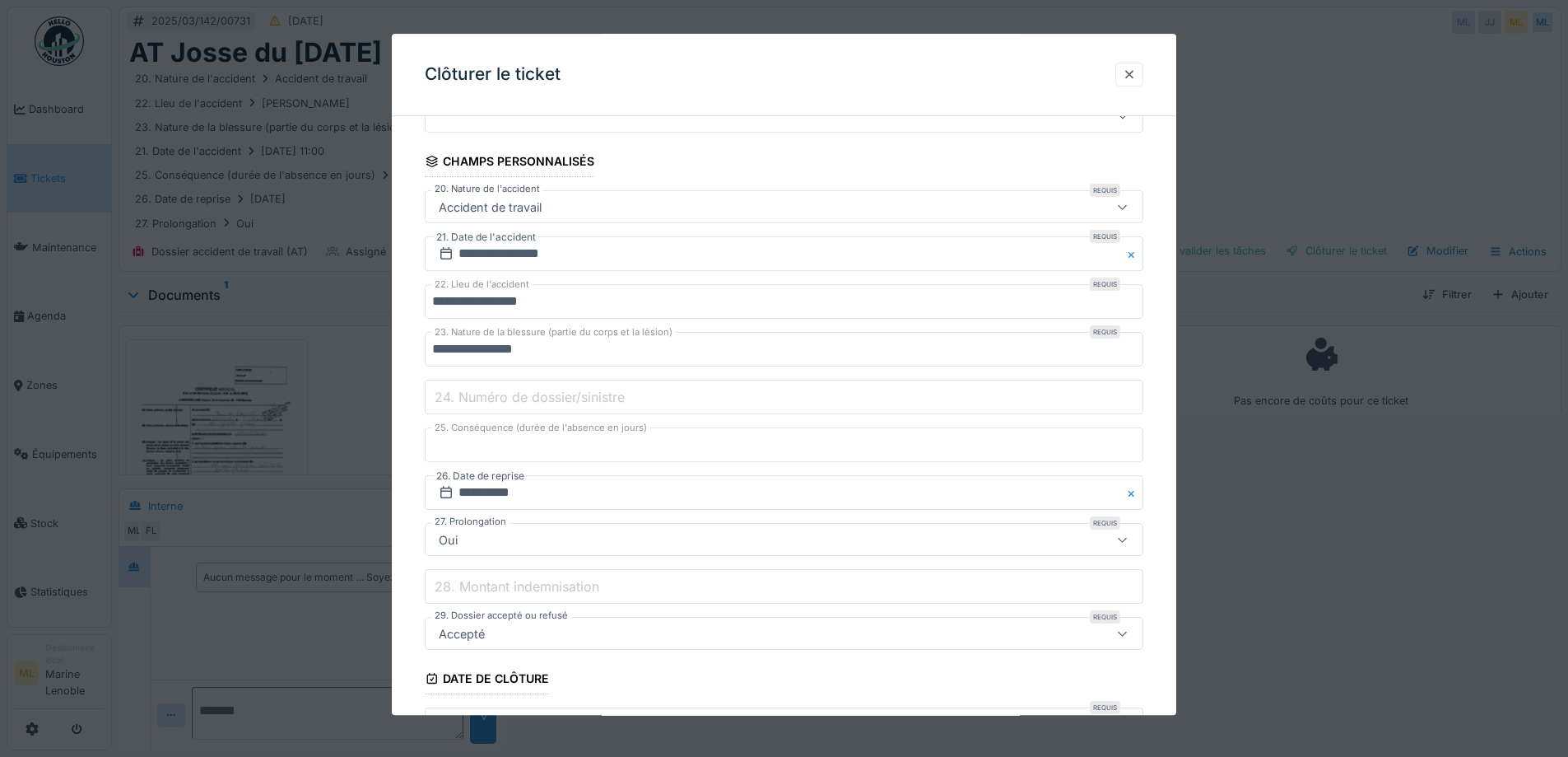
scroll to position [329, 0]
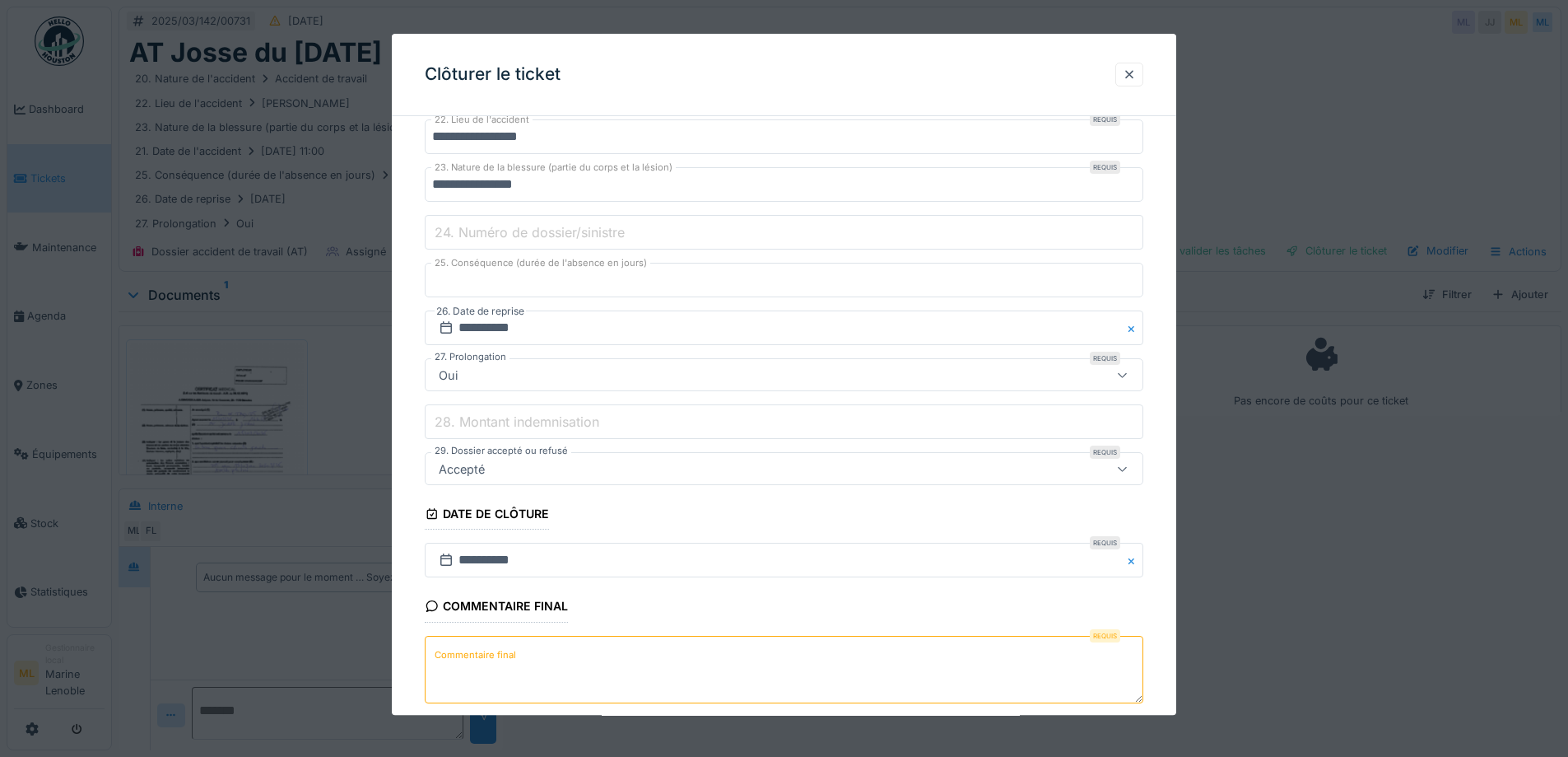
click at [596, 421] on label "28. Montant indemnisation" at bounding box center [517, 421] width 171 height 20
click at [596, 421] on input "28. Montant indemnisation" at bounding box center [784, 422] width 719 height 35
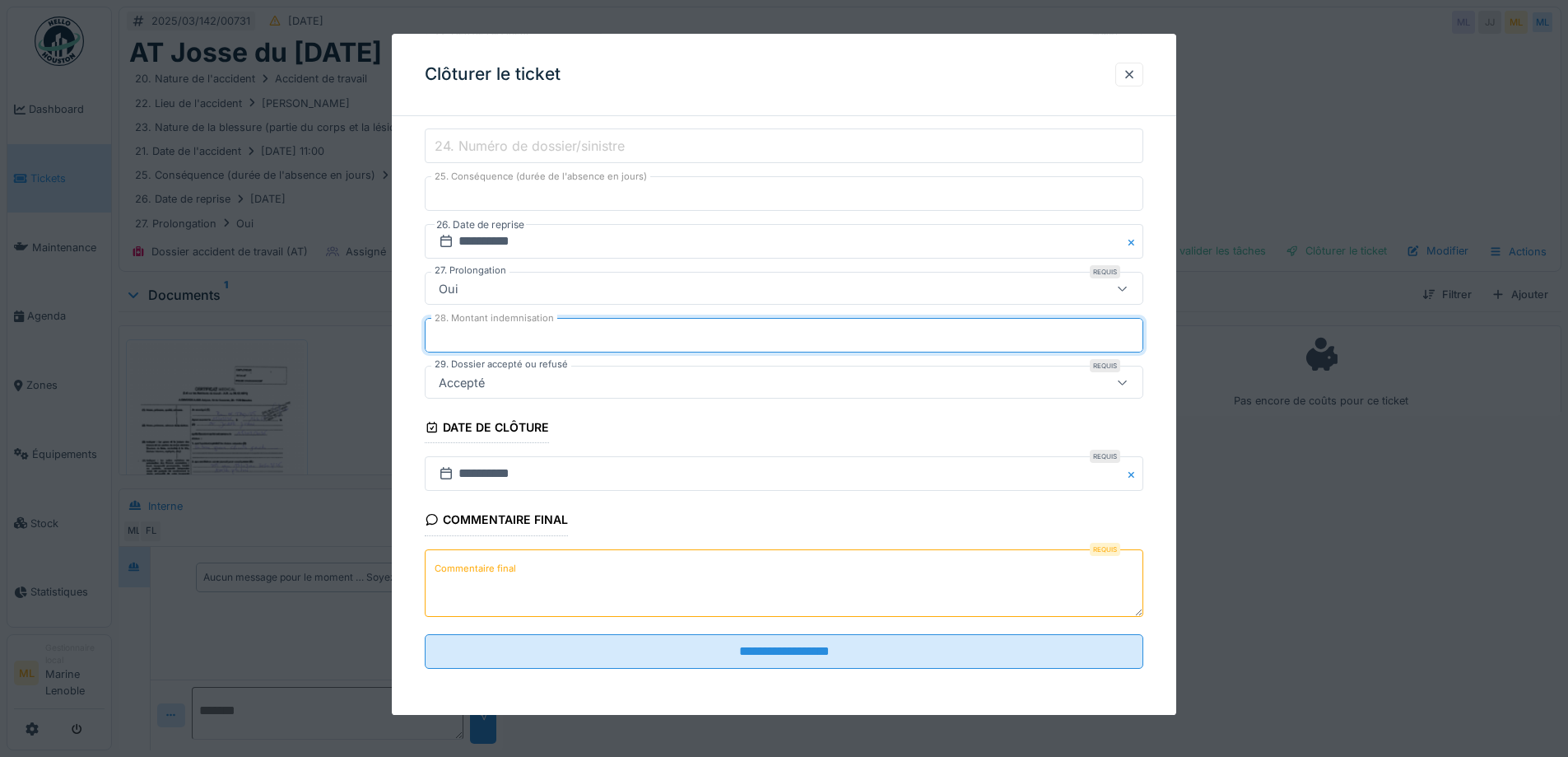
type input "****"
type input "*******"
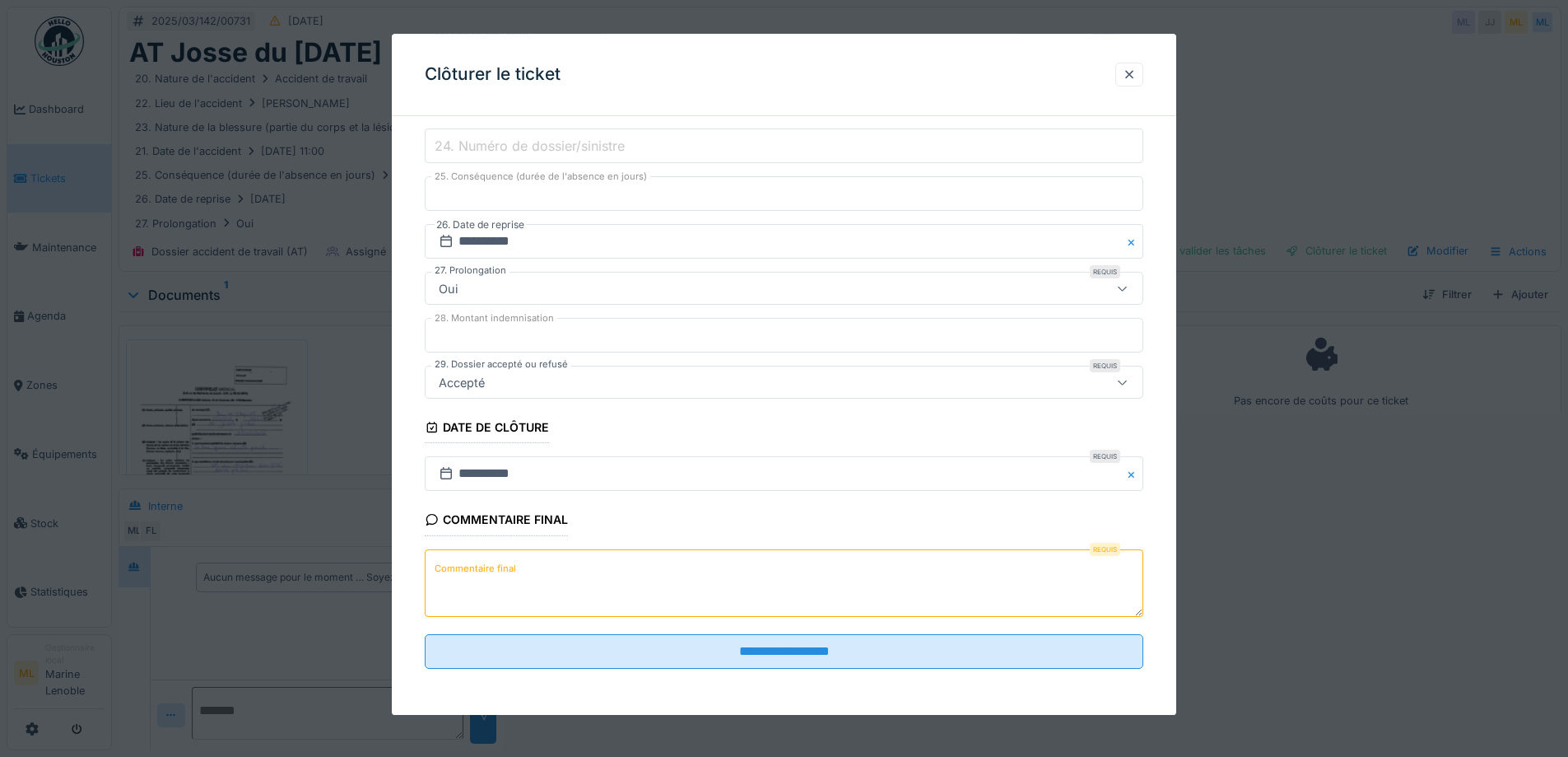
click at [1156, 507] on div "**********" at bounding box center [784, 214] width 785 height 1001
click at [569, 576] on textarea "Commentaire final" at bounding box center [784, 583] width 719 height 68
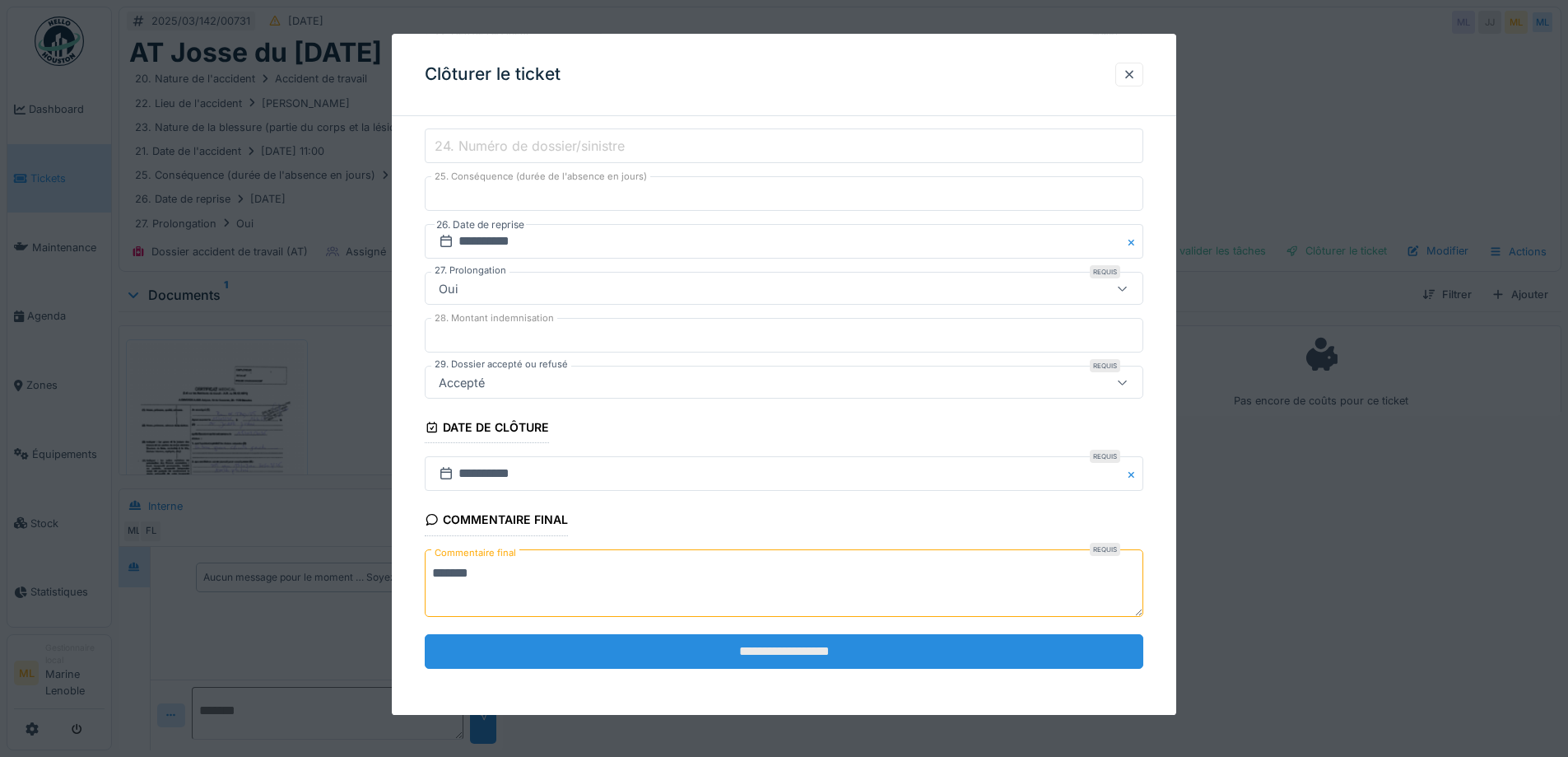
type textarea "*******"
click at [798, 655] on input "**********" at bounding box center [784, 651] width 719 height 35
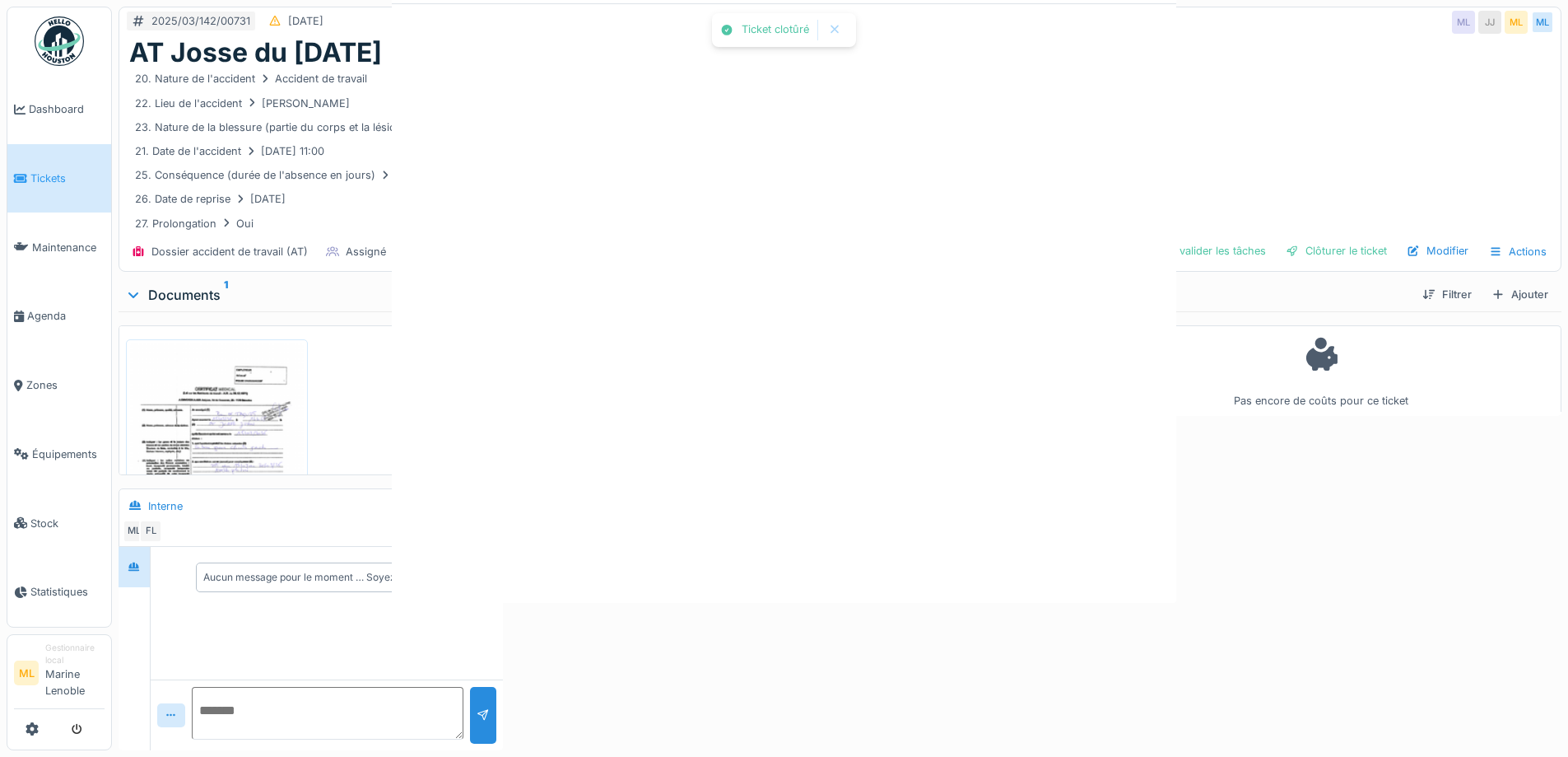
scroll to position [0, 0]
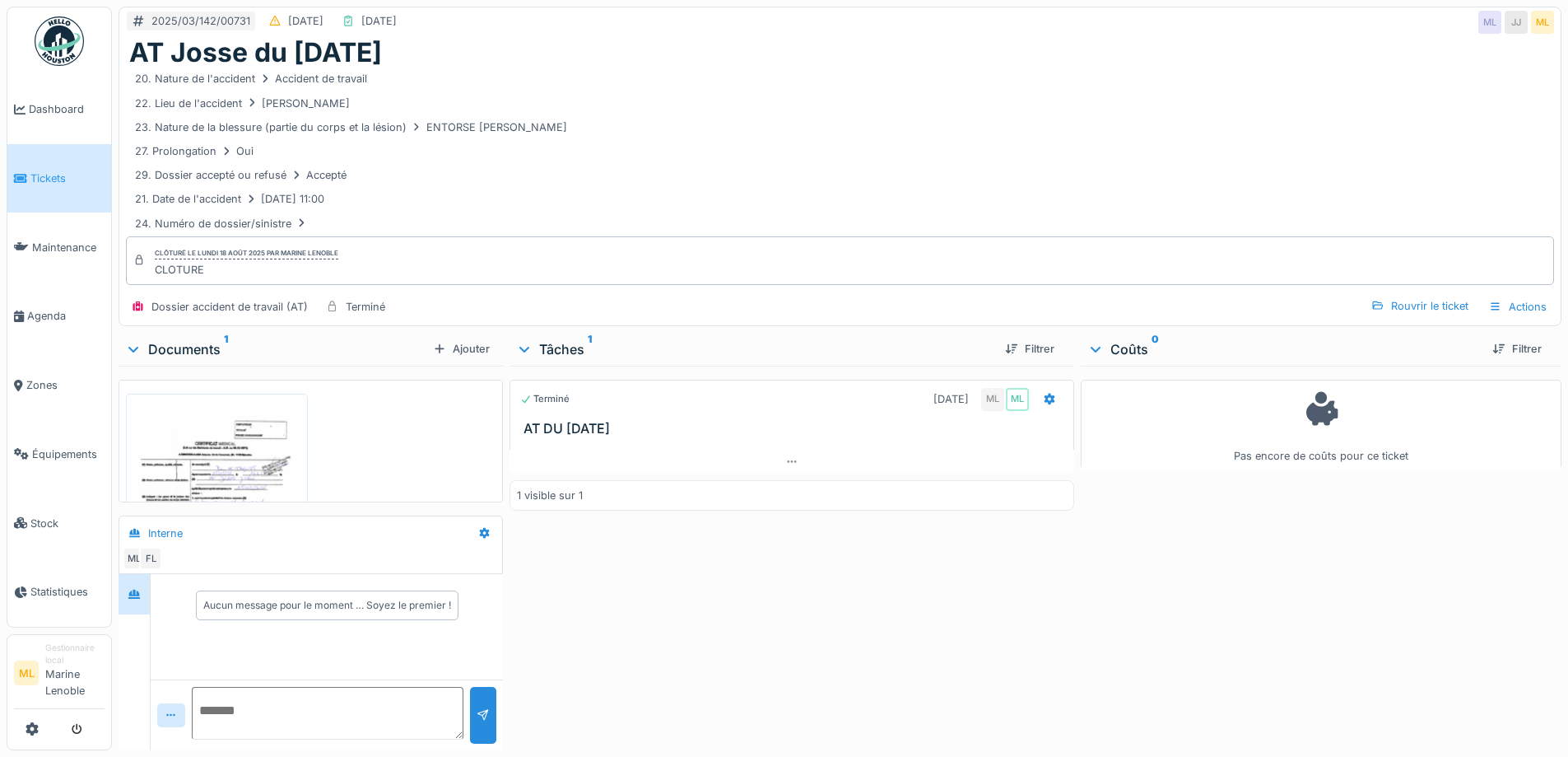
click at [64, 177] on span "Tickets" at bounding box center [67, 178] width 74 height 15
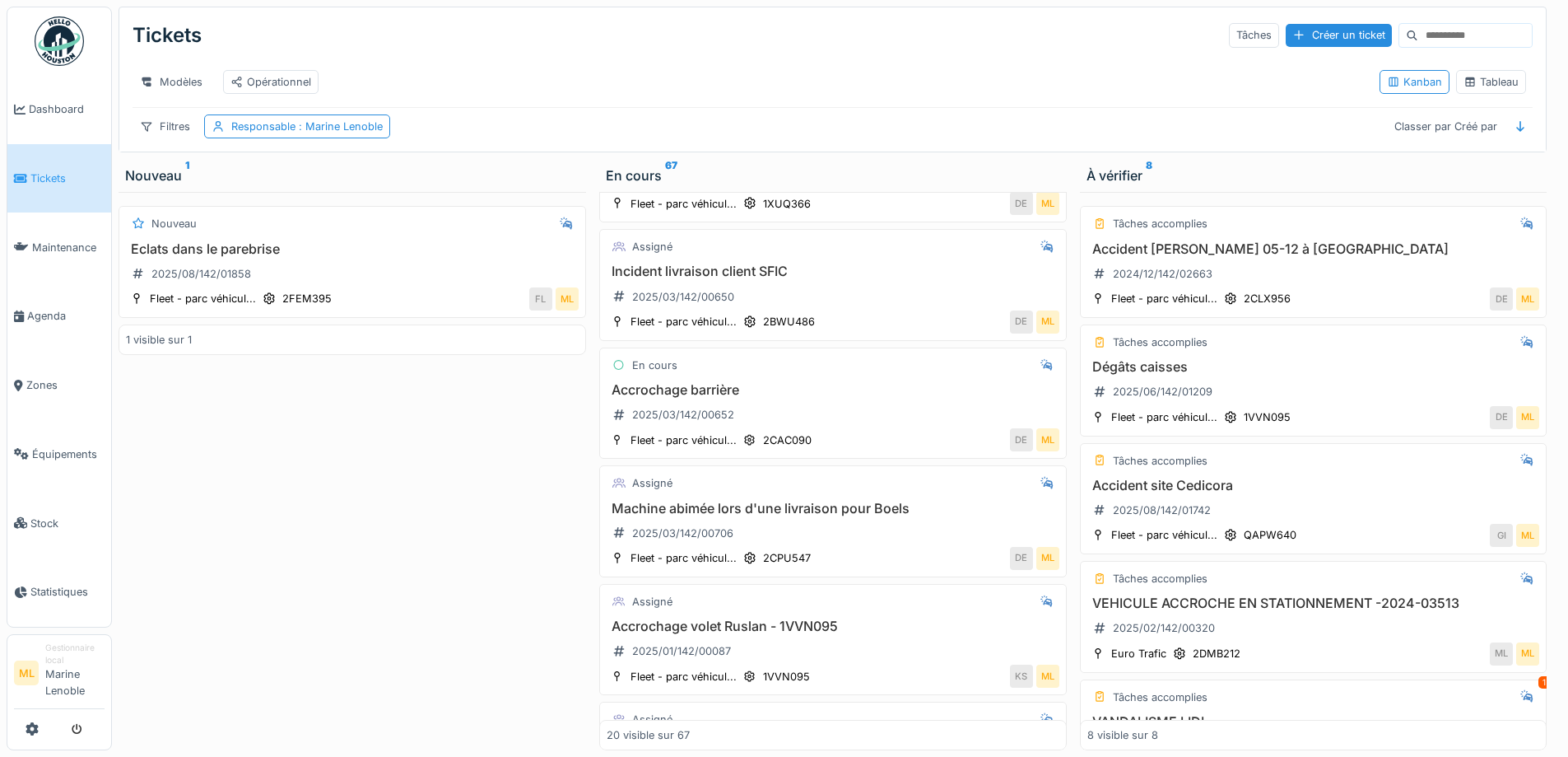
scroll to position [1931, 0]
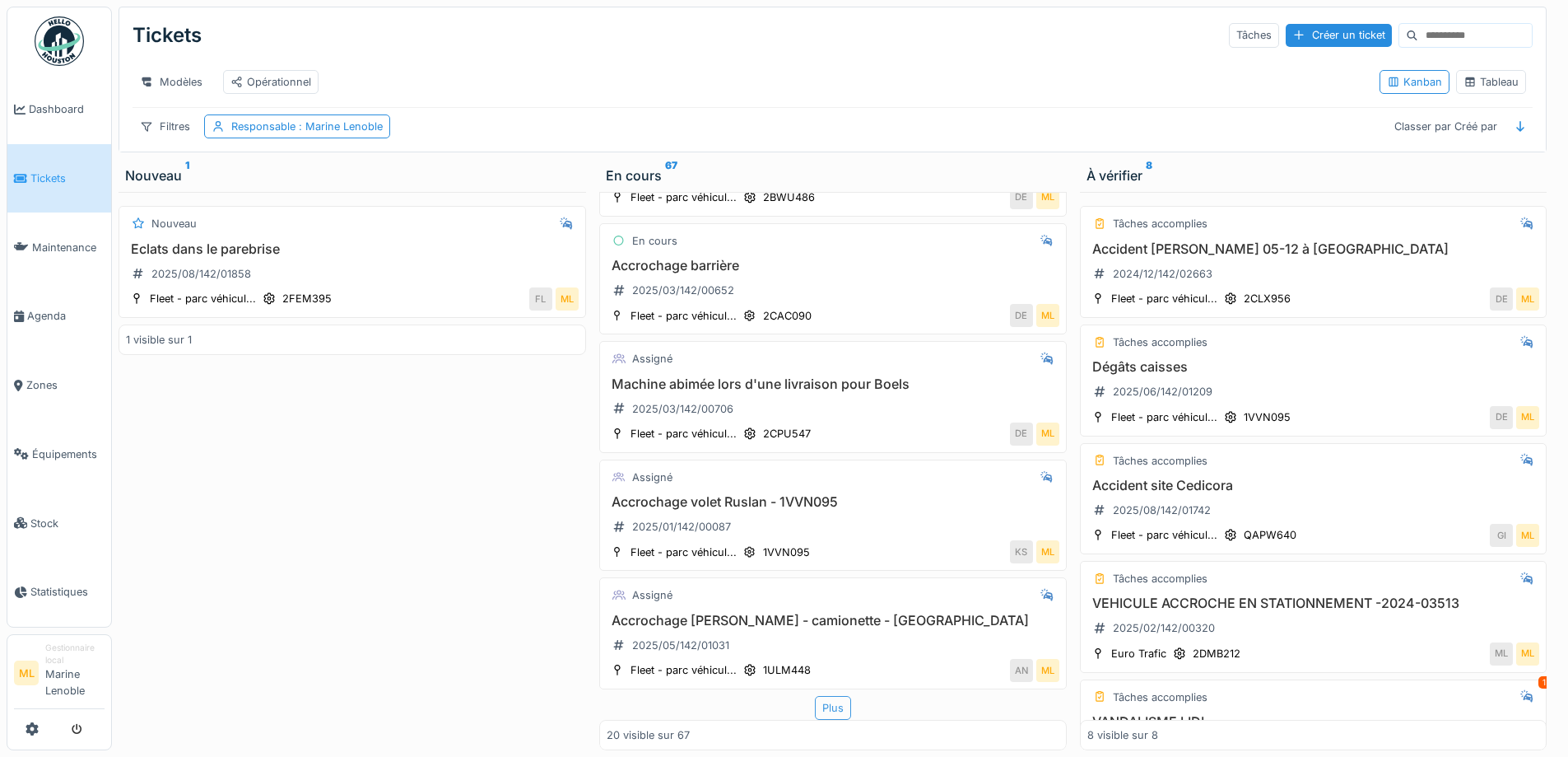
click at [815, 696] on div "Plus" at bounding box center [833, 708] width 36 height 24
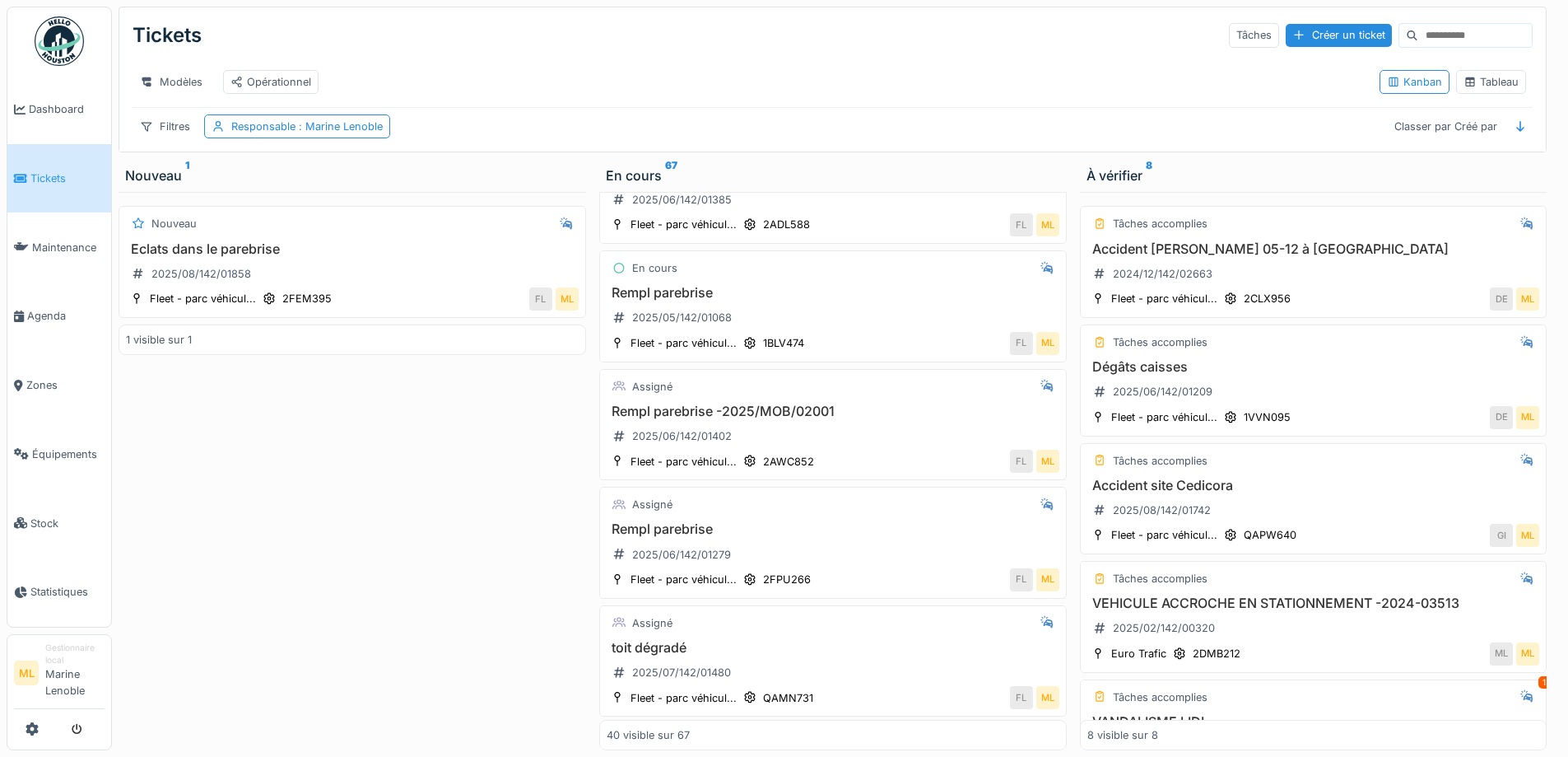
scroll to position [4349, 0]
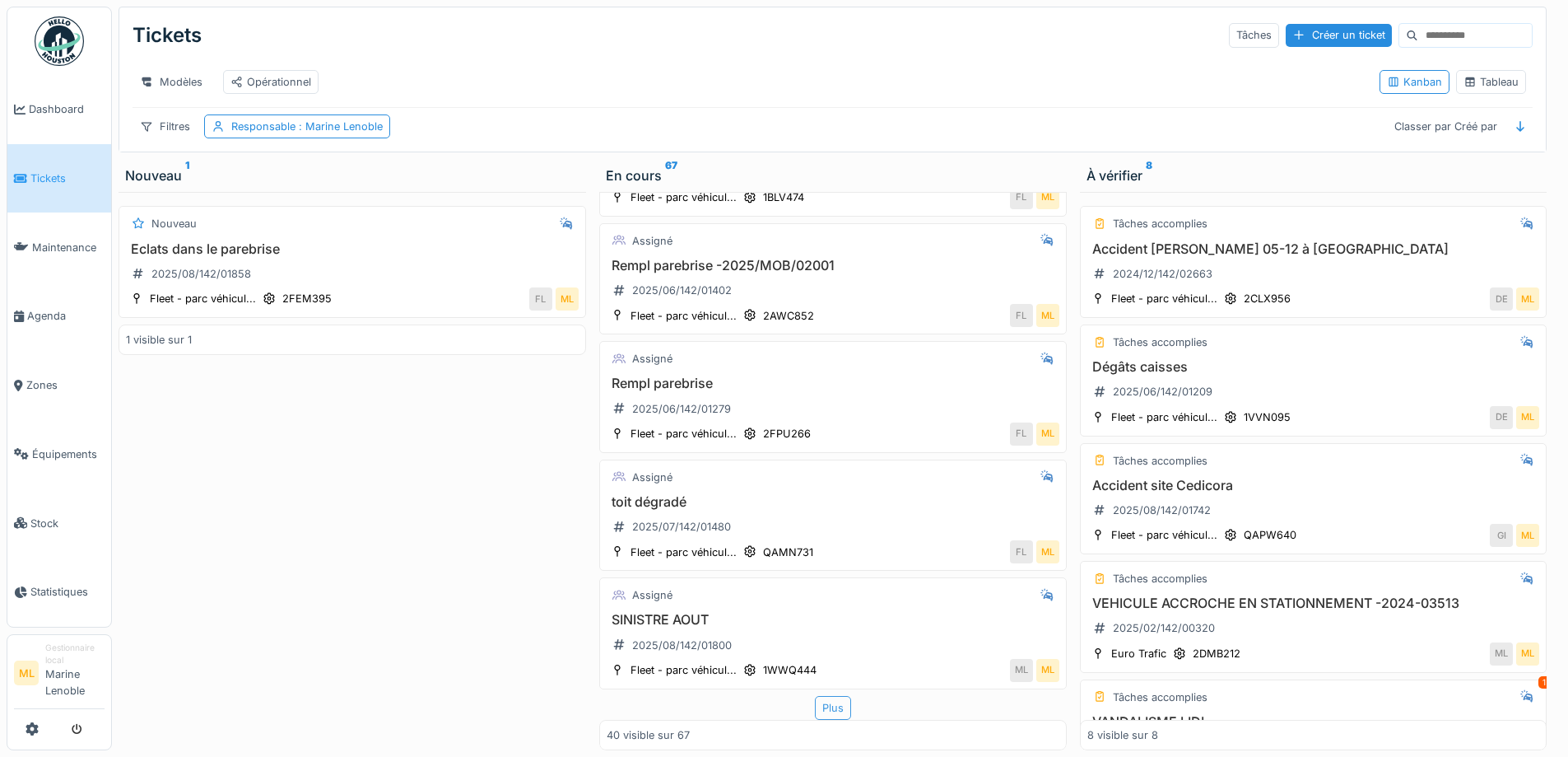
click at [821, 697] on div "Plus" at bounding box center [833, 708] width 36 height 24
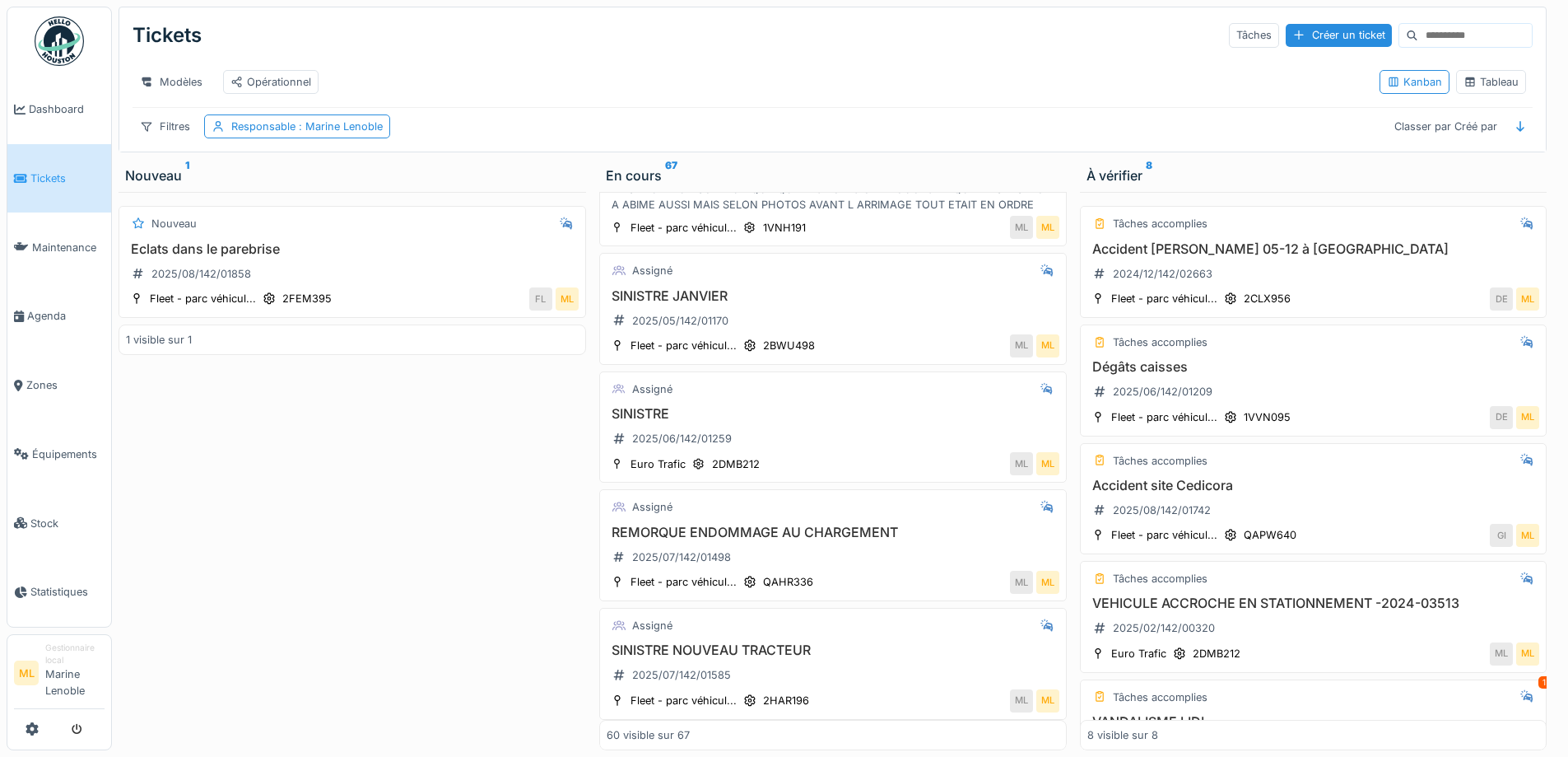
scroll to position [6880, 0]
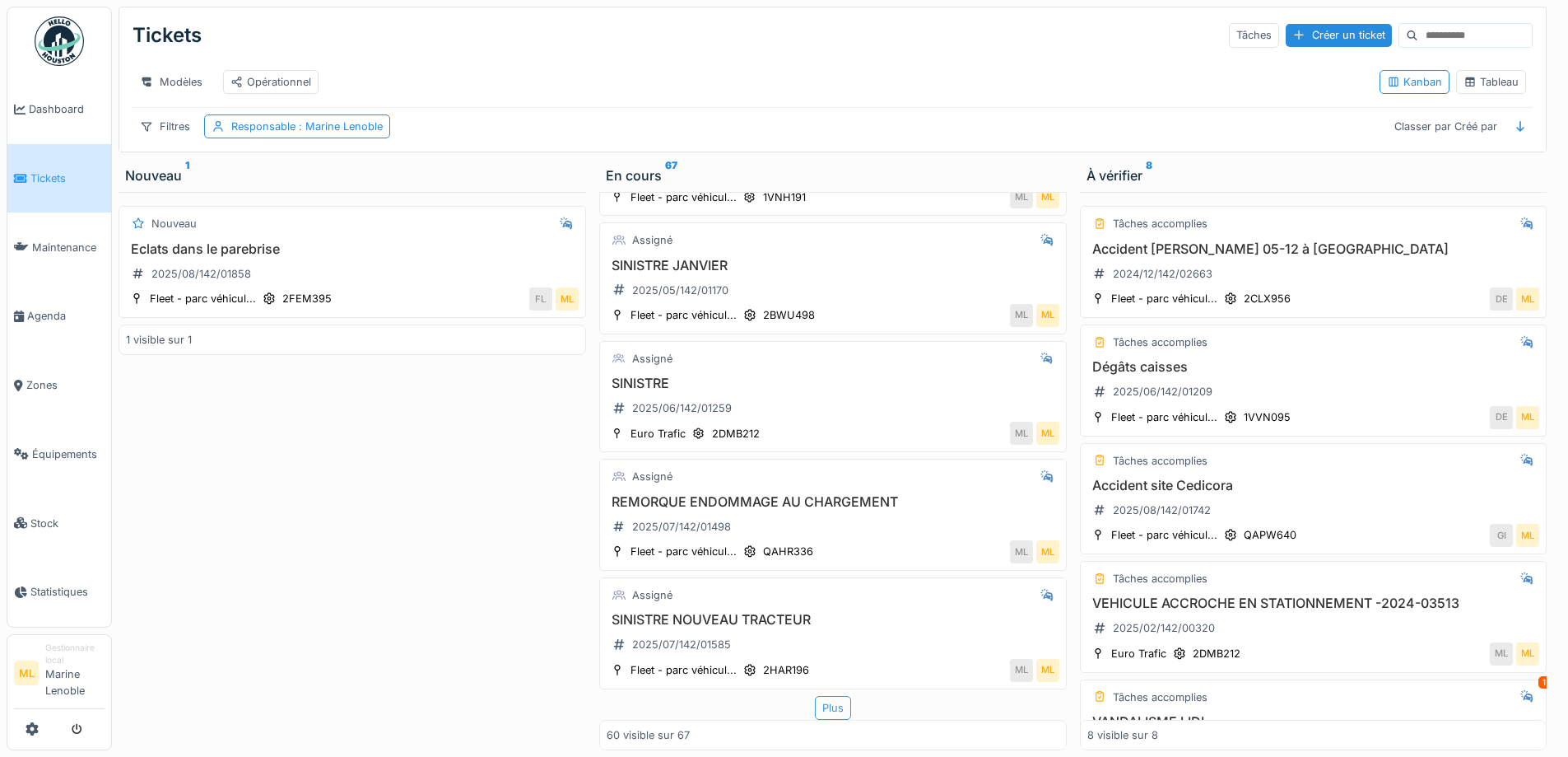
click at [819, 697] on div "Plus" at bounding box center [833, 708] width 36 height 24
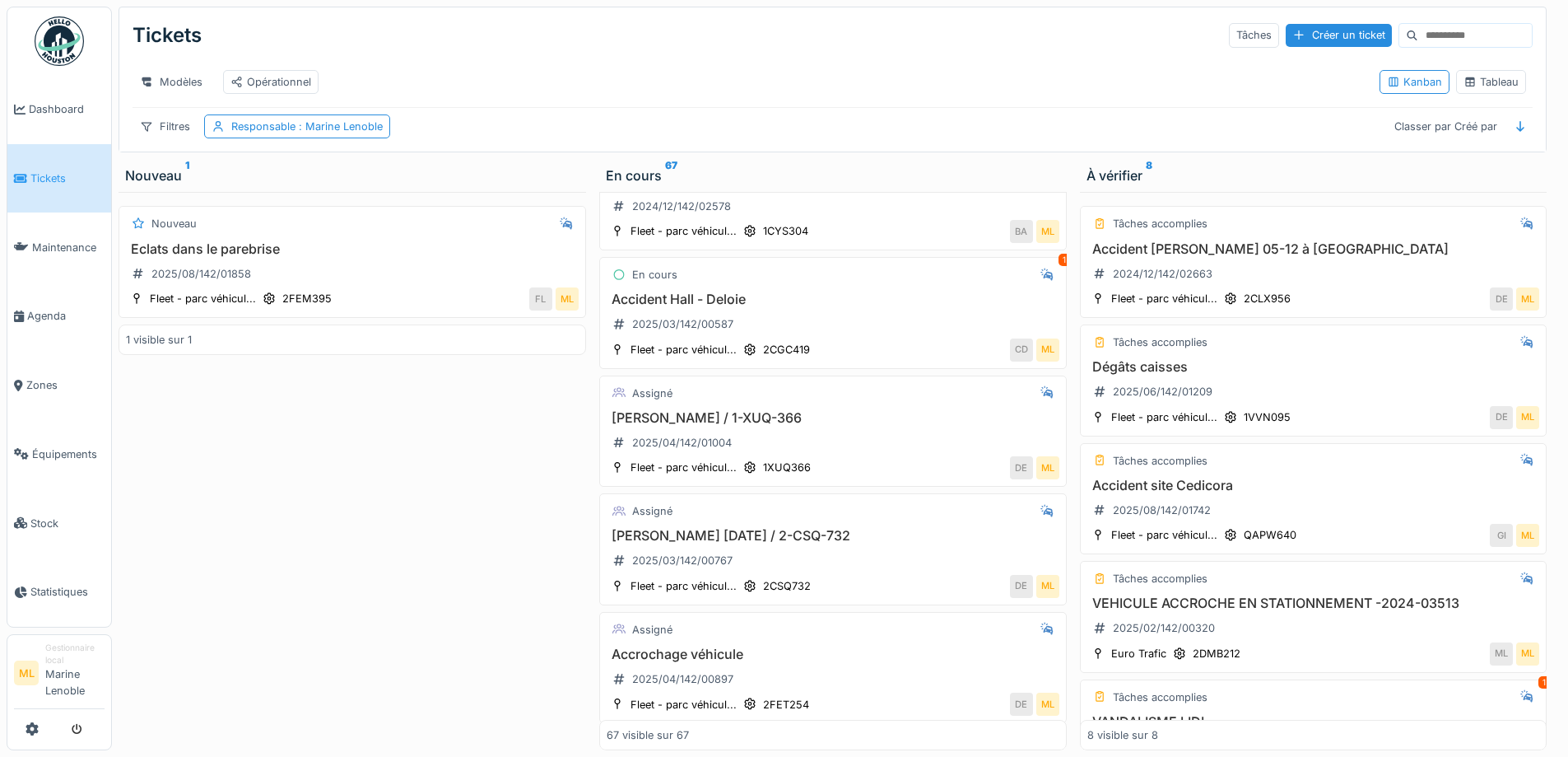
scroll to position [0, 0]
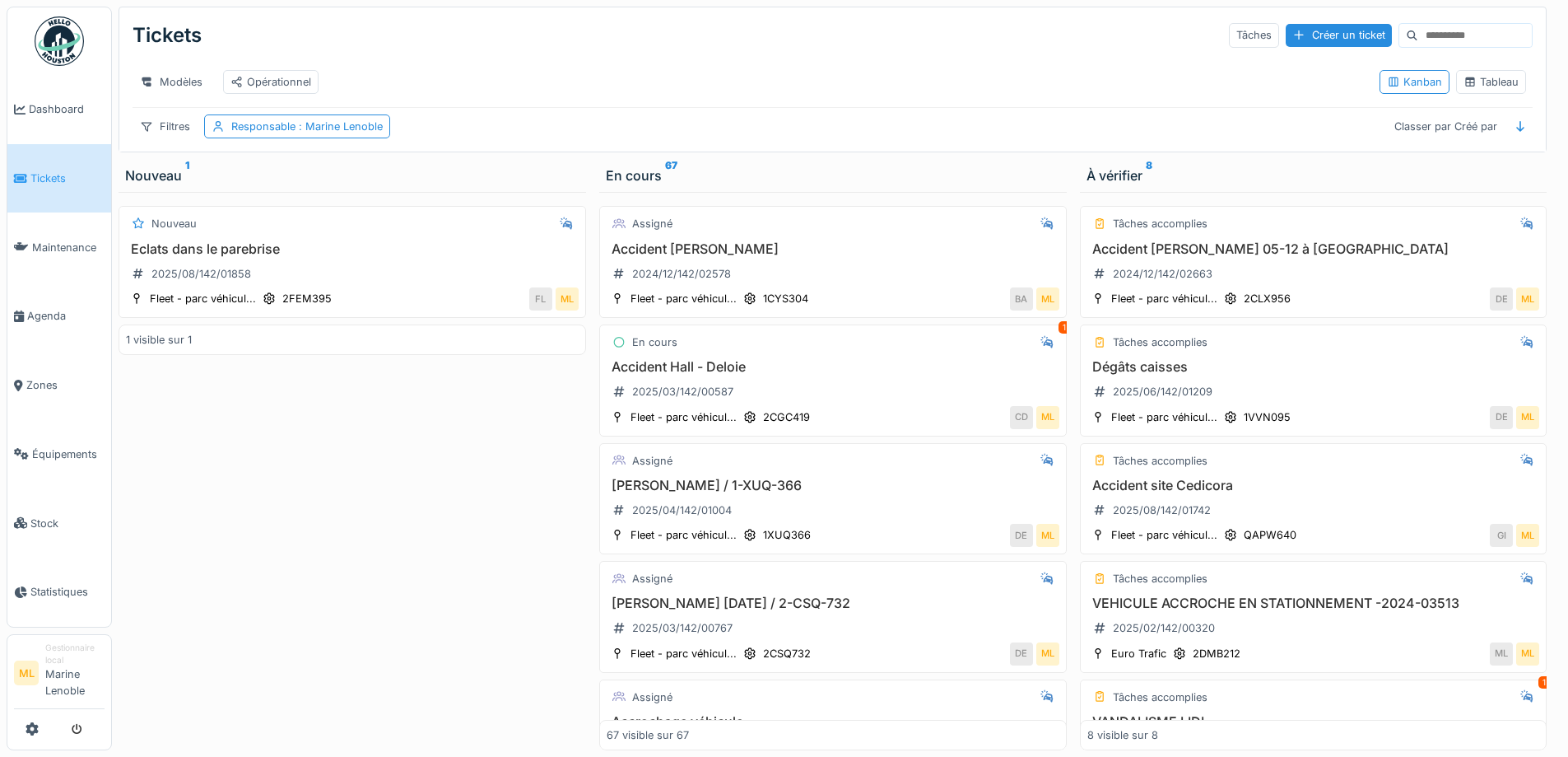
click at [42, 171] on span "Tickets" at bounding box center [67, 178] width 74 height 15
click at [1419, 42] on input at bounding box center [1476, 35] width 114 height 23
type input "******"
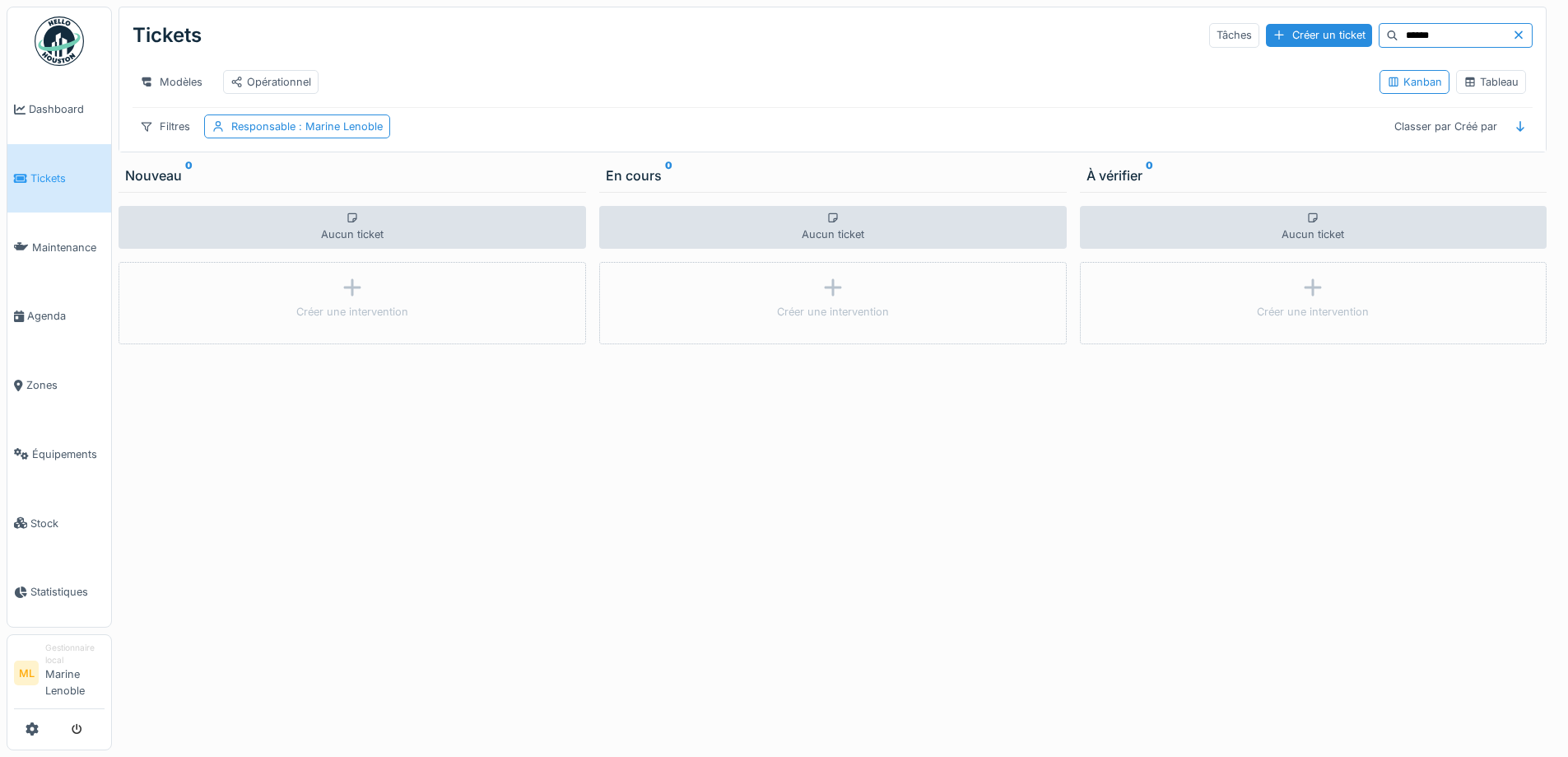
click at [1515, 33] on icon at bounding box center [1520, 36] width 8 height 8
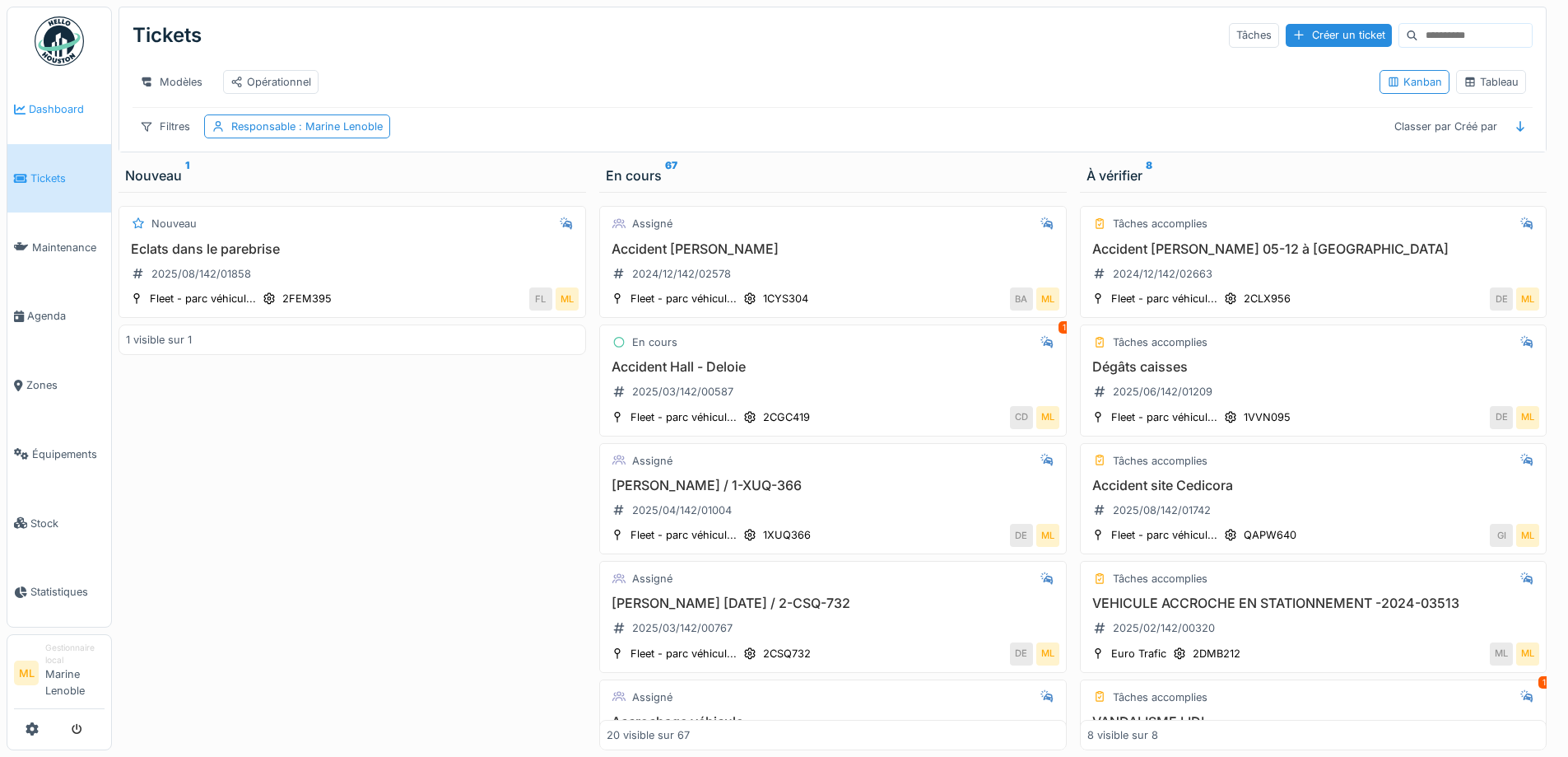
click at [48, 97] on link "Dashboard" at bounding box center [59, 109] width 104 height 70
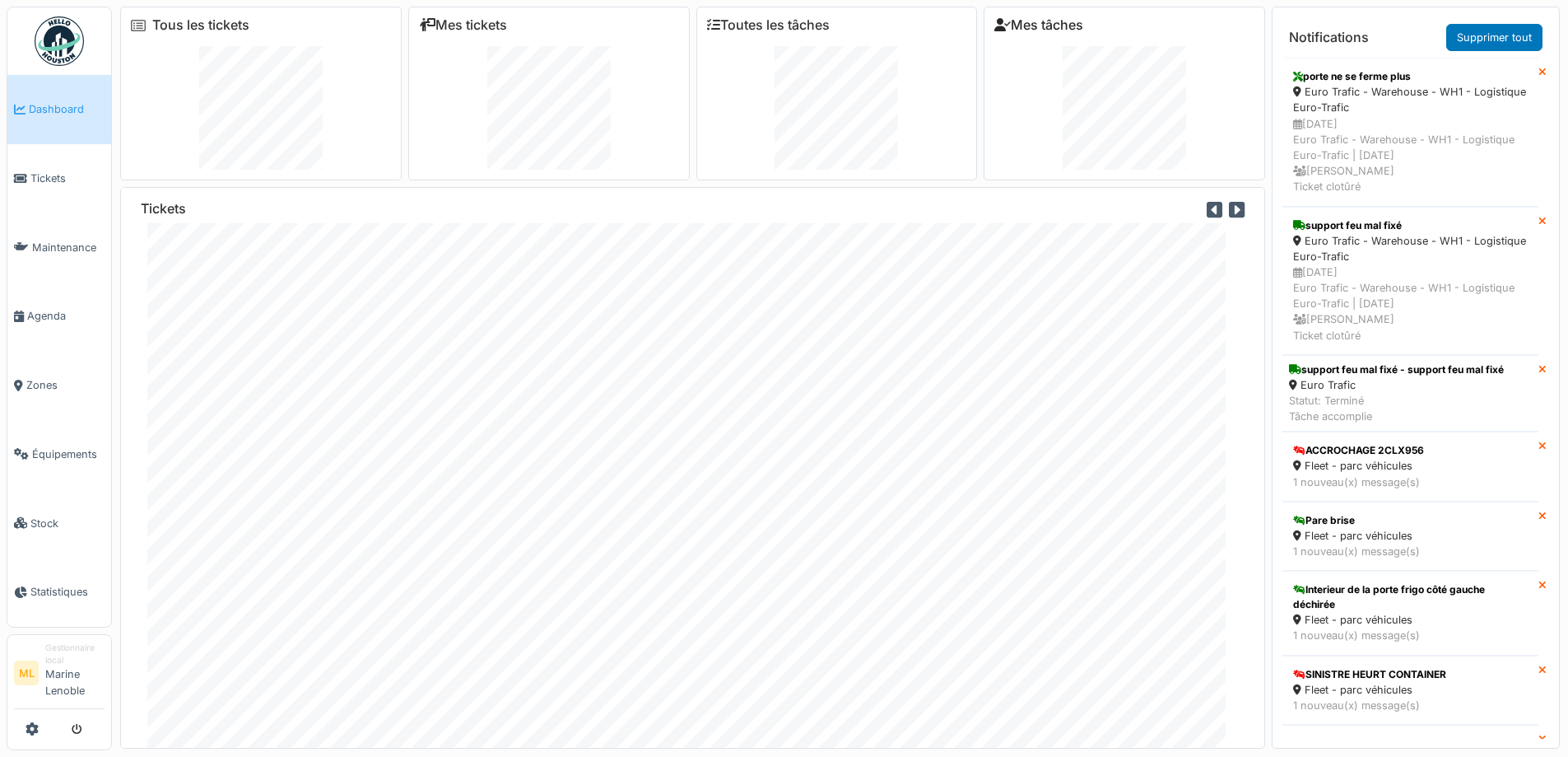
click at [1051, 21] on link "Mes tâches" at bounding box center [1039, 25] width 89 height 15
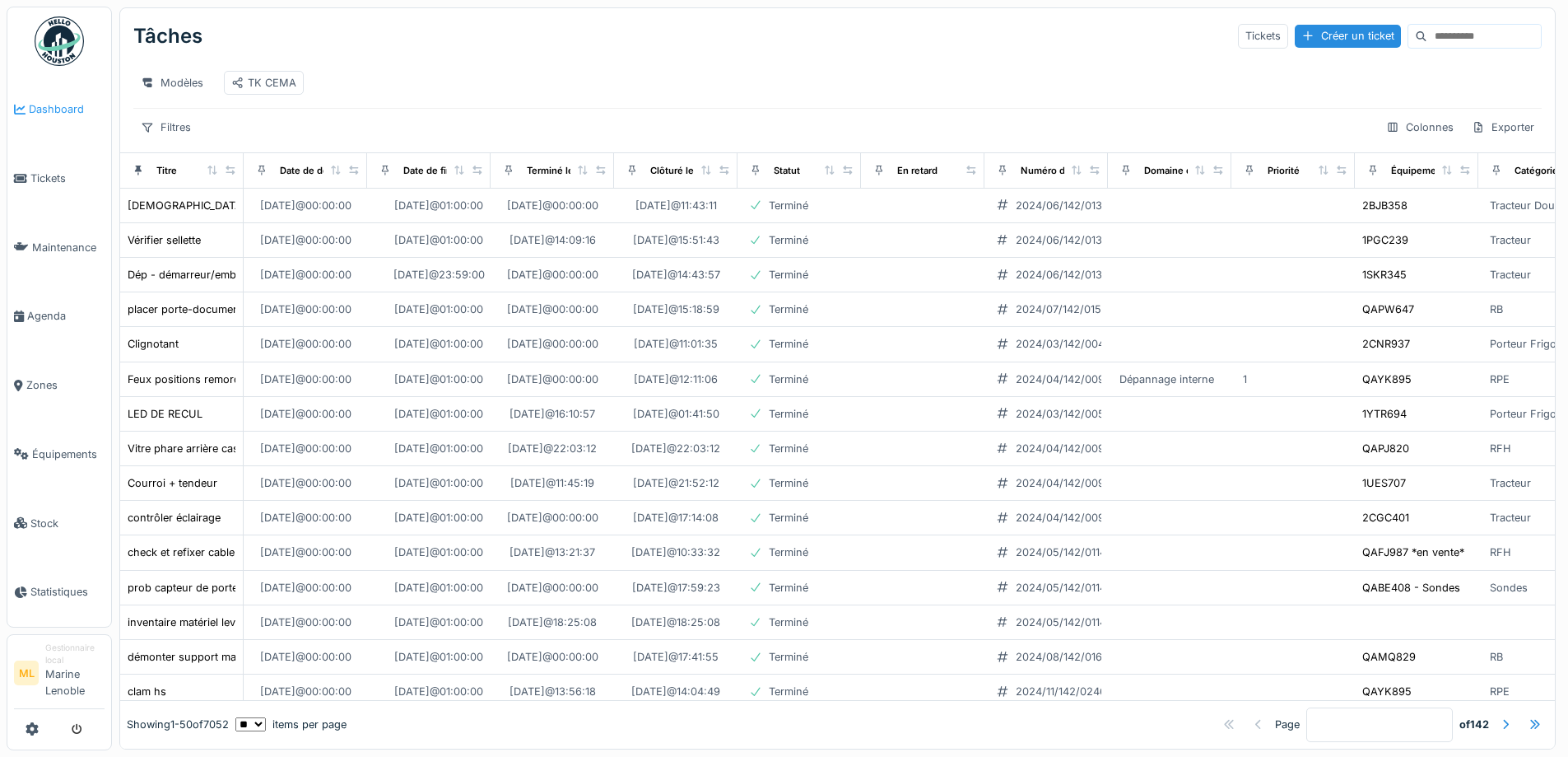
click at [53, 112] on span "Dashboard" at bounding box center [66, 109] width 76 height 15
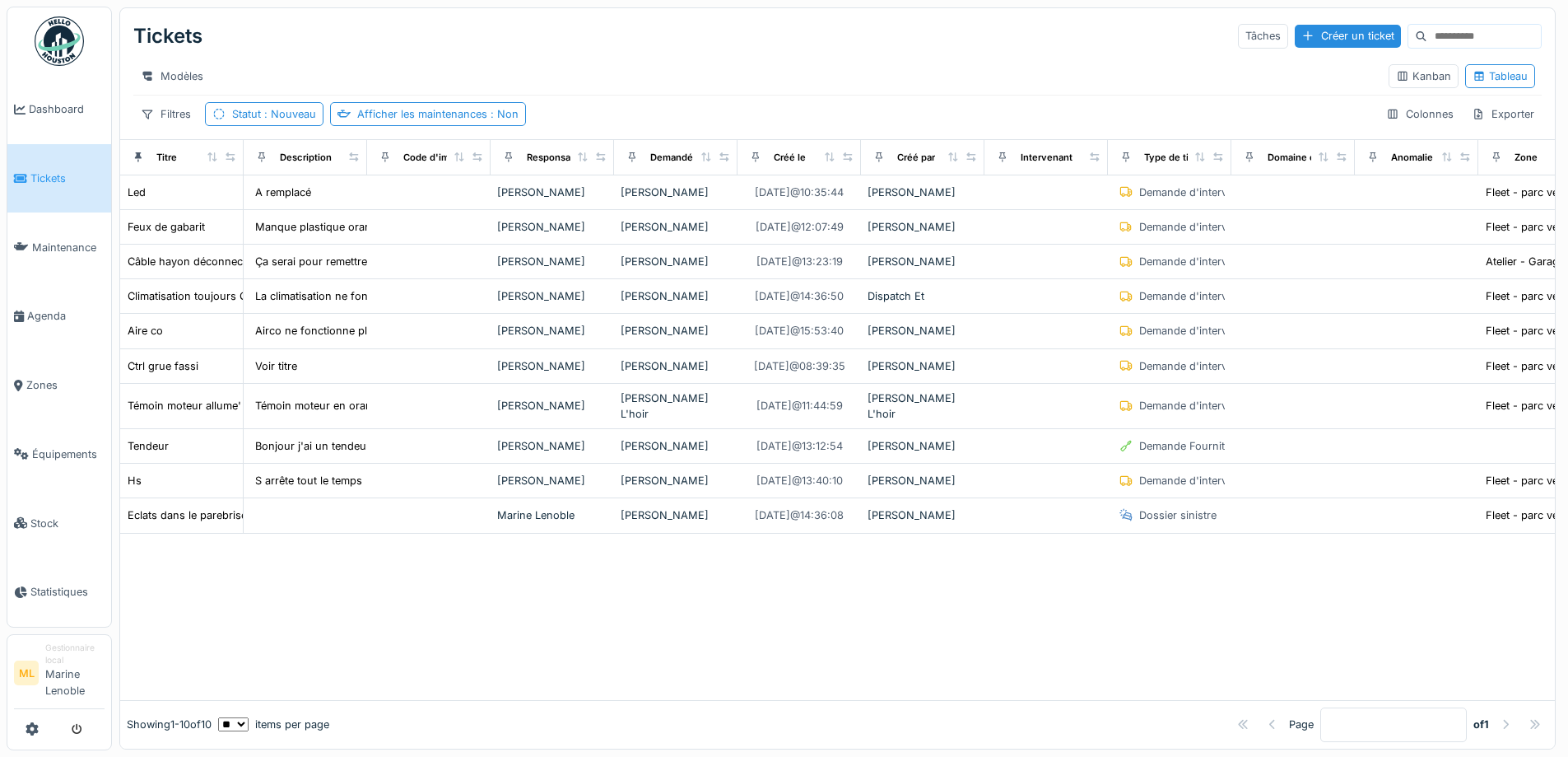
click at [58, 184] on span "Tickets" at bounding box center [67, 178] width 74 height 15
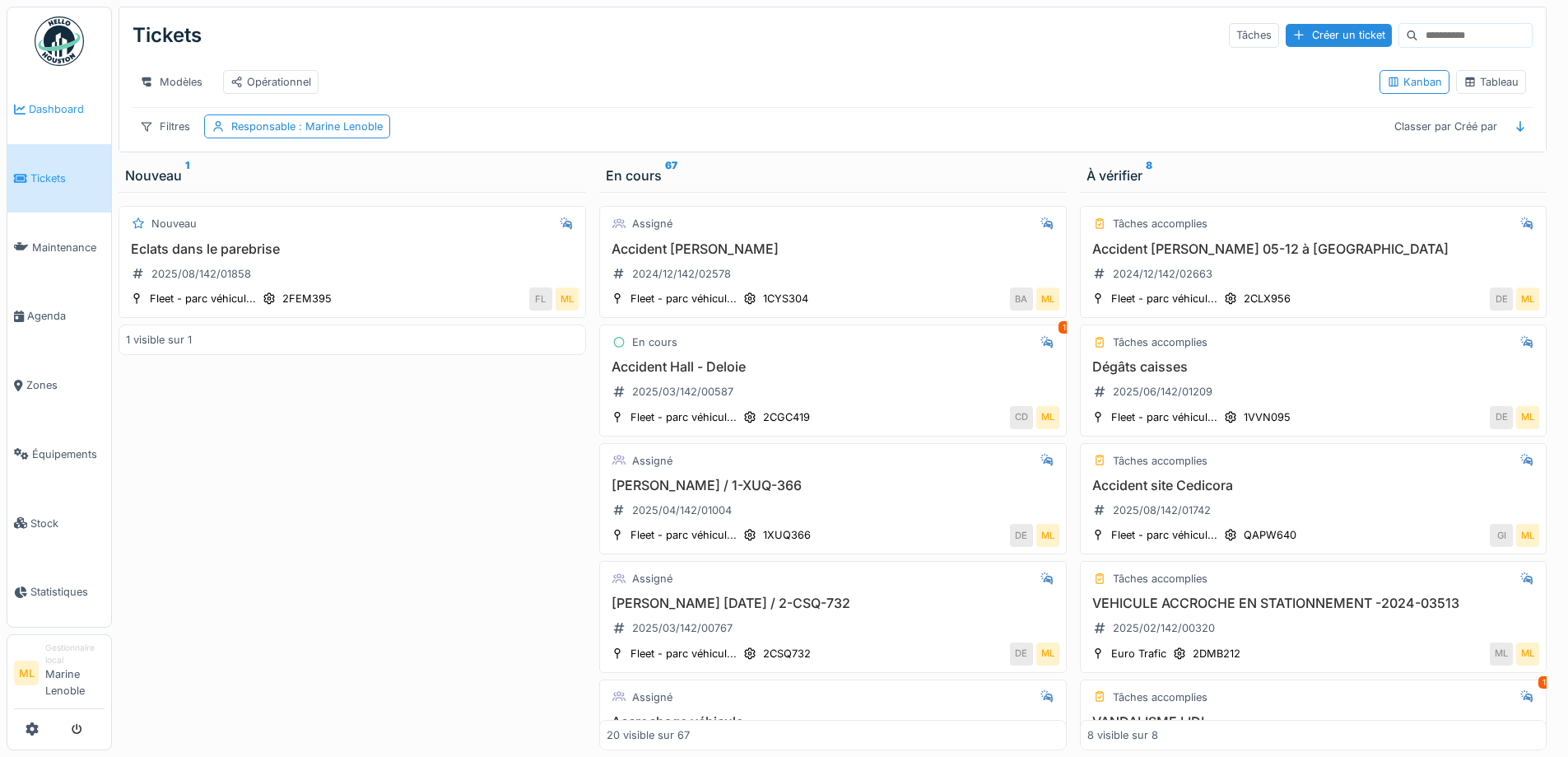
click at [60, 109] on span "Dashboard" at bounding box center [66, 109] width 76 height 15
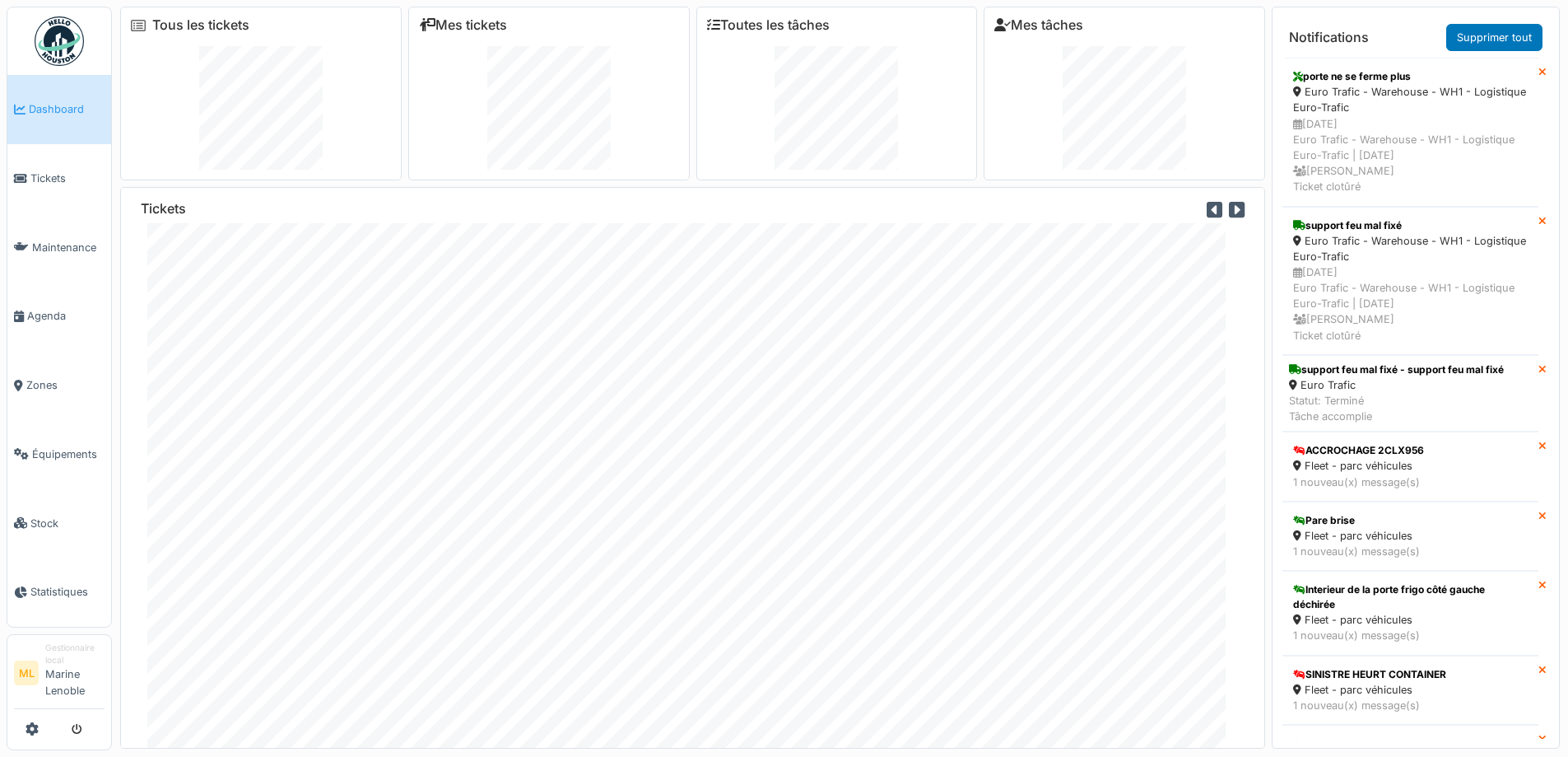
click at [254, 44] on div "Tous les tickets" at bounding box center [261, 93] width 282 height 174
click at [217, 19] on link "Tous les tickets" at bounding box center [200, 25] width 97 height 15
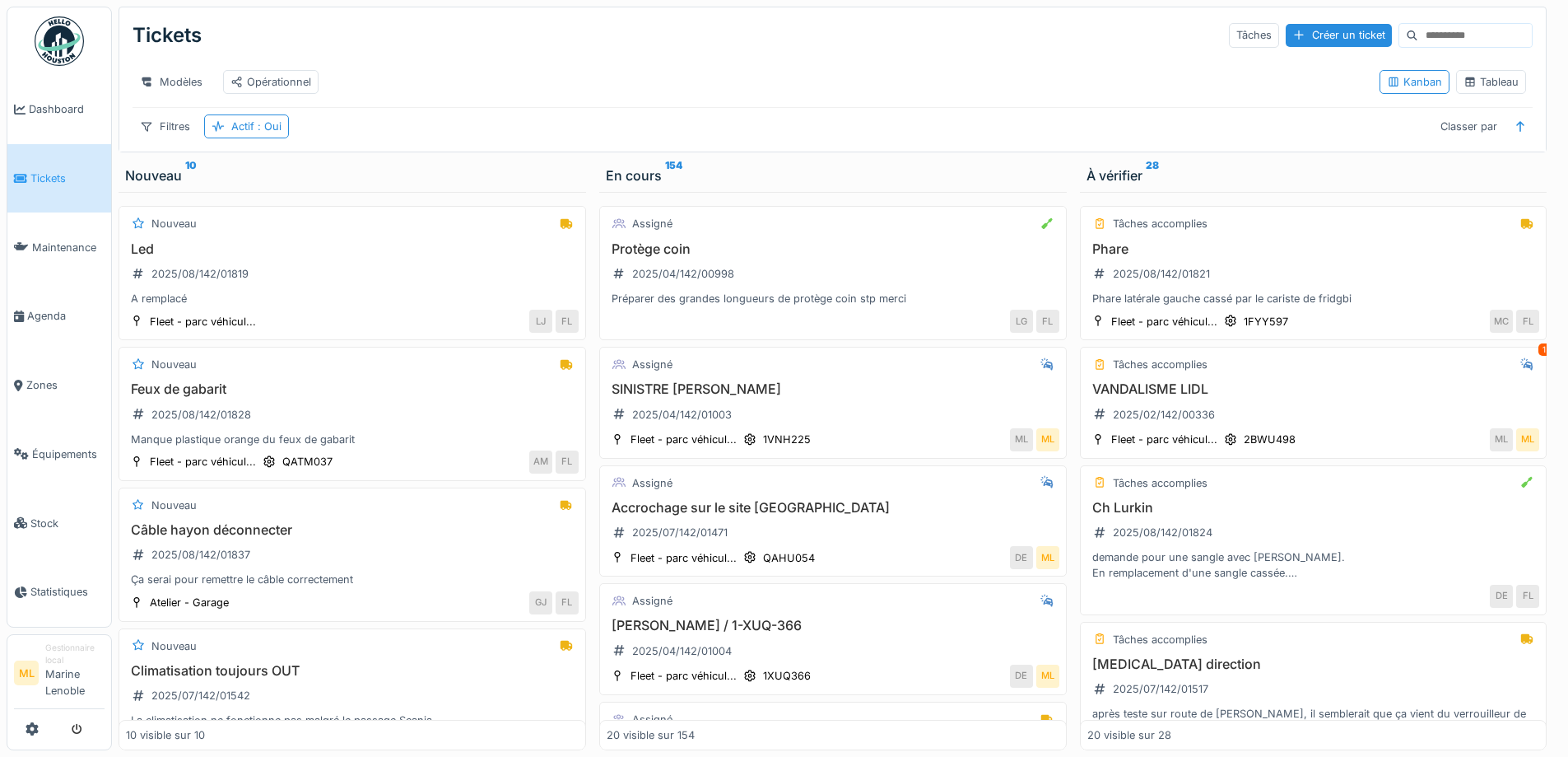
click at [1431, 38] on input at bounding box center [1476, 35] width 114 height 23
type input "*"
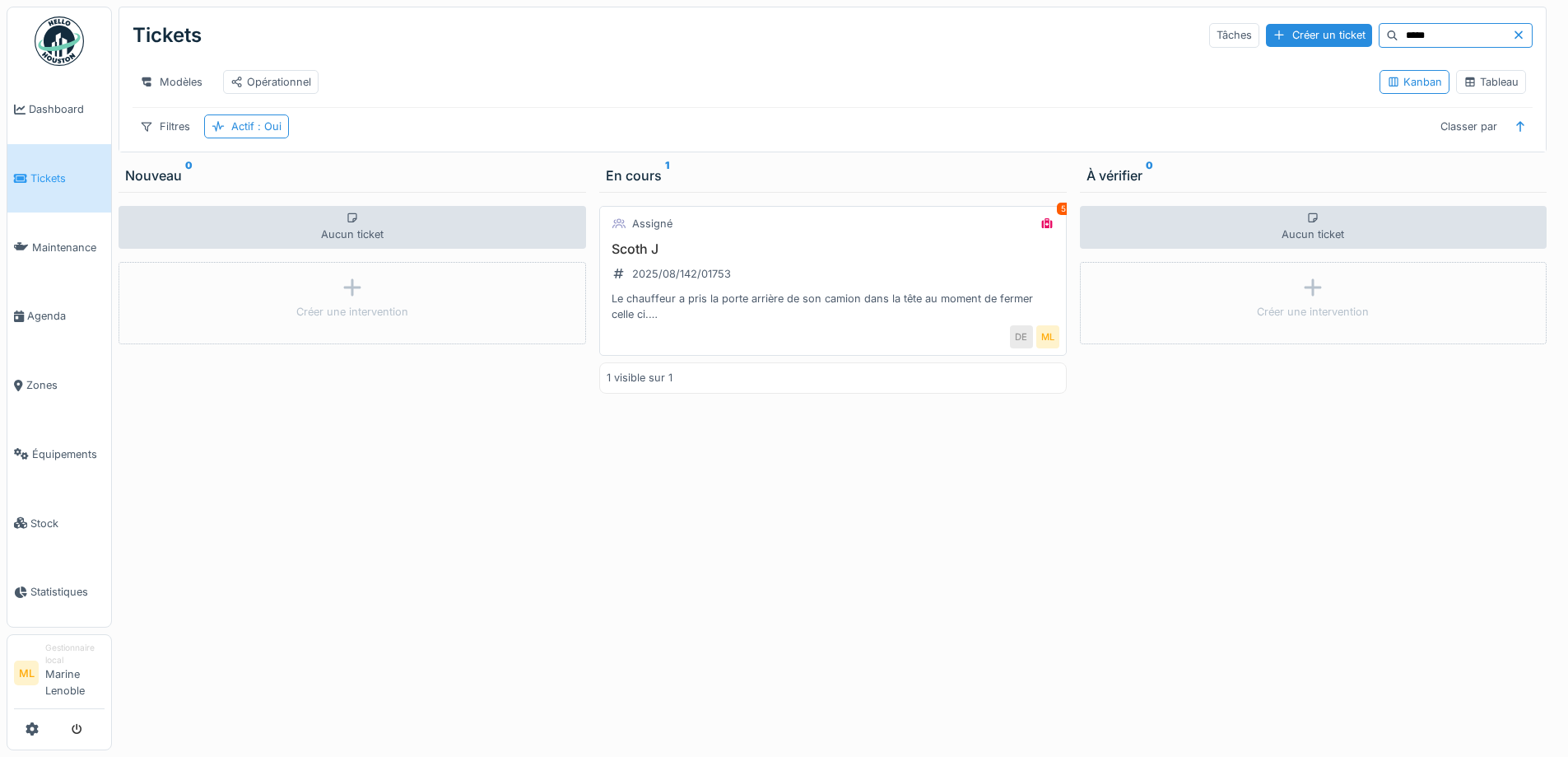
type input "*****"
click at [903, 257] on h3 "Scoth J" at bounding box center [833, 249] width 453 height 15
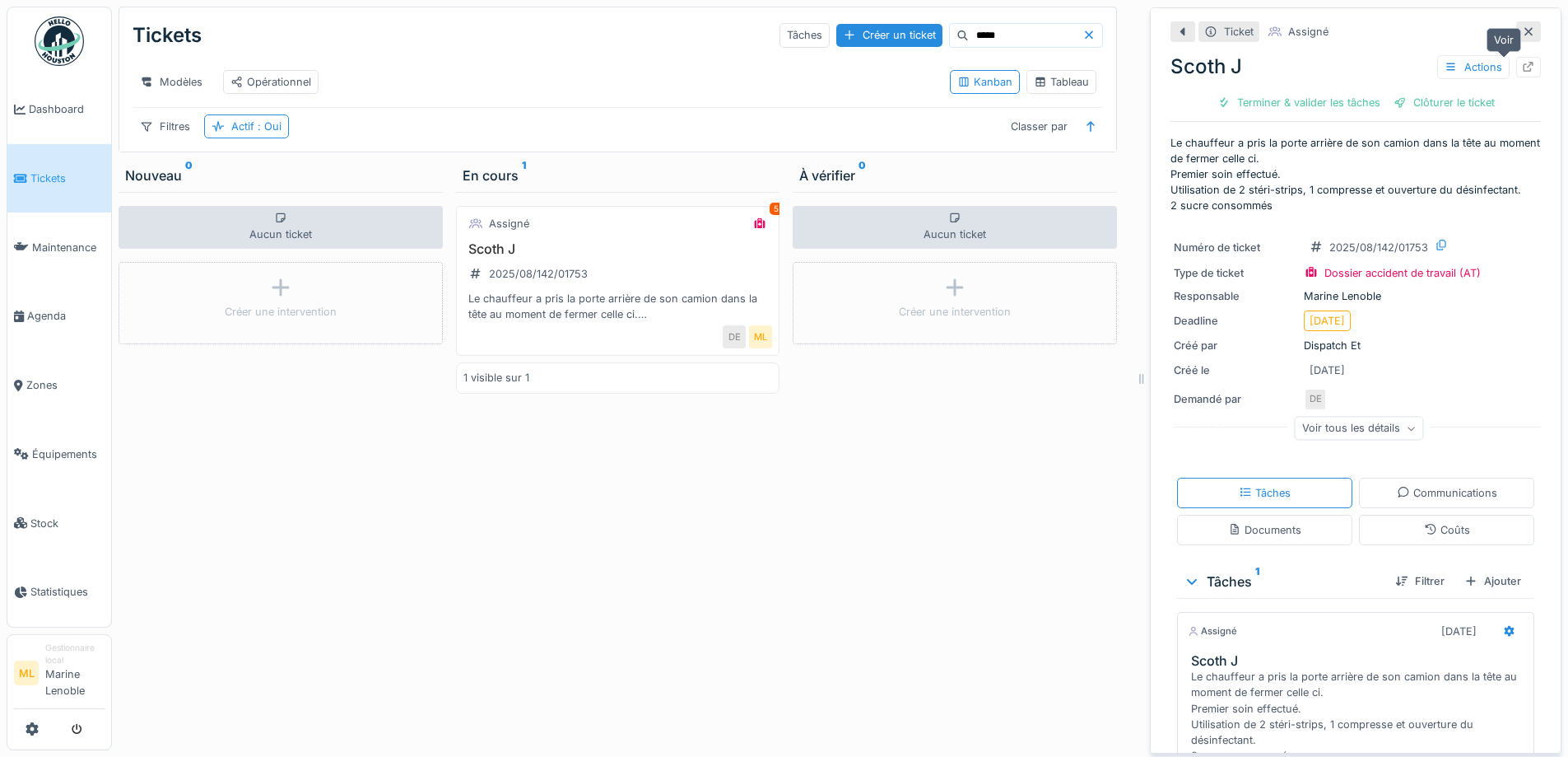
click at [1522, 62] on icon at bounding box center [1529, 67] width 14 height 11
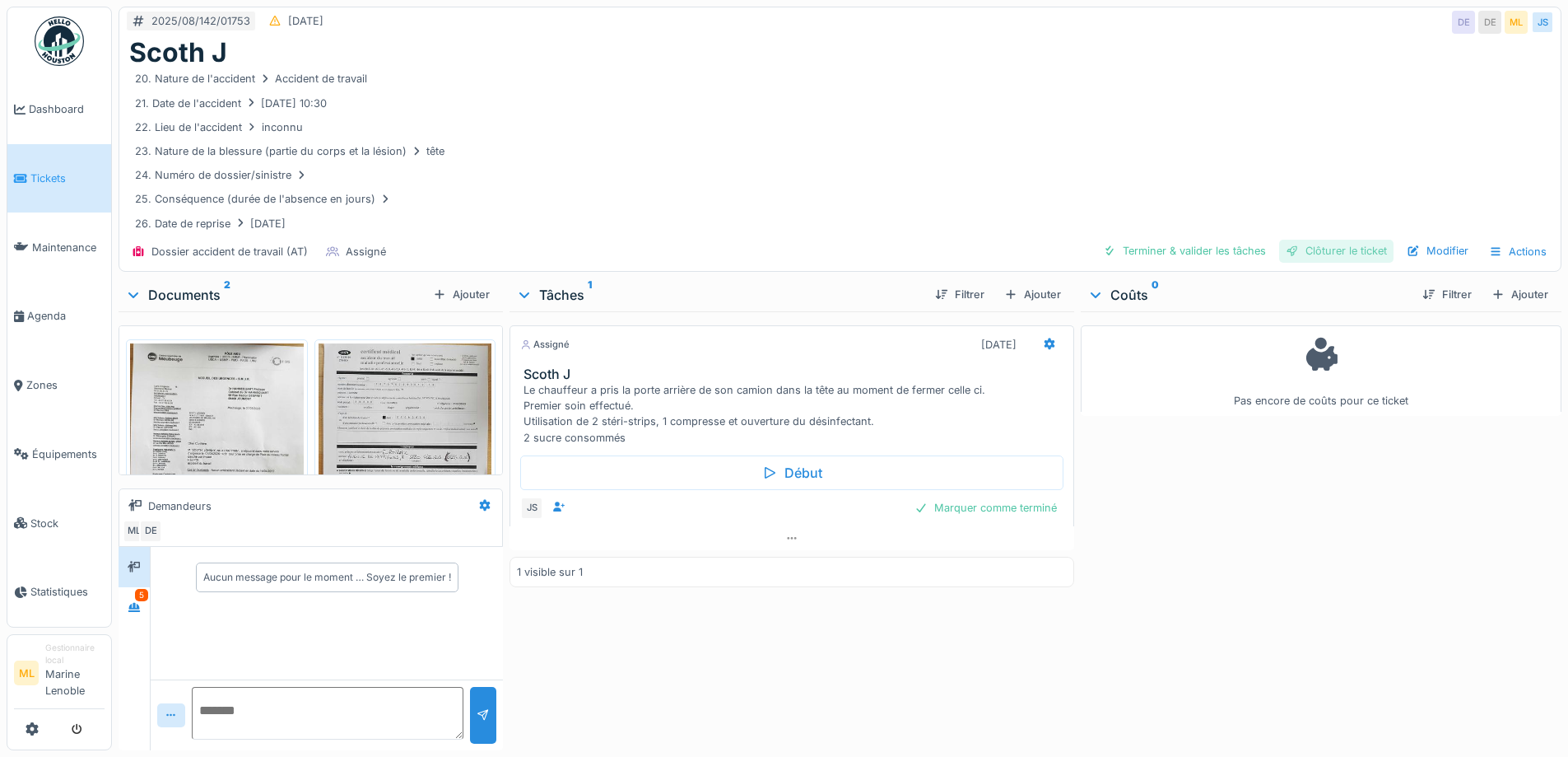
click at [1341, 253] on div "Clôturer le ticket" at bounding box center [1336, 250] width 115 height 22
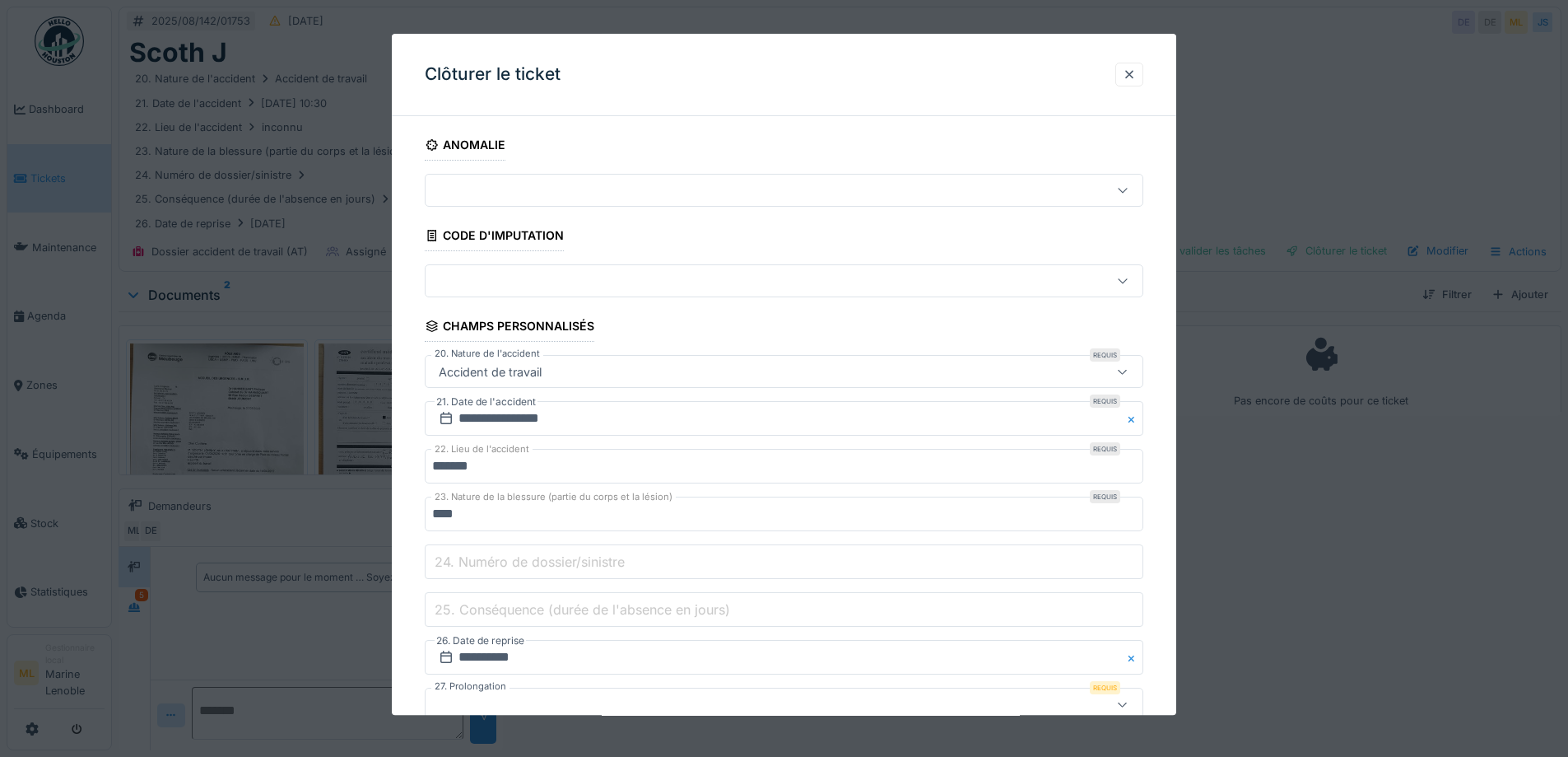
scroll to position [165, 0]
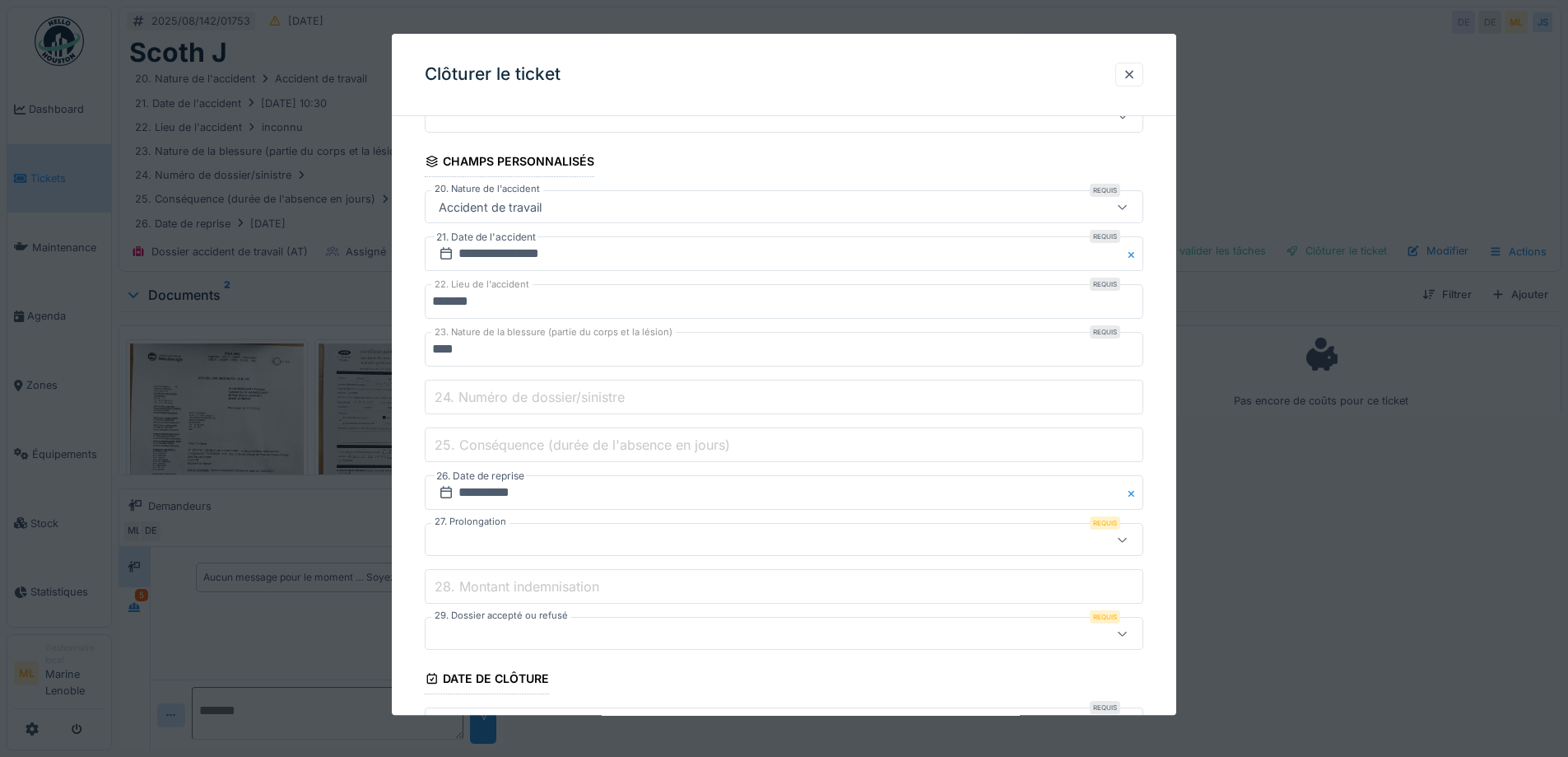
click at [624, 446] on label "25. Conséquence (durée de l'absence en jours)" at bounding box center [582, 444] width 302 height 20
click at [624, 446] on input "25. Conséquence (durée de l'absence en jours)" at bounding box center [784, 446] width 719 height 35
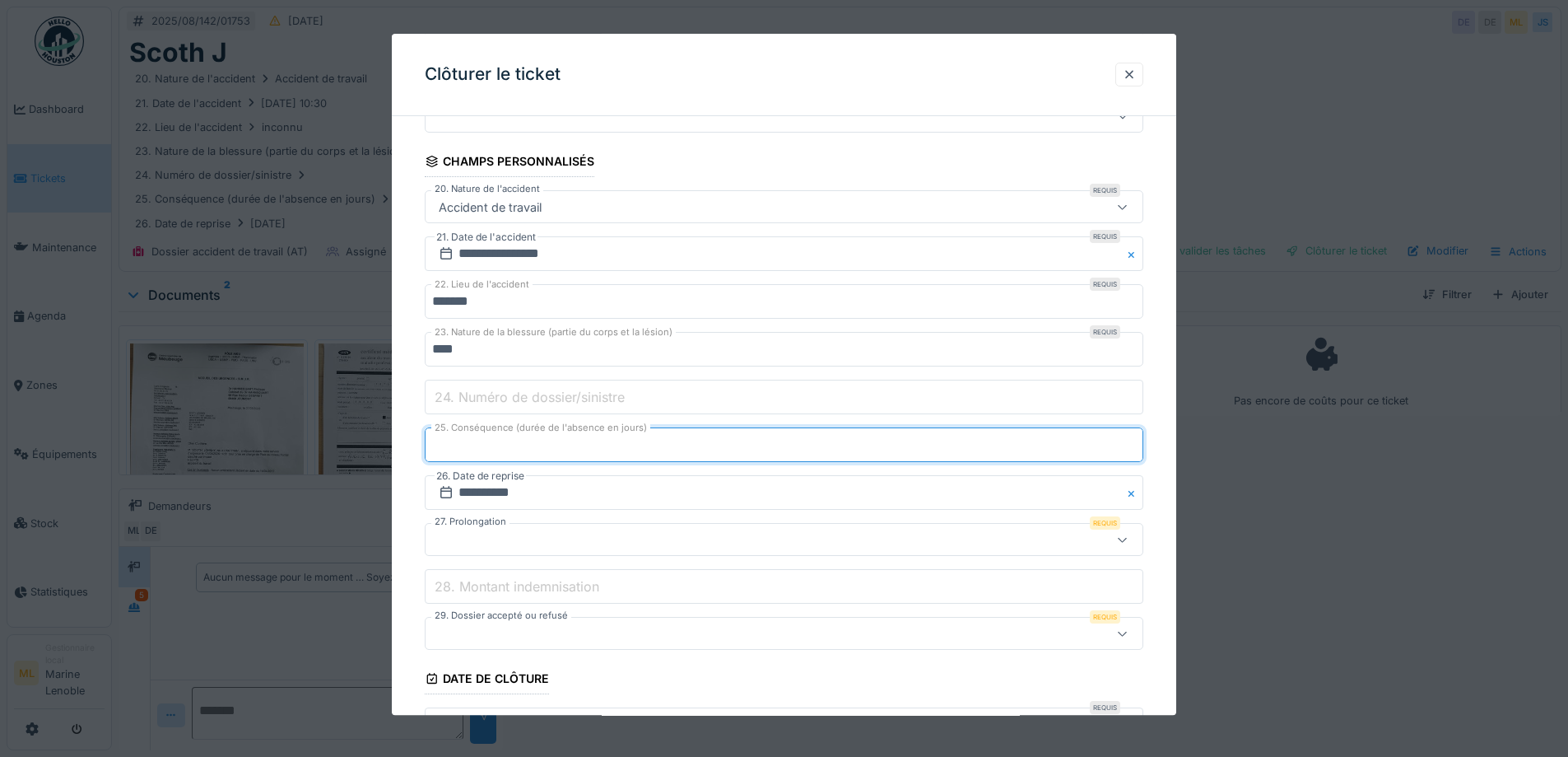
type input "*"
click at [396, 486] on div "**********" at bounding box center [784, 465] width 785 height 1001
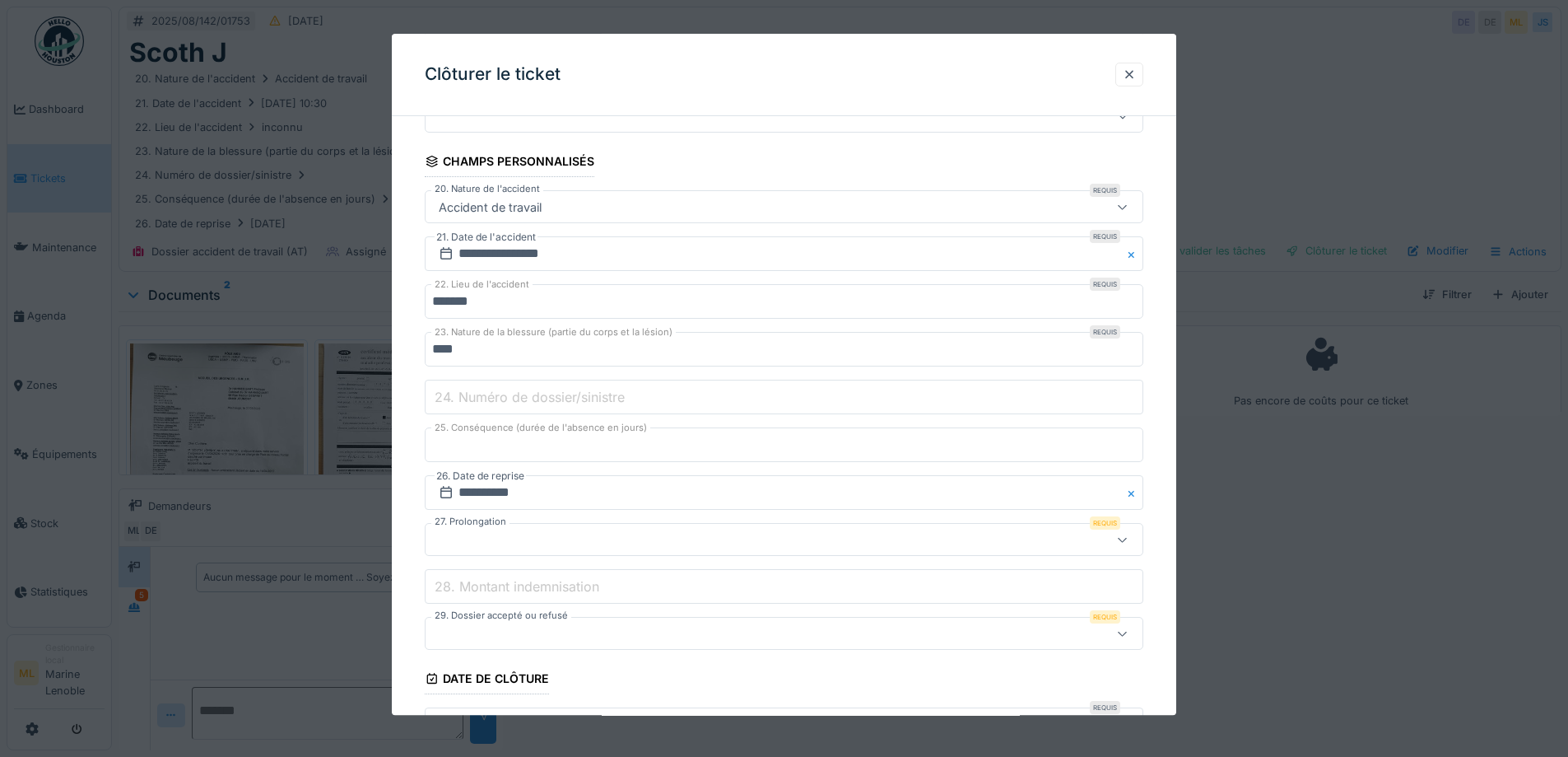
click at [467, 532] on div at bounding box center [742, 540] width 620 height 18
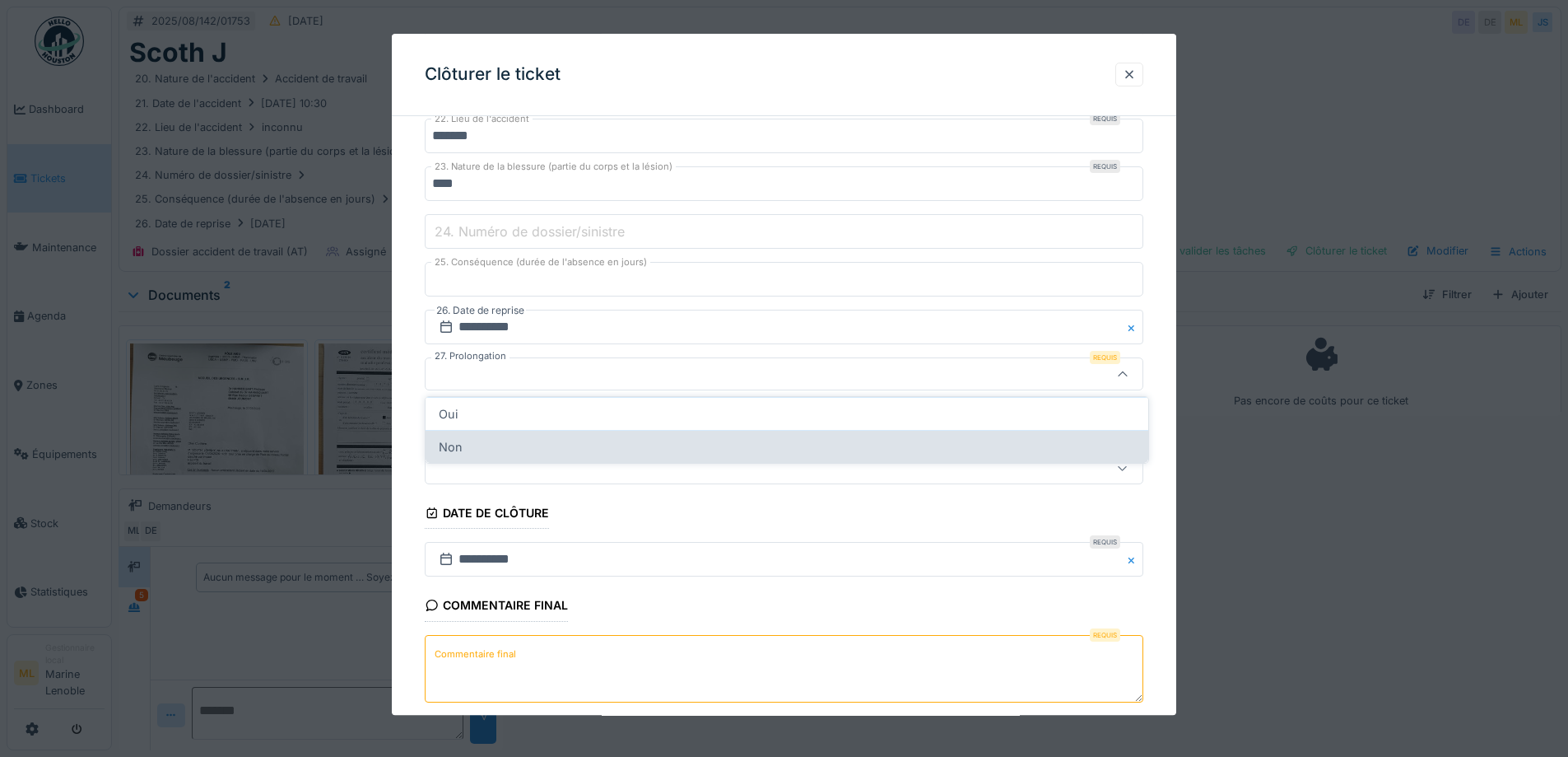
click at [463, 445] on div "Non" at bounding box center [787, 446] width 723 height 33
type input "***"
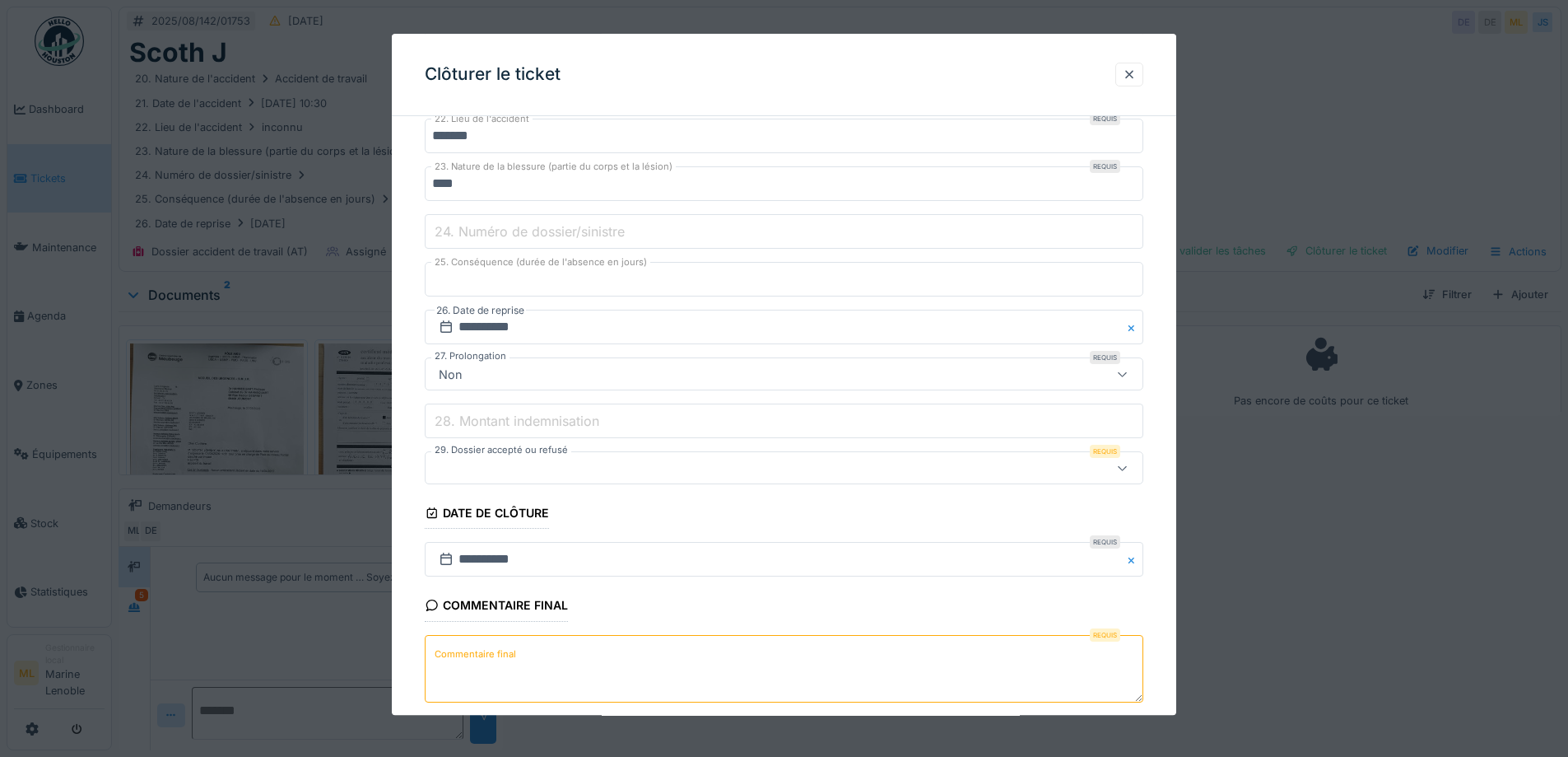
click at [556, 471] on div at bounding box center [742, 468] width 620 height 18
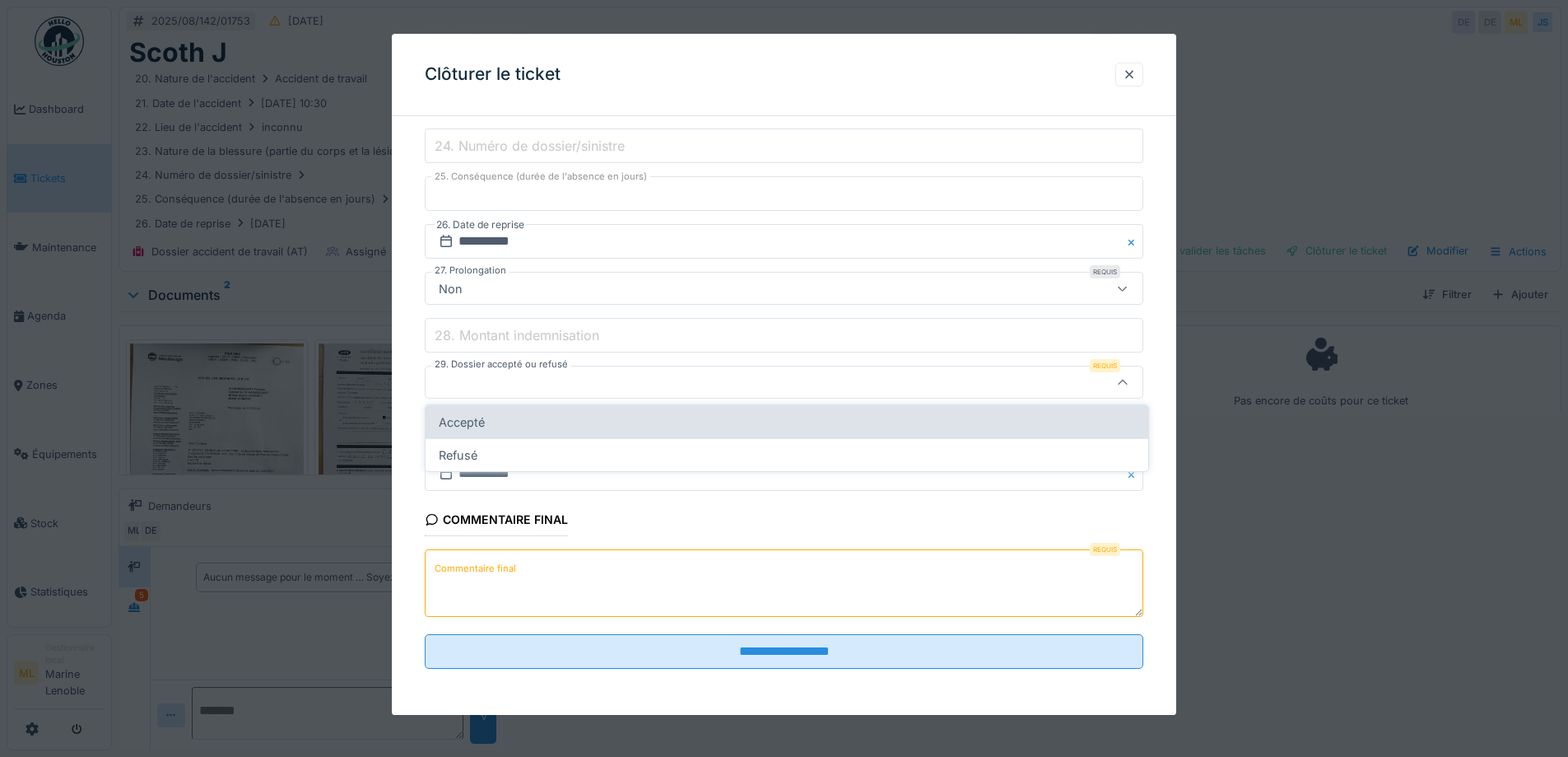
click at [486, 417] on div "Accepté" at bounding box center [787, 421] width 723 height 33
type input "*******"
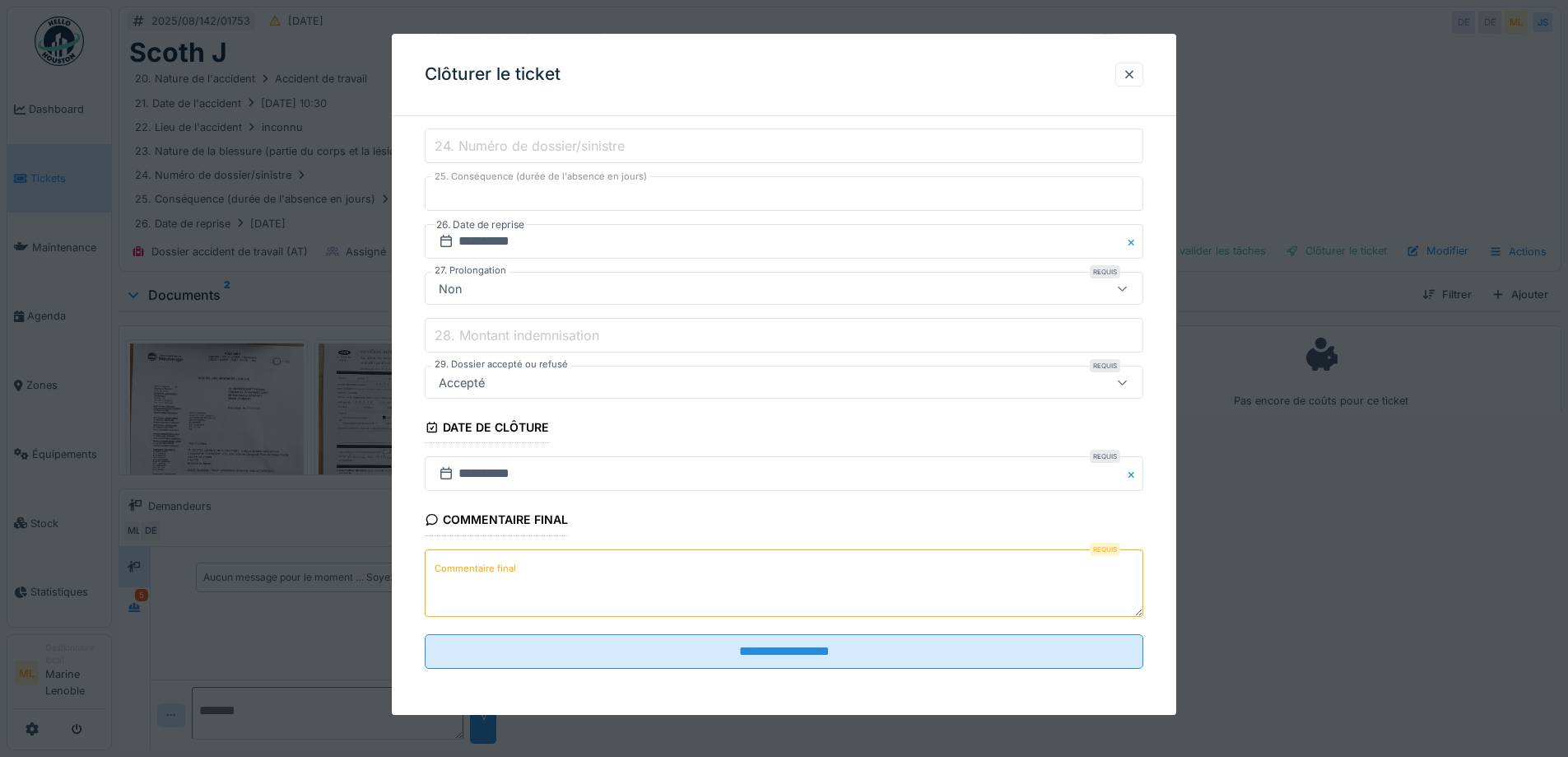
click at [636, 343] on input "28. Montant indemnisation" at bounding box center [784, 335] width 719 height 35
click at [1136, 82] on div at bounding box center [1129, 75] width 14 height 15
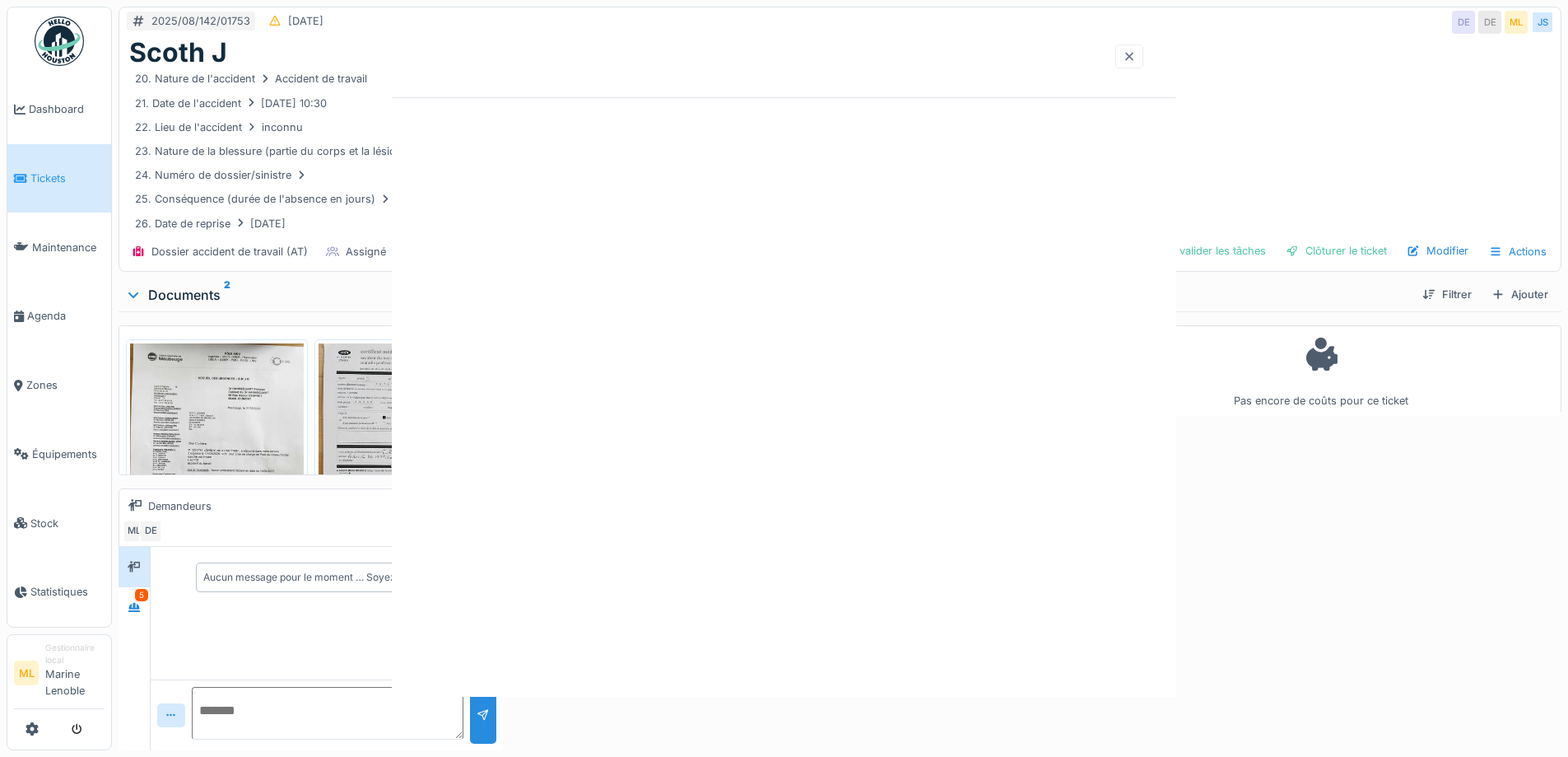
scroll to position [0, 0]
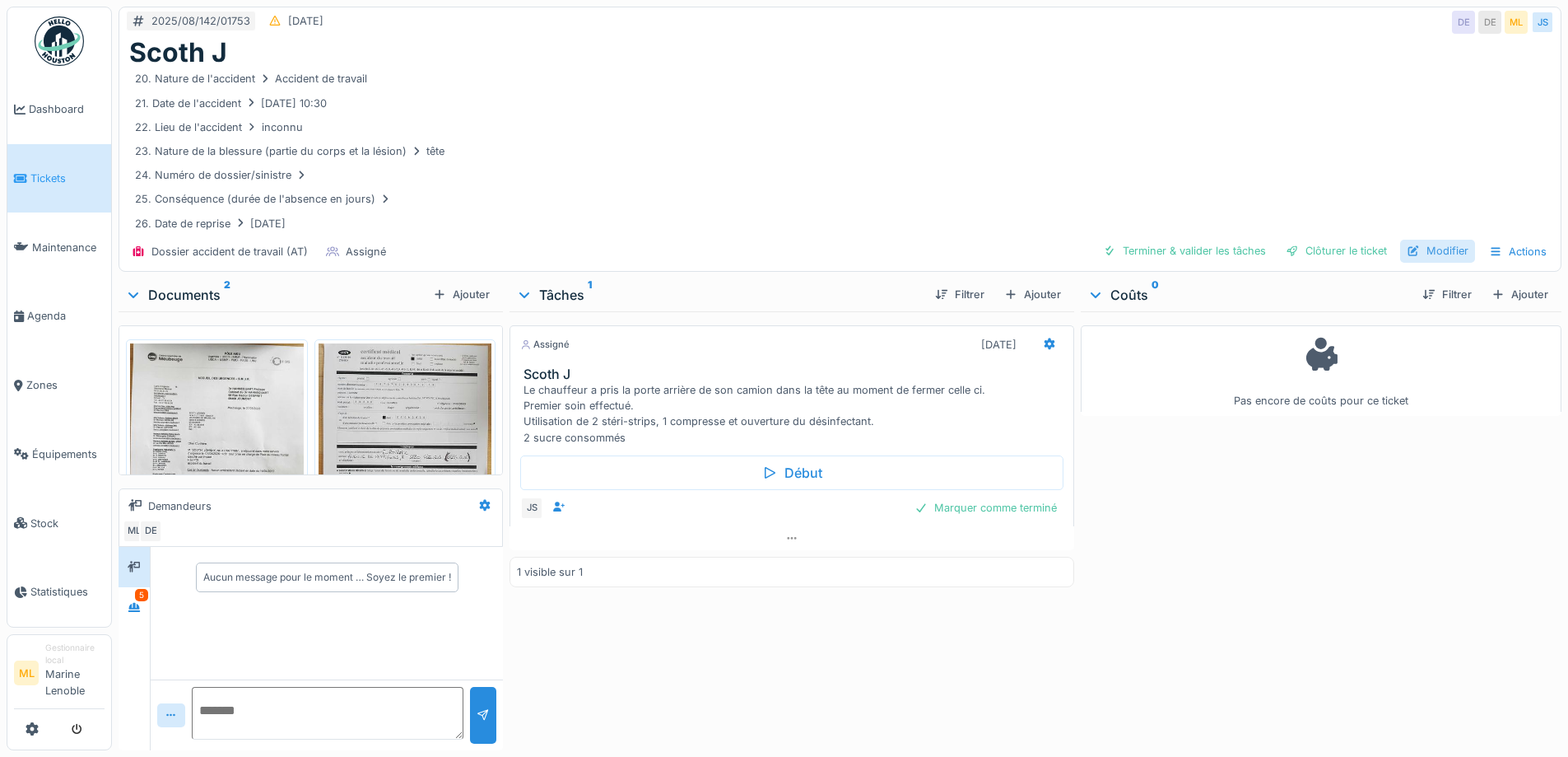
click at [1431, 239] on div "Modifier" at bounding box center [1437, 250] width 75 height 22
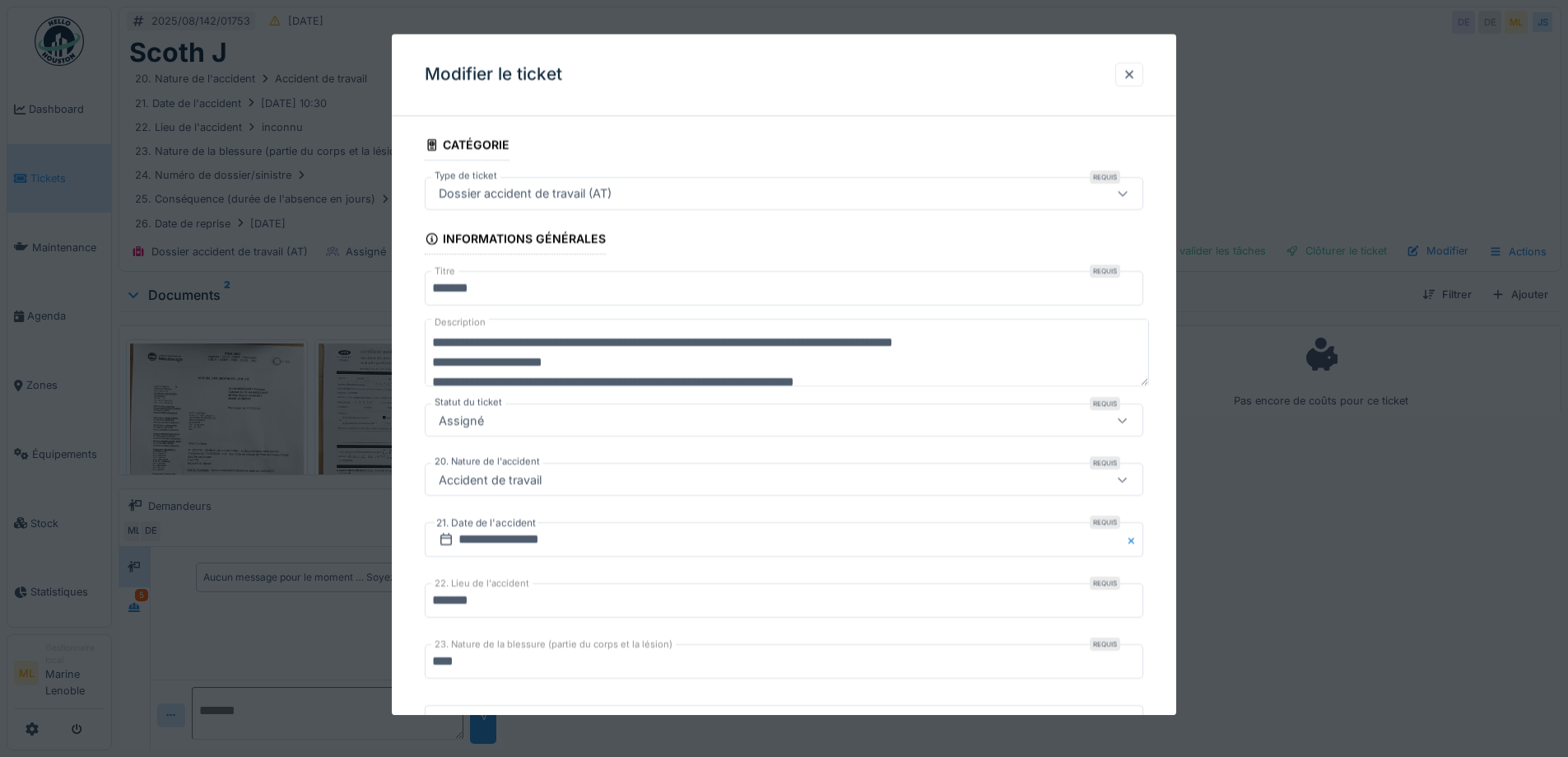
scroll to position [247, 0]
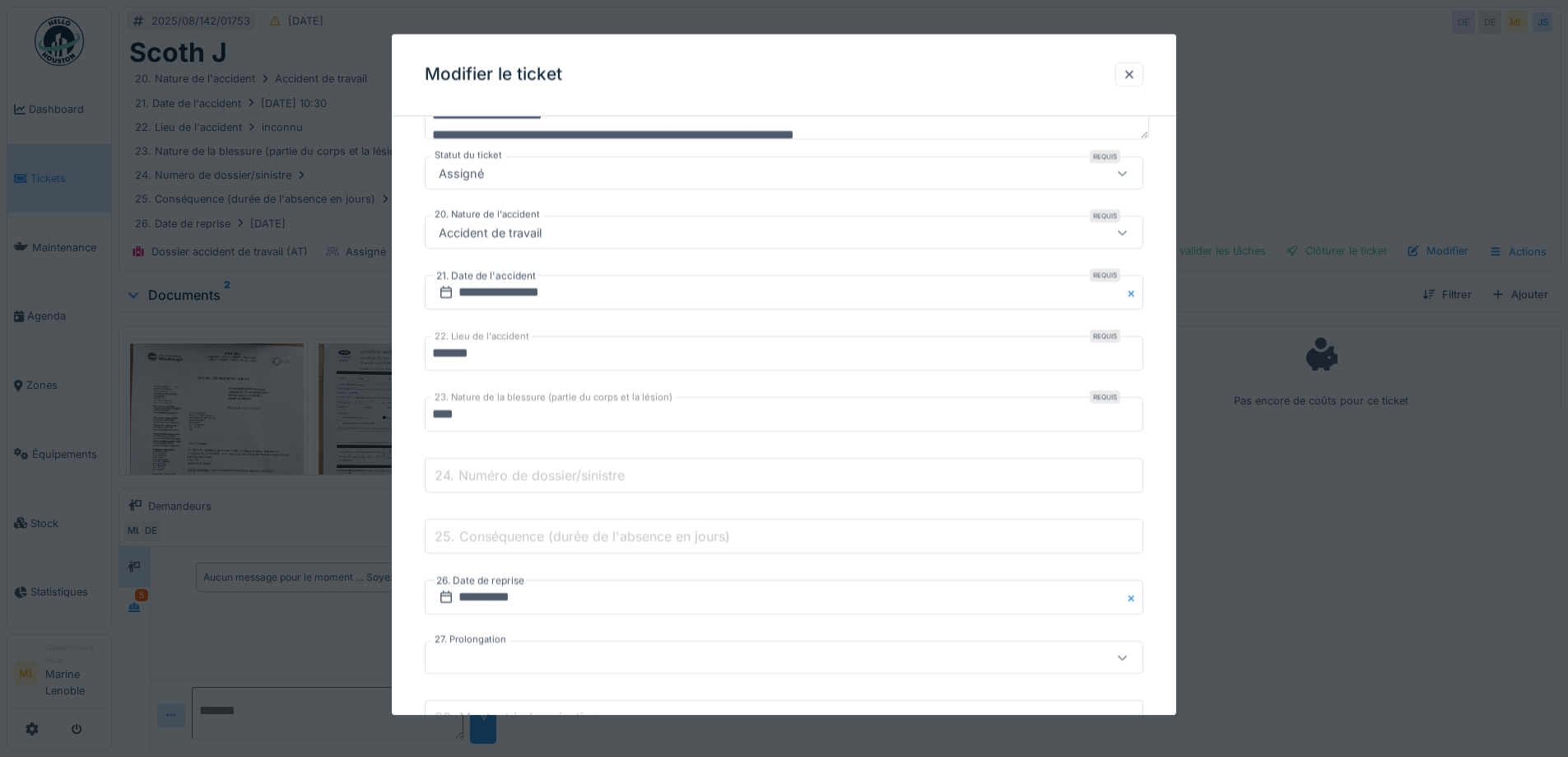
click at [571, 481] on label "24. Numéro de dossier/sinistre" at bounding box center [529, 474] width 197 height 20
click at [571, 481] on input "24. Numéro de dossier/sinistre" at bounding box center [784, 475] width 719 height 35
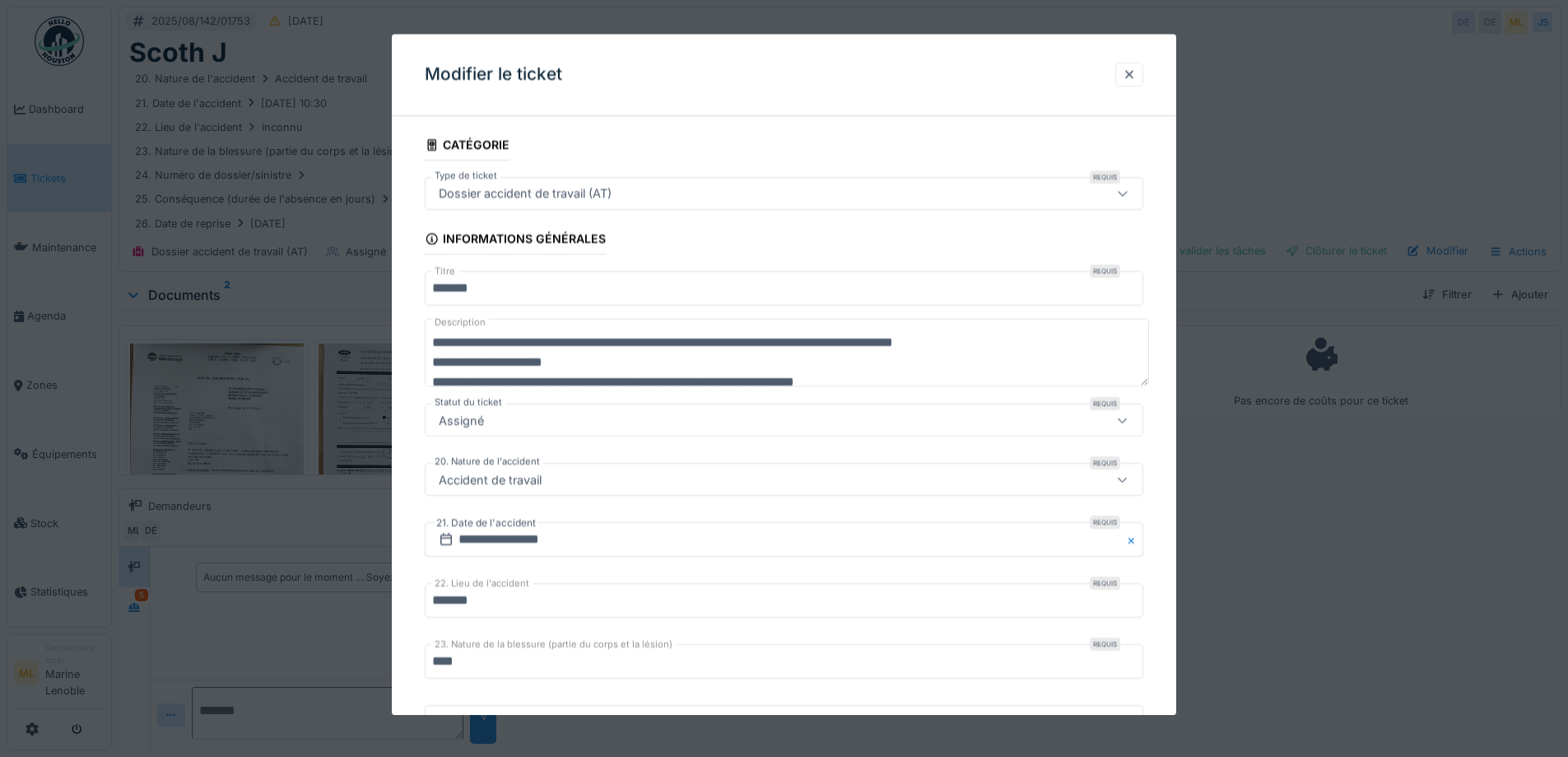
scroll to position [412, 0]
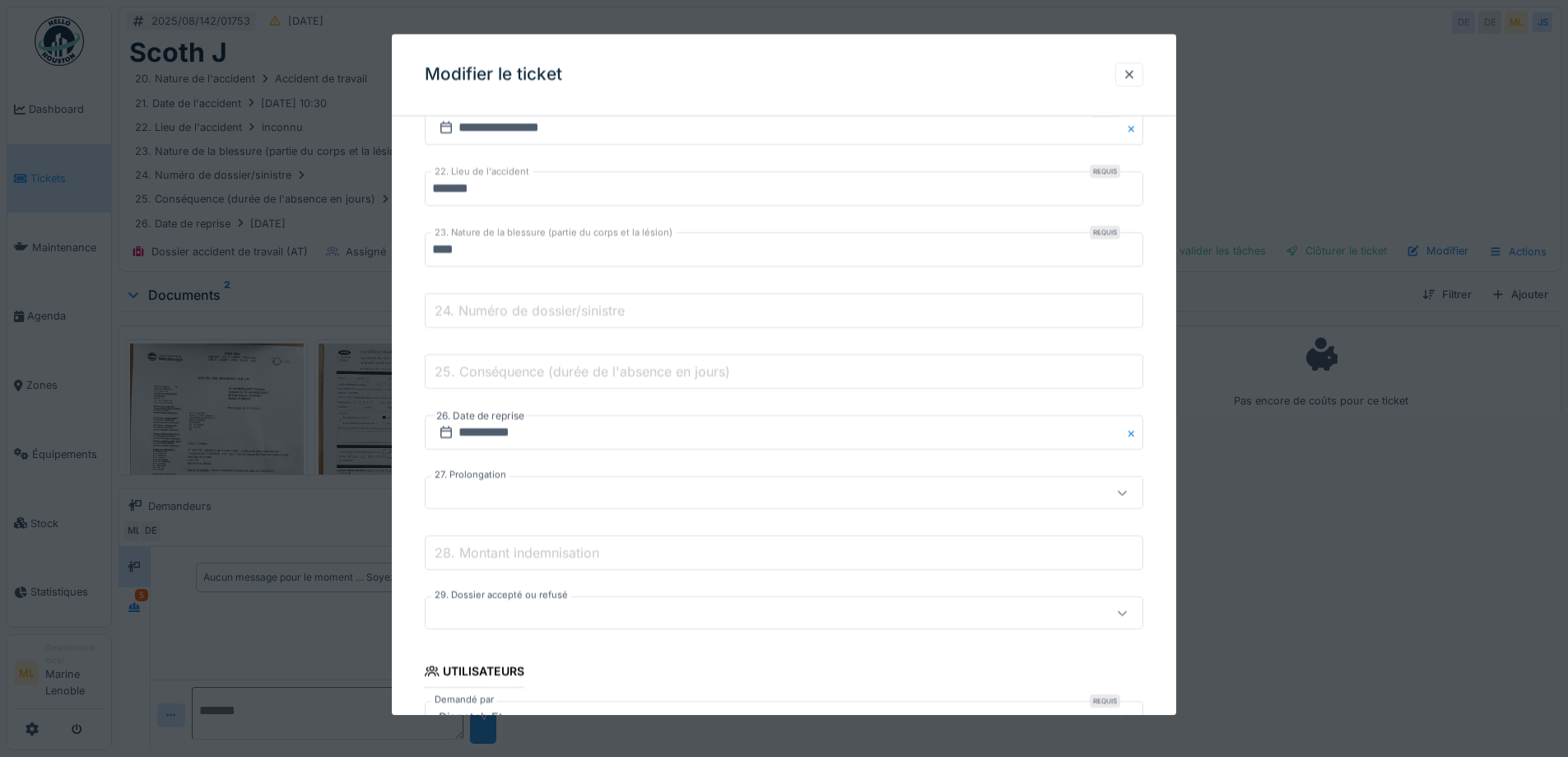
click at [529, 506] on div at bounding box center [784, 493] width 719 height 33
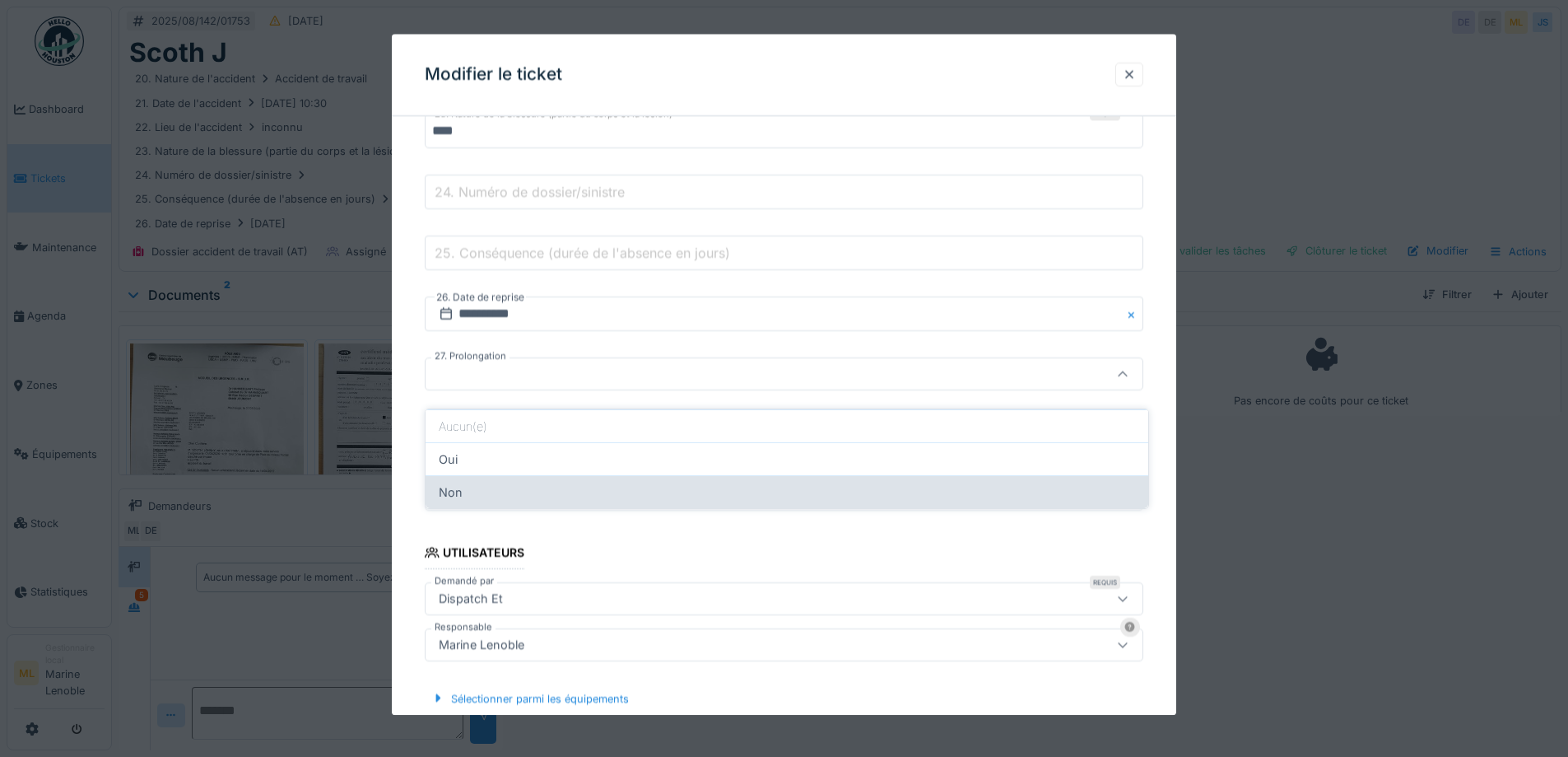
click at [464, 475] on div "Non" at bounding box center [787, 491] width 723 height 33
type input "***"
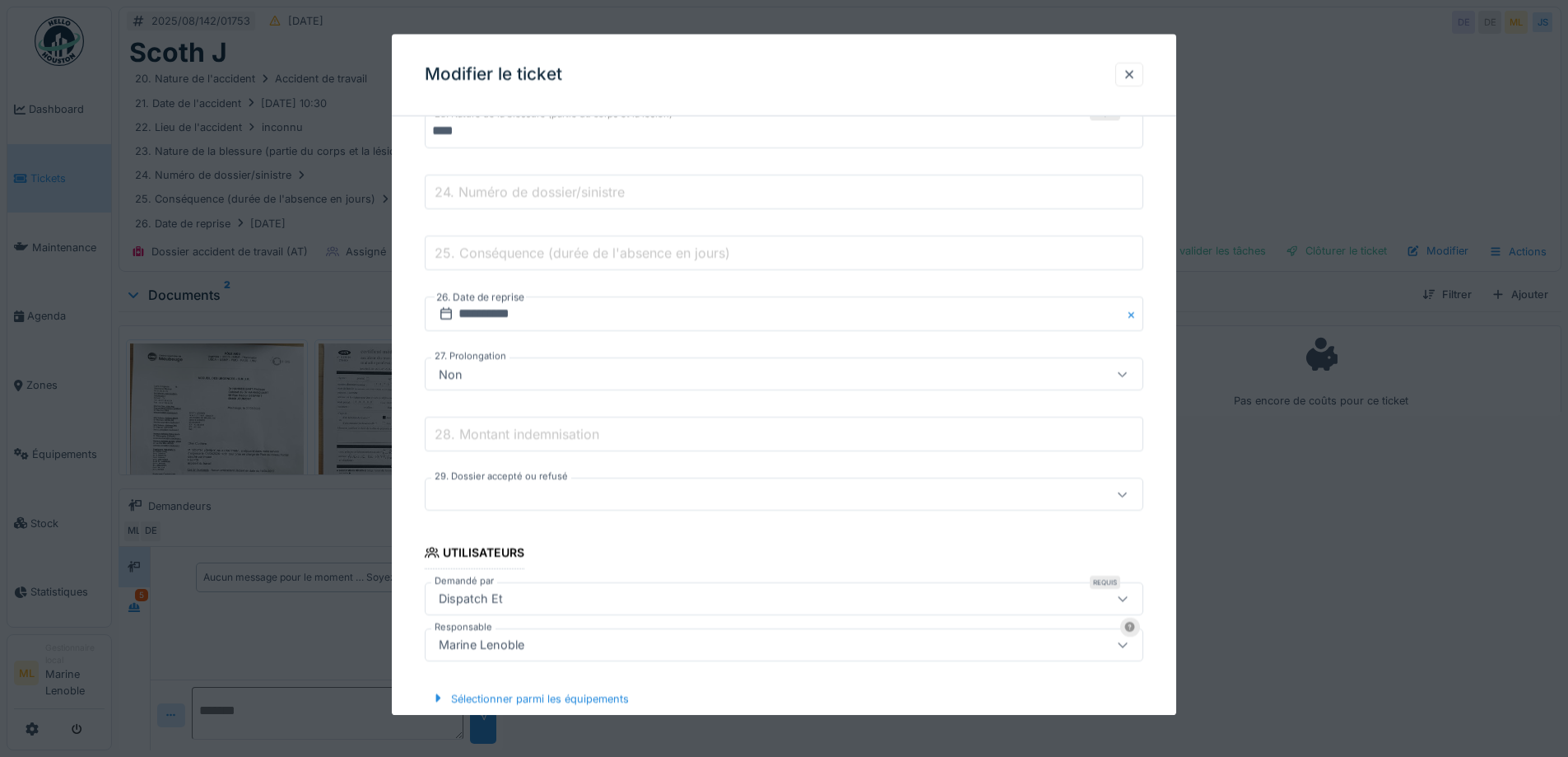
click at [562, 489] on div at bounding box center [742, 494] width 620 height 18
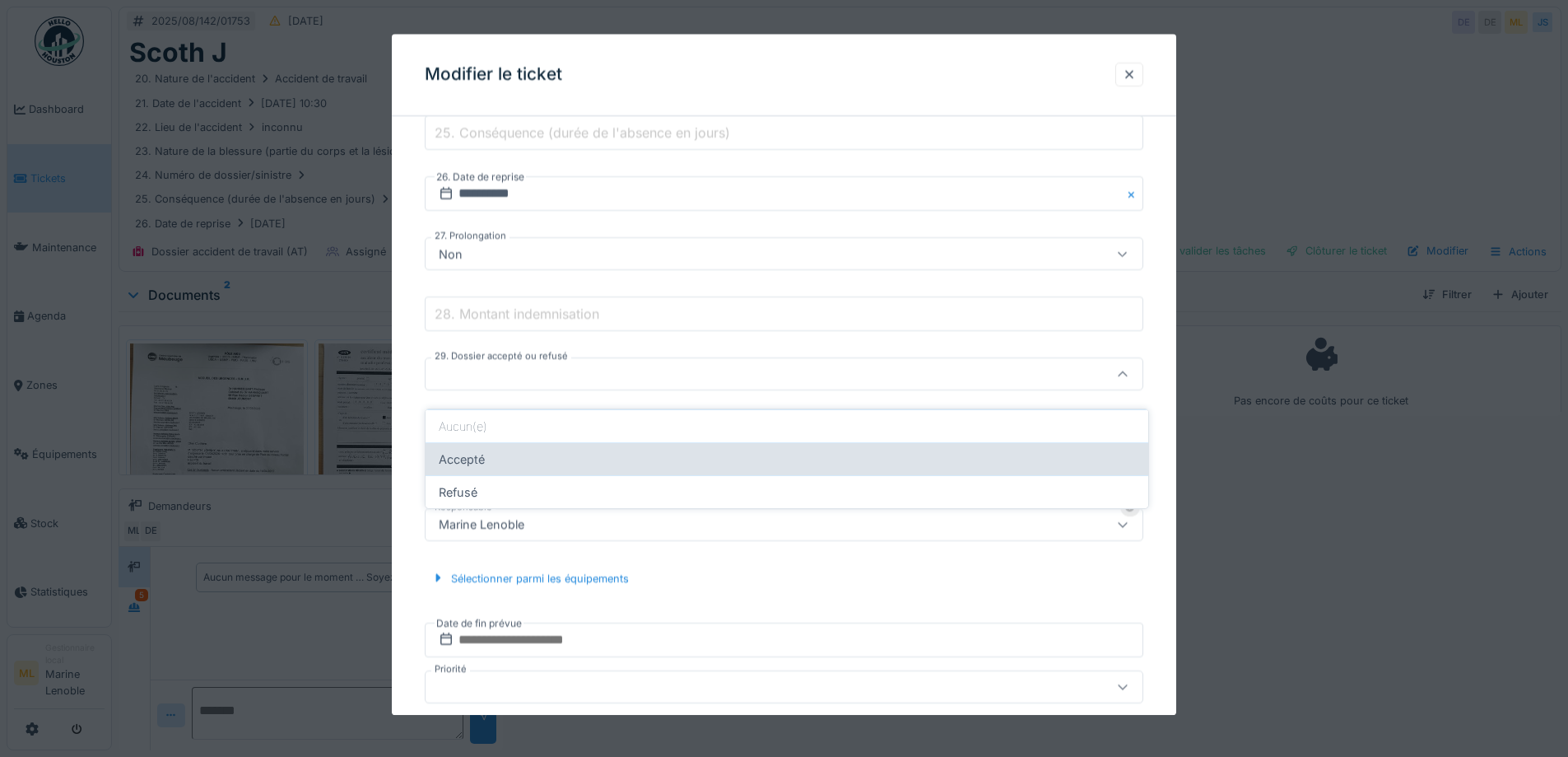
click at [473, 446] on div "Accepté" at bounding box center [787, 458] width 723 height 33
type input "*******"
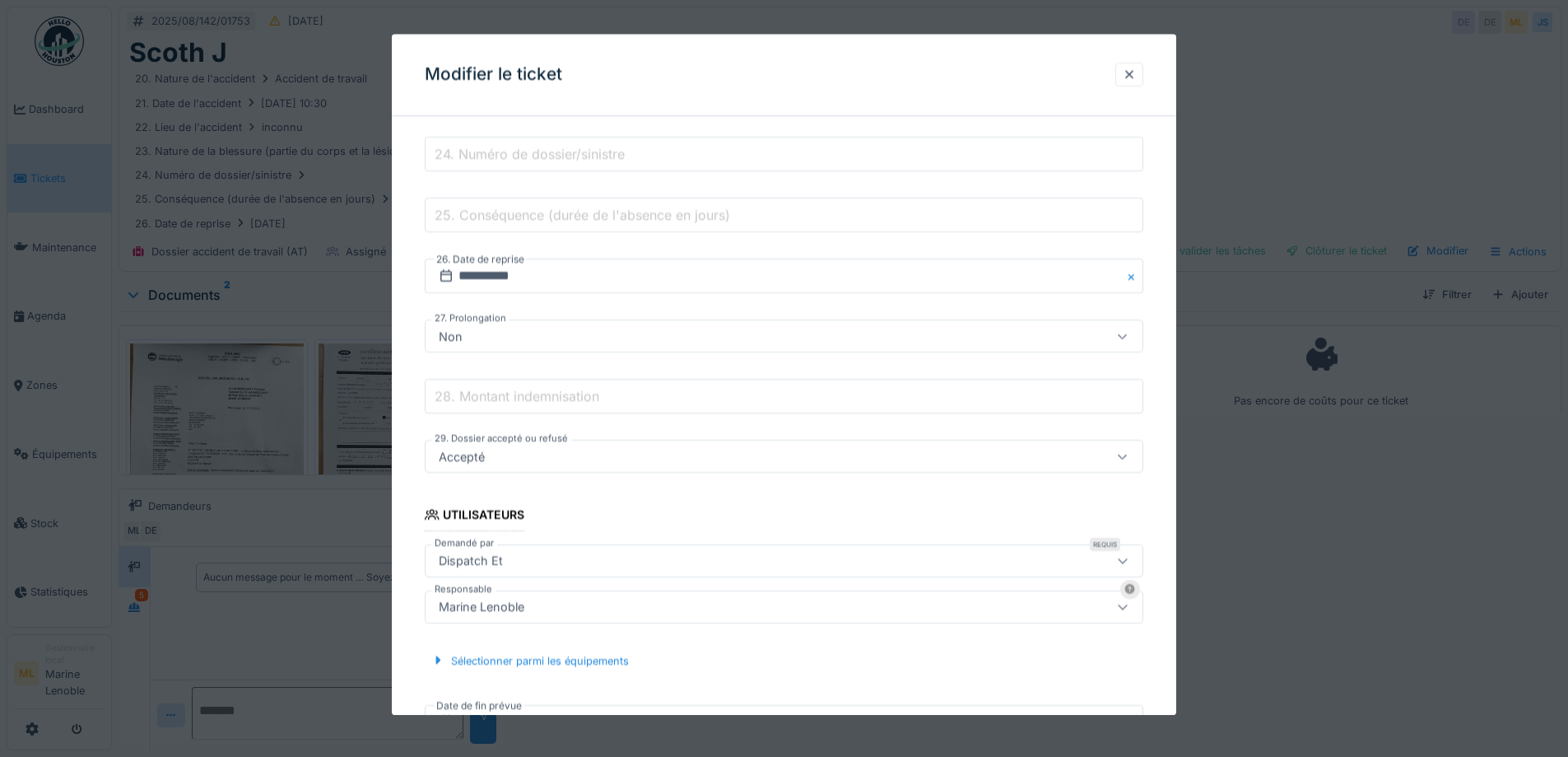
scroll to position [485, 0]
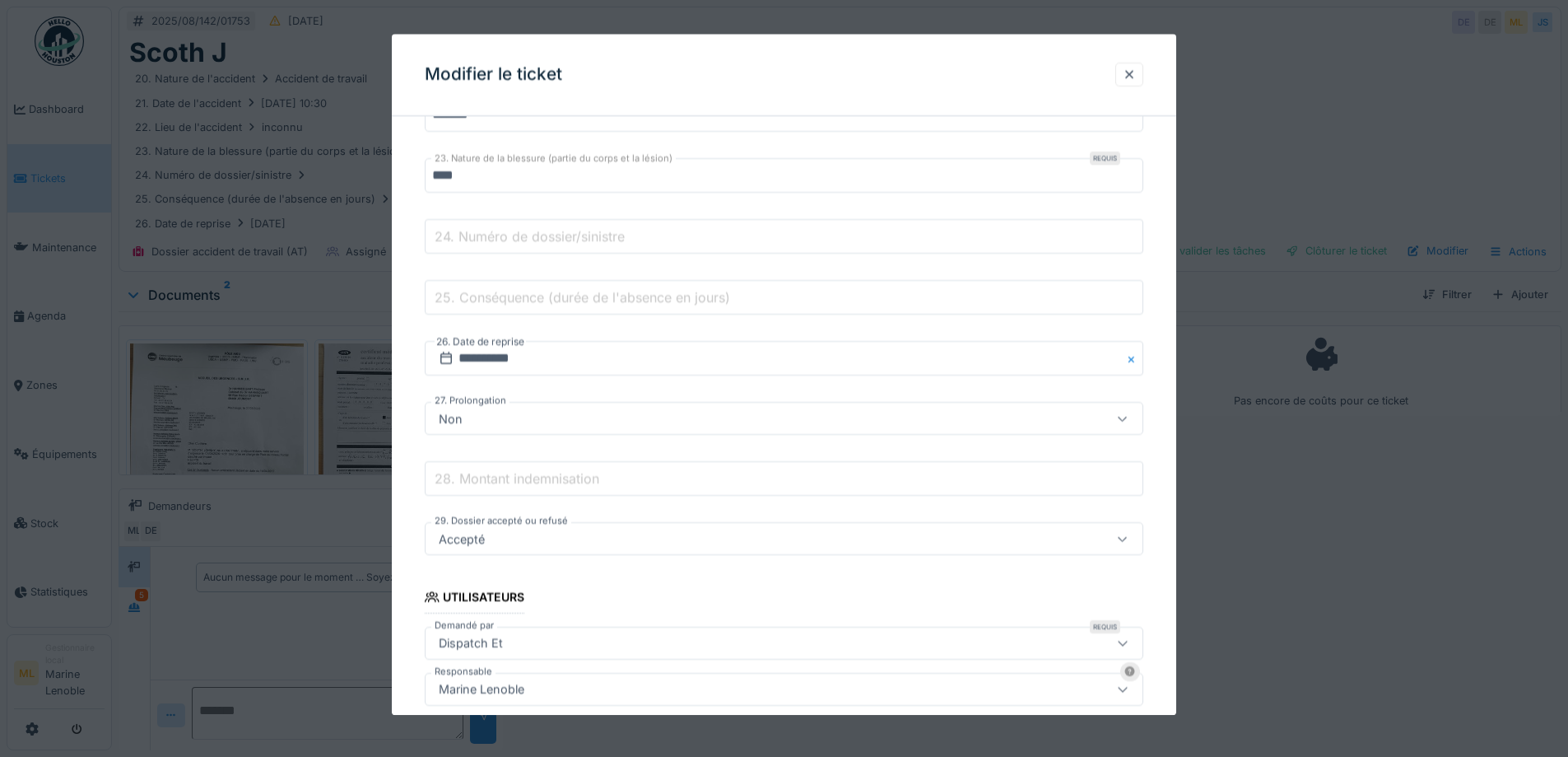
click at [581, 300] on label "25. Conséquence (durée de l'absence en jours)" at bounding box center [582, 297] width 302 height 20
click at [581, 300] on input "25. Conséquence (durée de l'absence en jours)" at bounding box center [784, 298] width 719 height 35
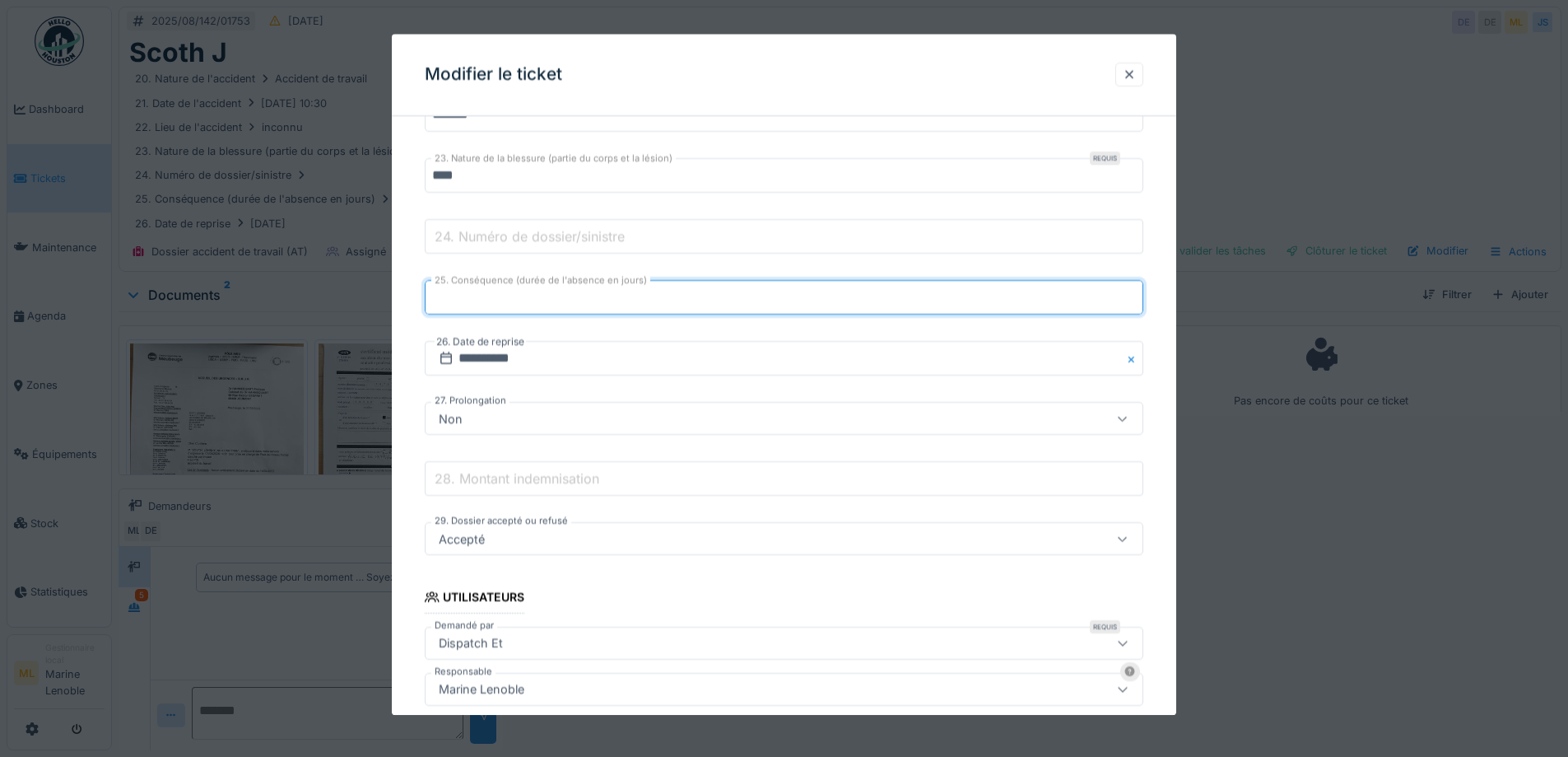
type input "*"
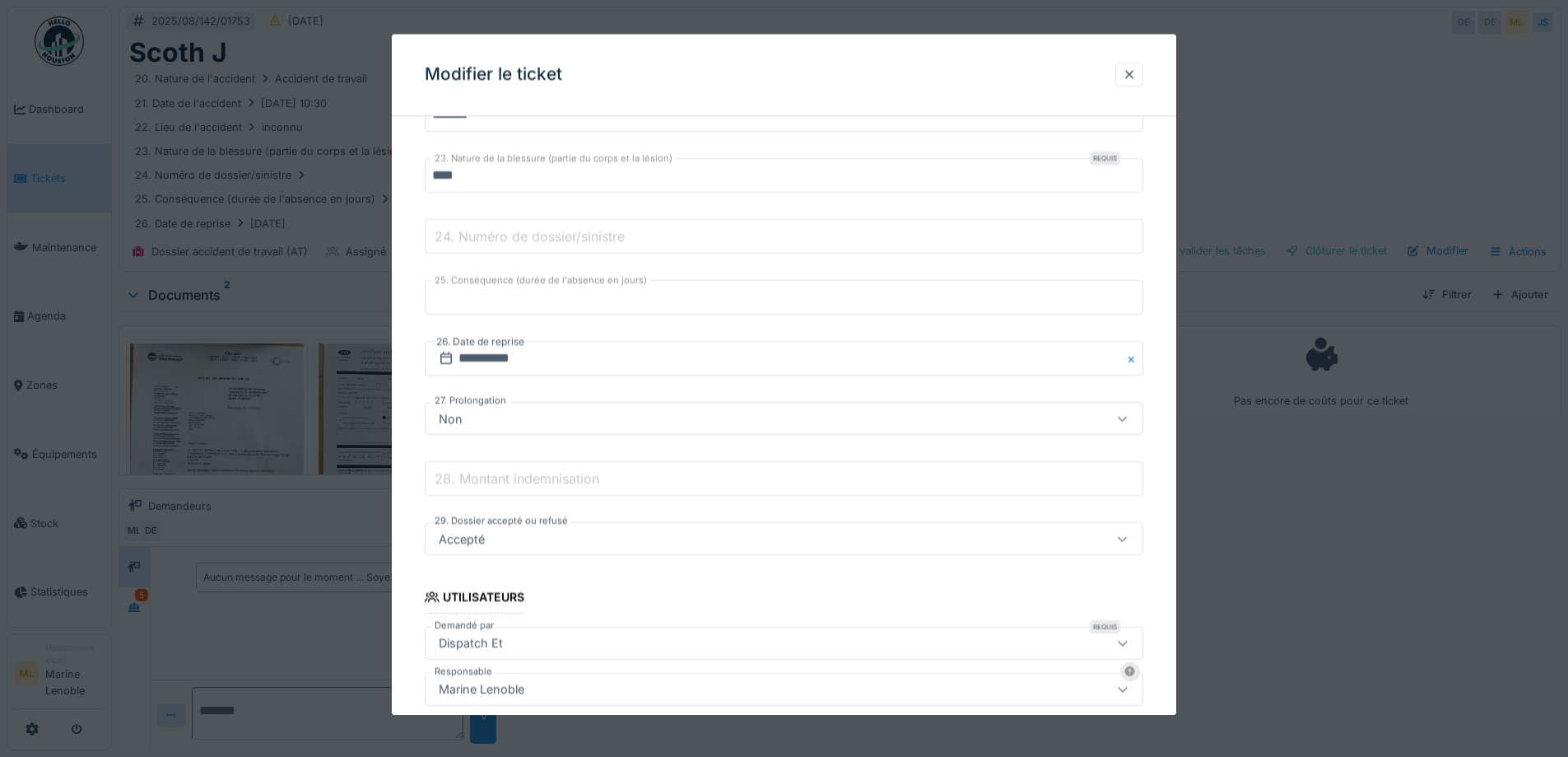
click at [410, 401] on div "**********" at bounding box center [784, 302] width 785 height 1318
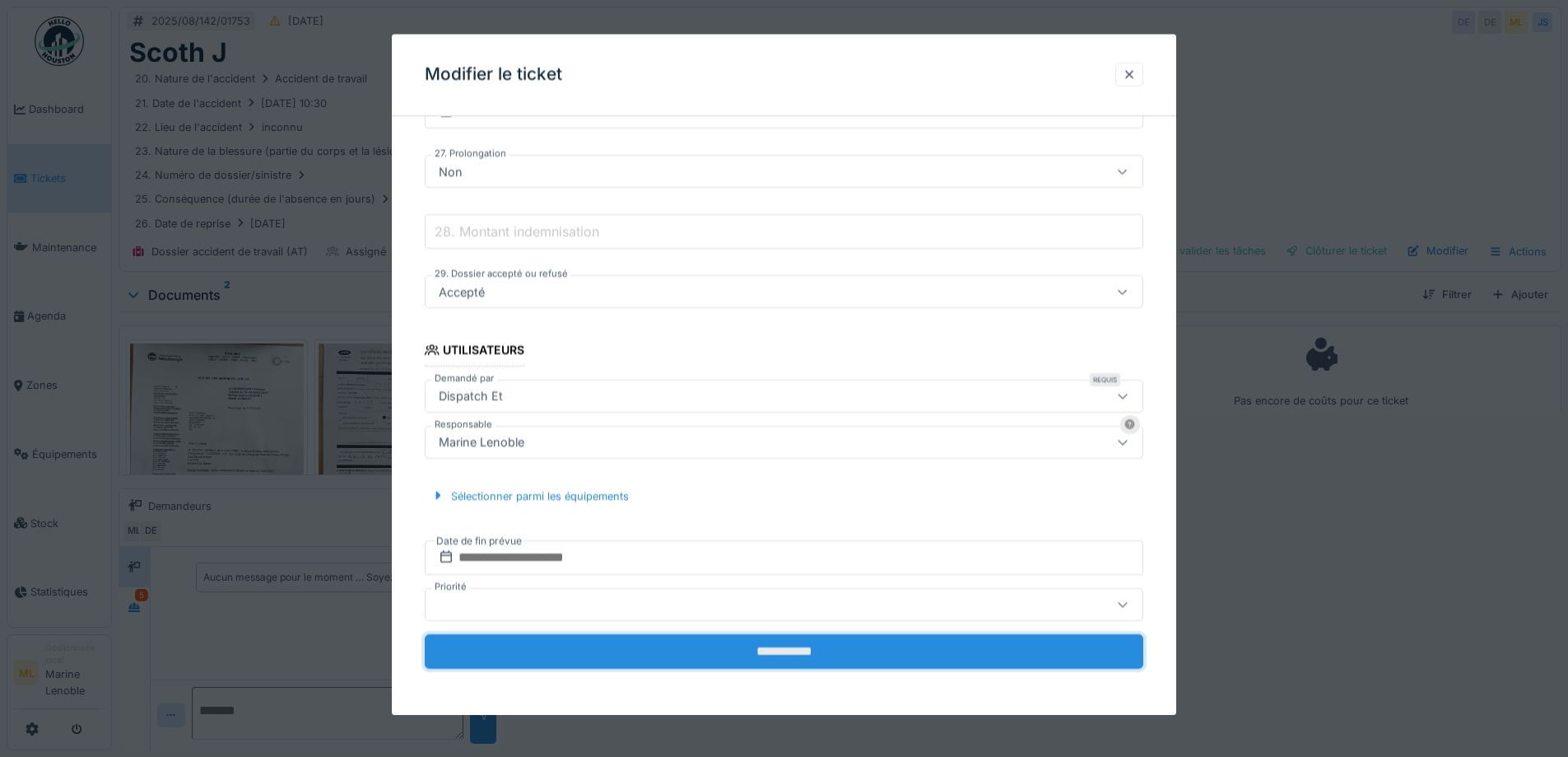
click at [780, 655] on input "**********" at bounding box center [784, 651] width 719 height 35
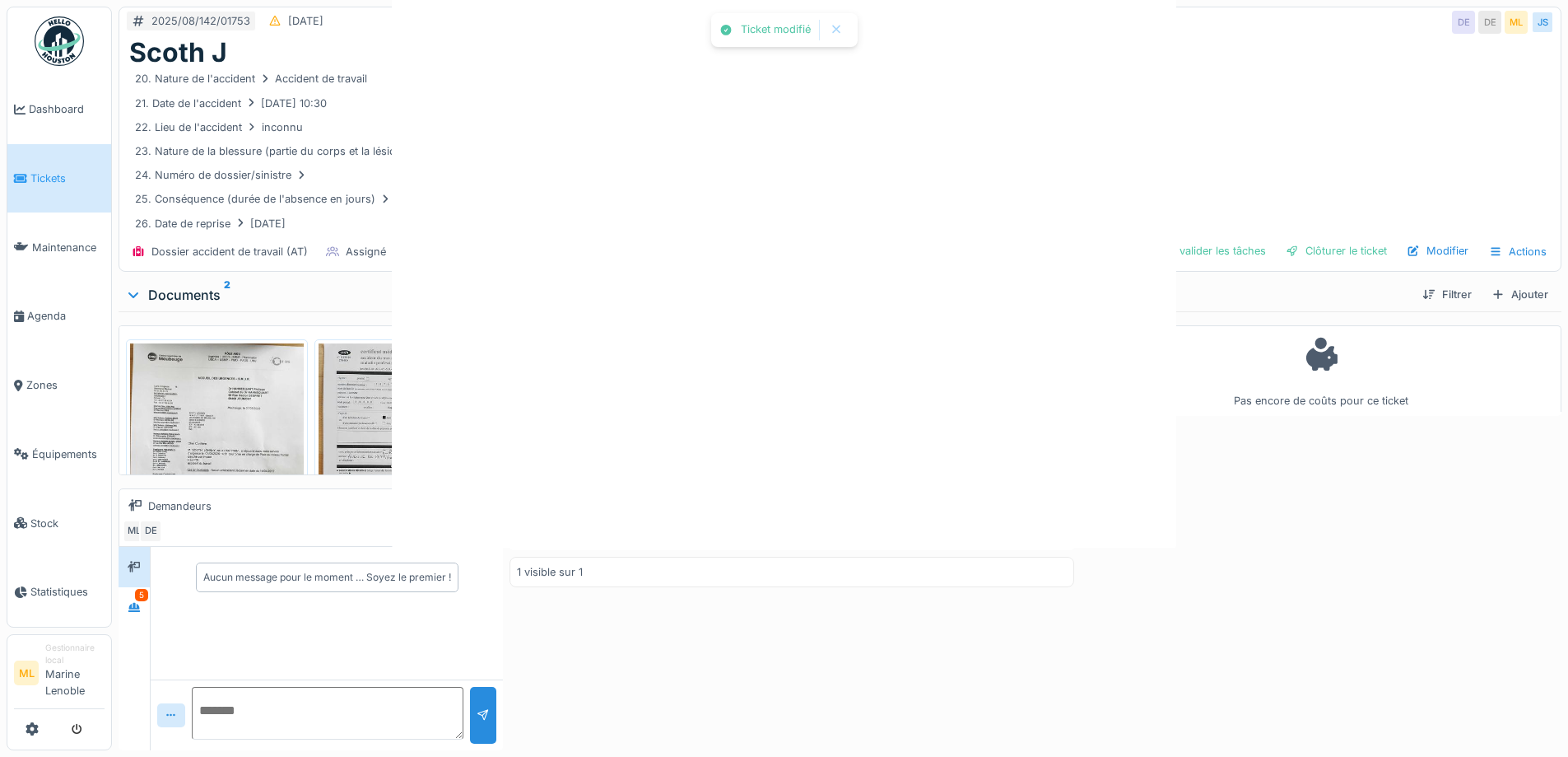
scroll to position [0, 0]
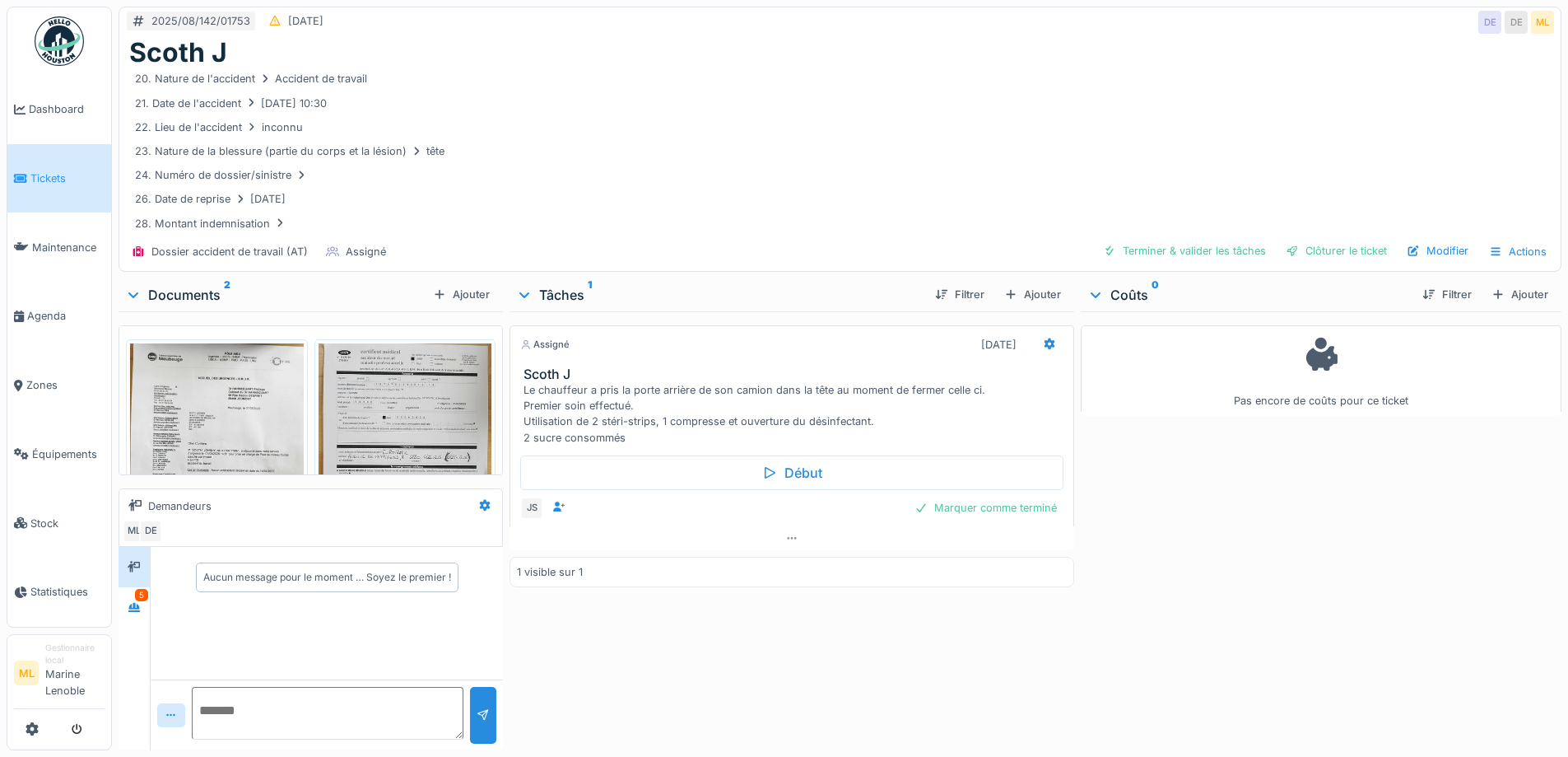
click at [81, 166] on link "Tickets" at bounding box center [59, 179] width 104 height 70
